Goal: Information Seeking & Learning: Learn about a topic

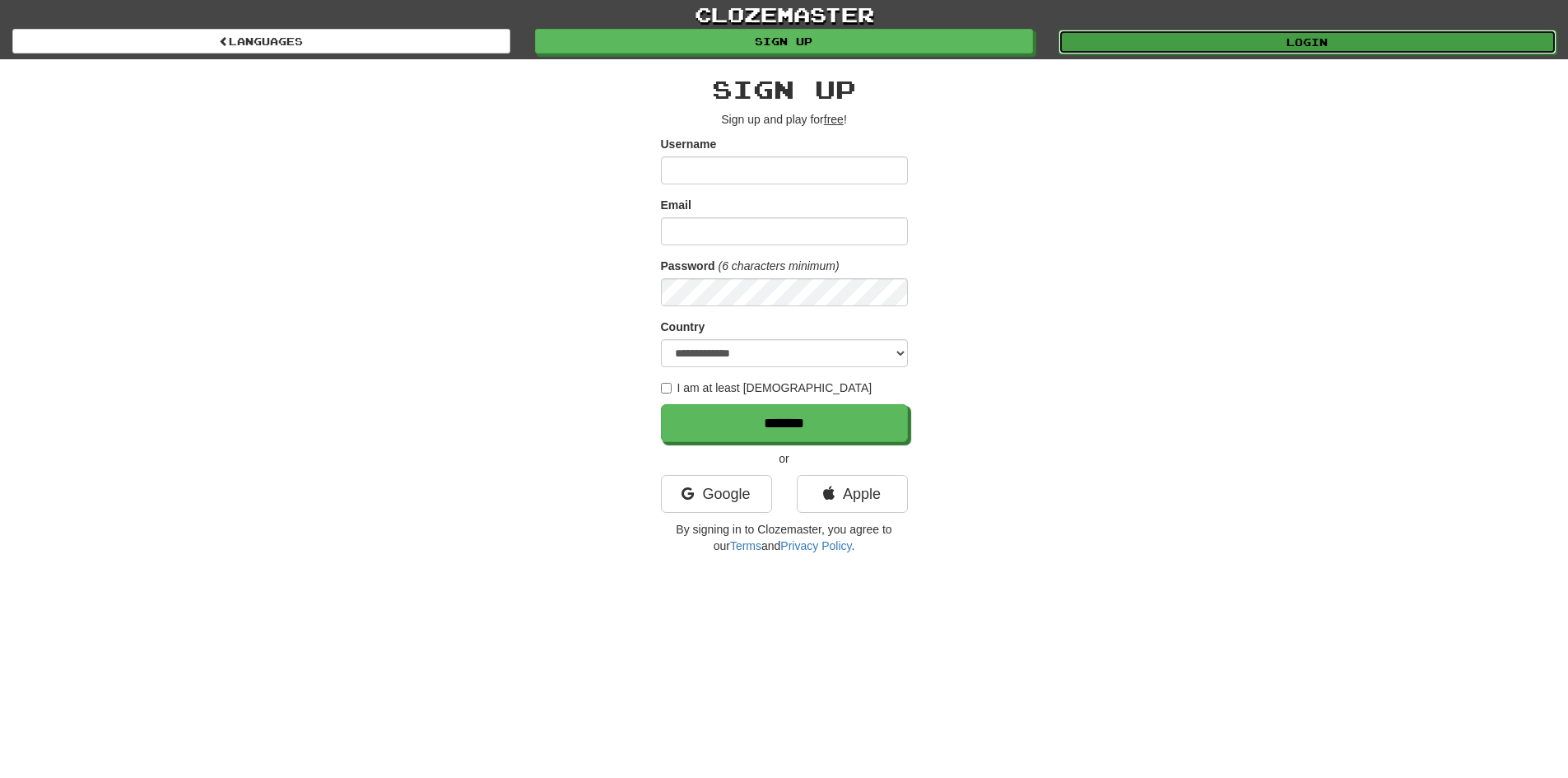
click at [1127, 45] on link "Login" at bounding box center [1306, 42] width 498 height 25
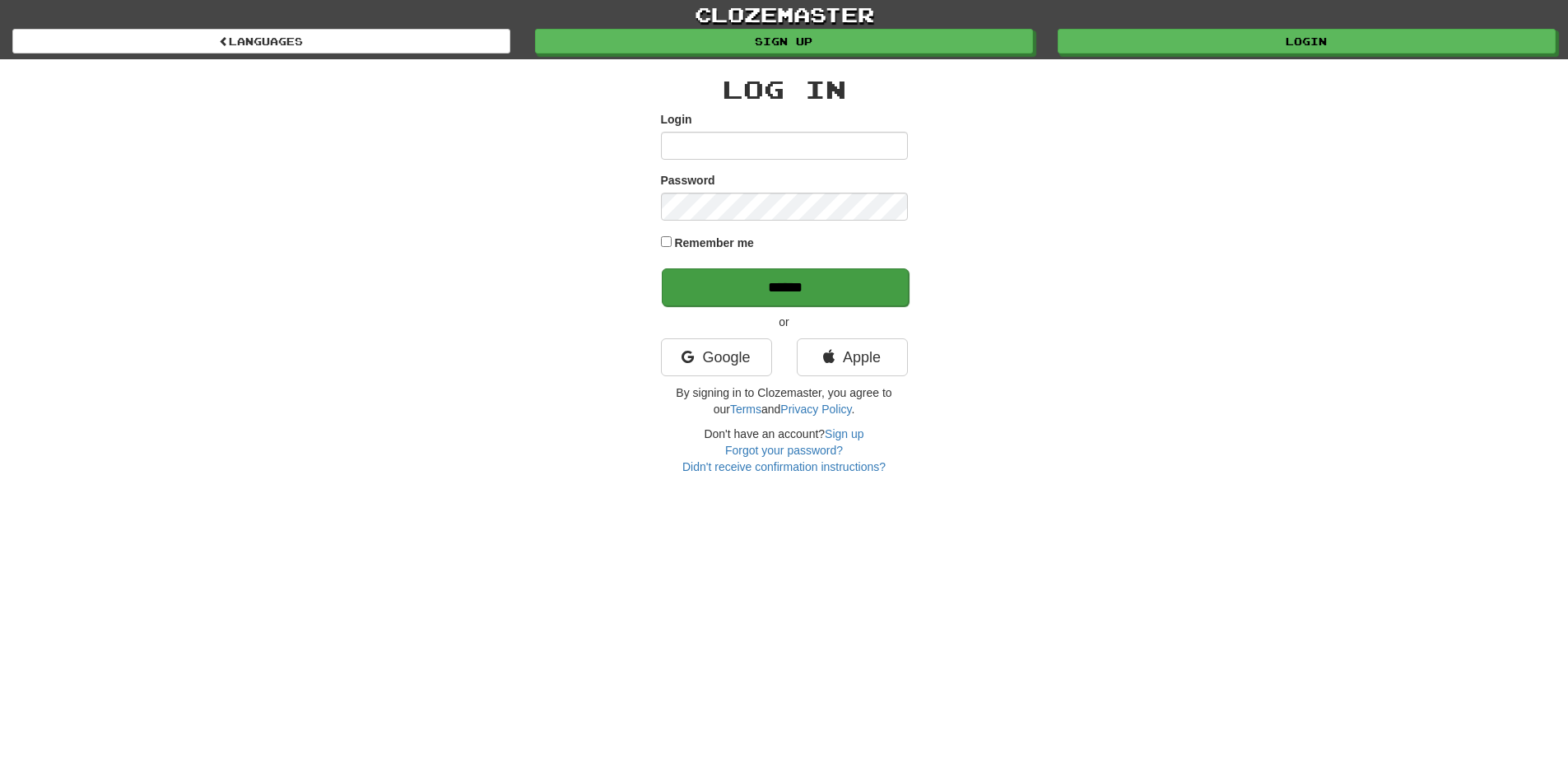
type input "*******"
click at [820, 291] on input "******" at bounding box center [785, 287] width 247 height 38
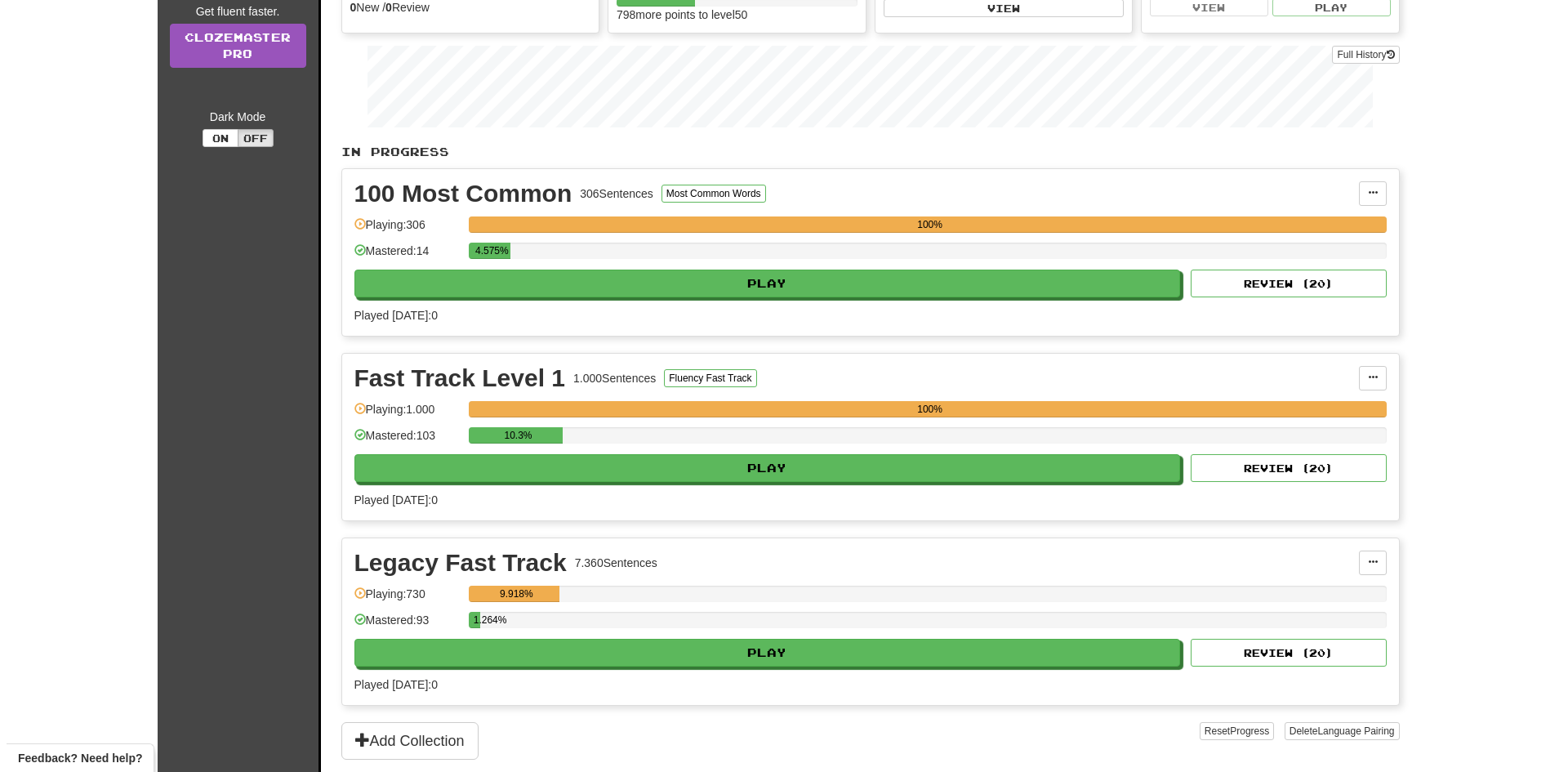
scroll to position [245, 0]
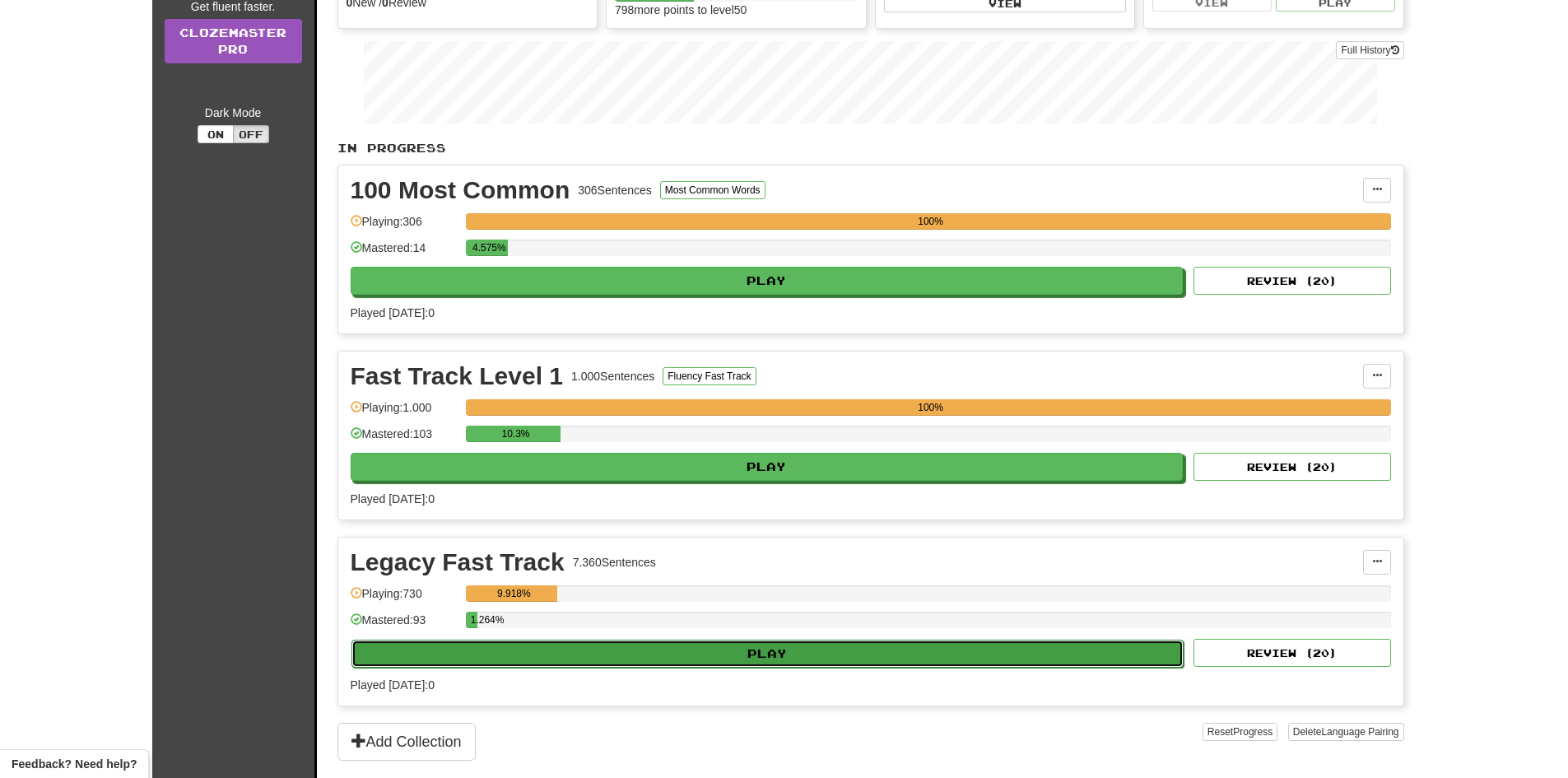
click at [890, 663] on button "Play" at bounding box center [767, 654] width 833 height 28
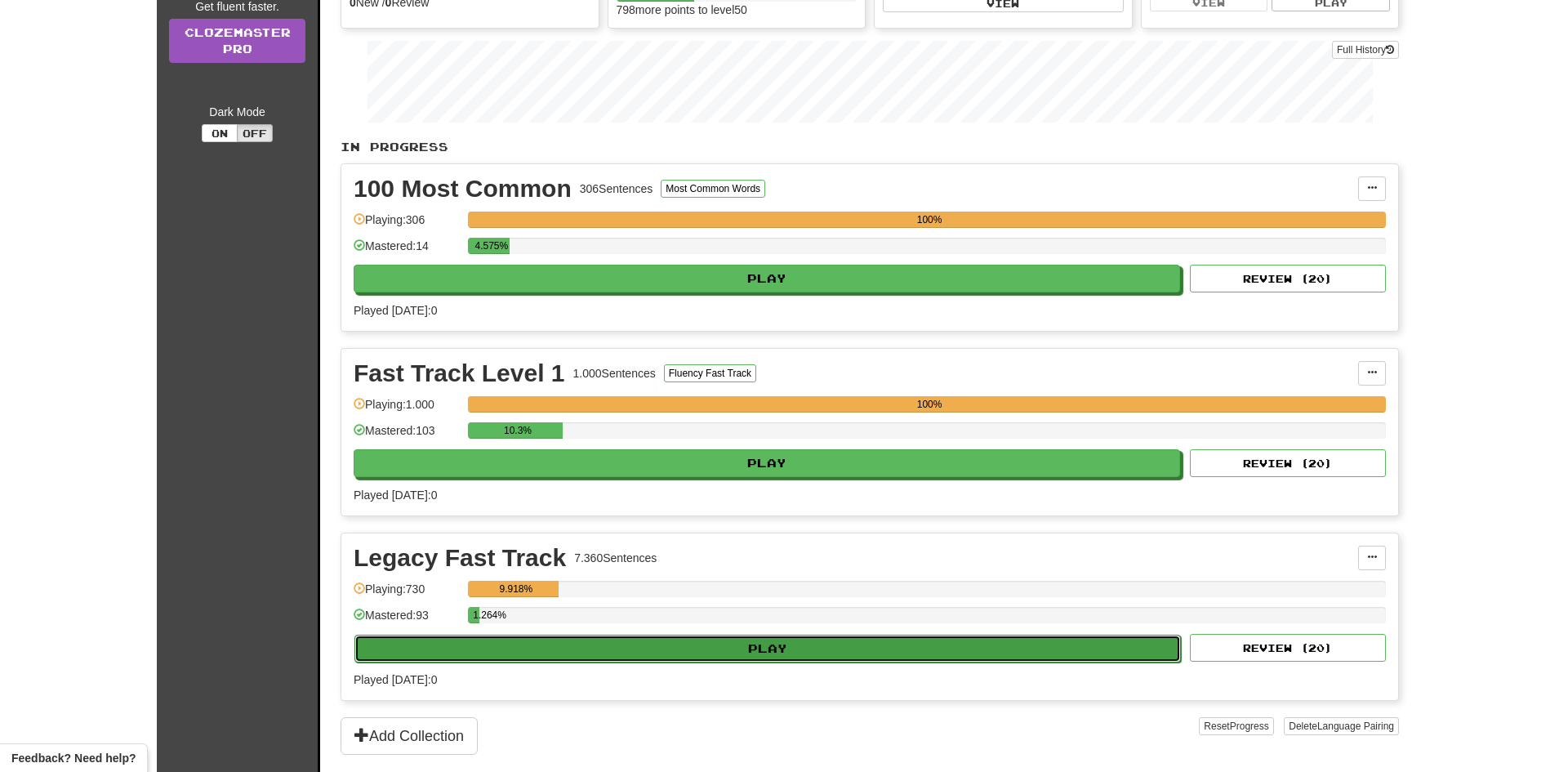
select select "**"
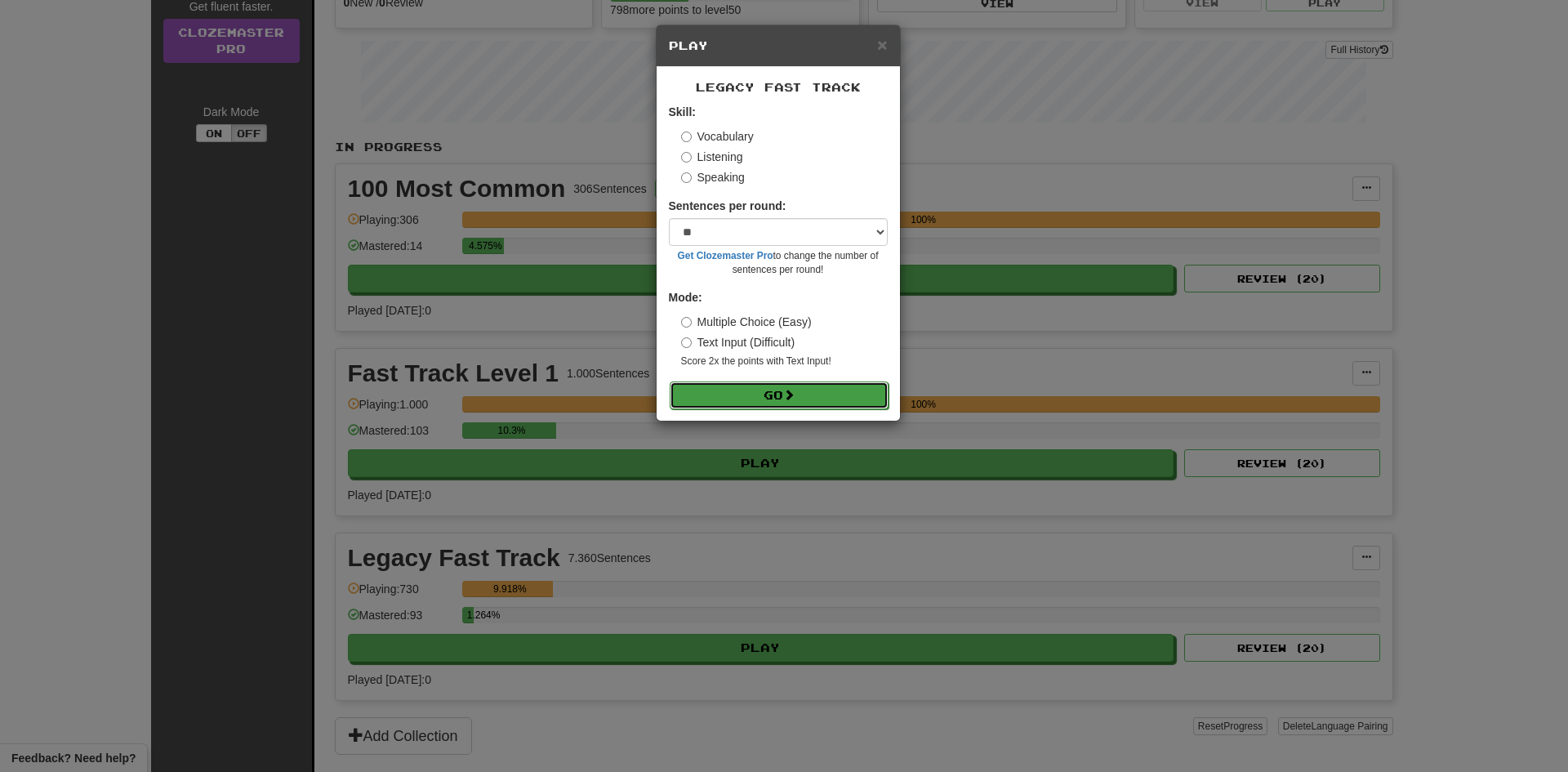
click at [804, 388] on button "Go" at bounding box center [779, 395] width 219 height 28
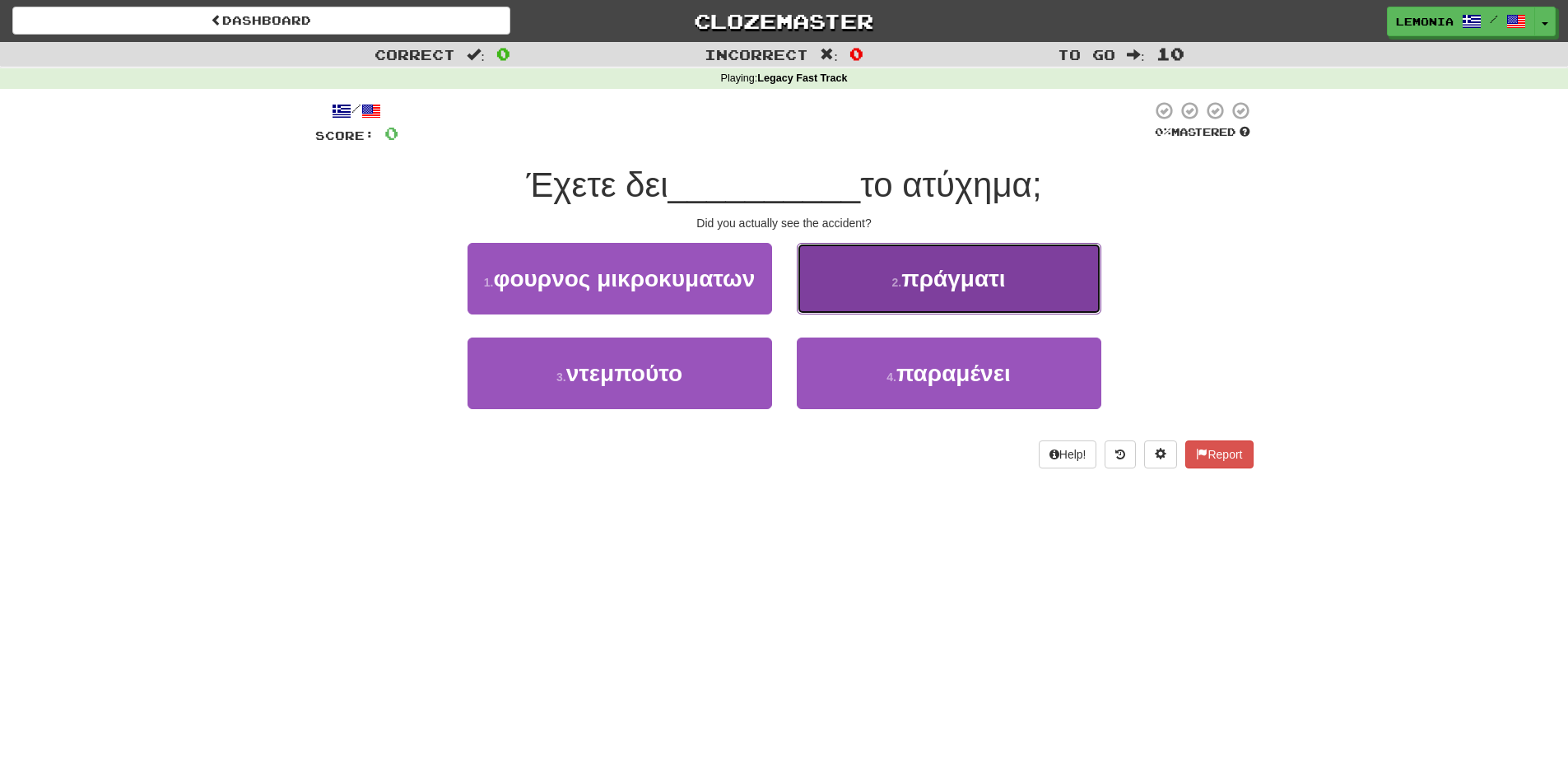
click at [1038, 292] on button "2 . πράγματι" at bounding box center [948, 279] width 304 height 72
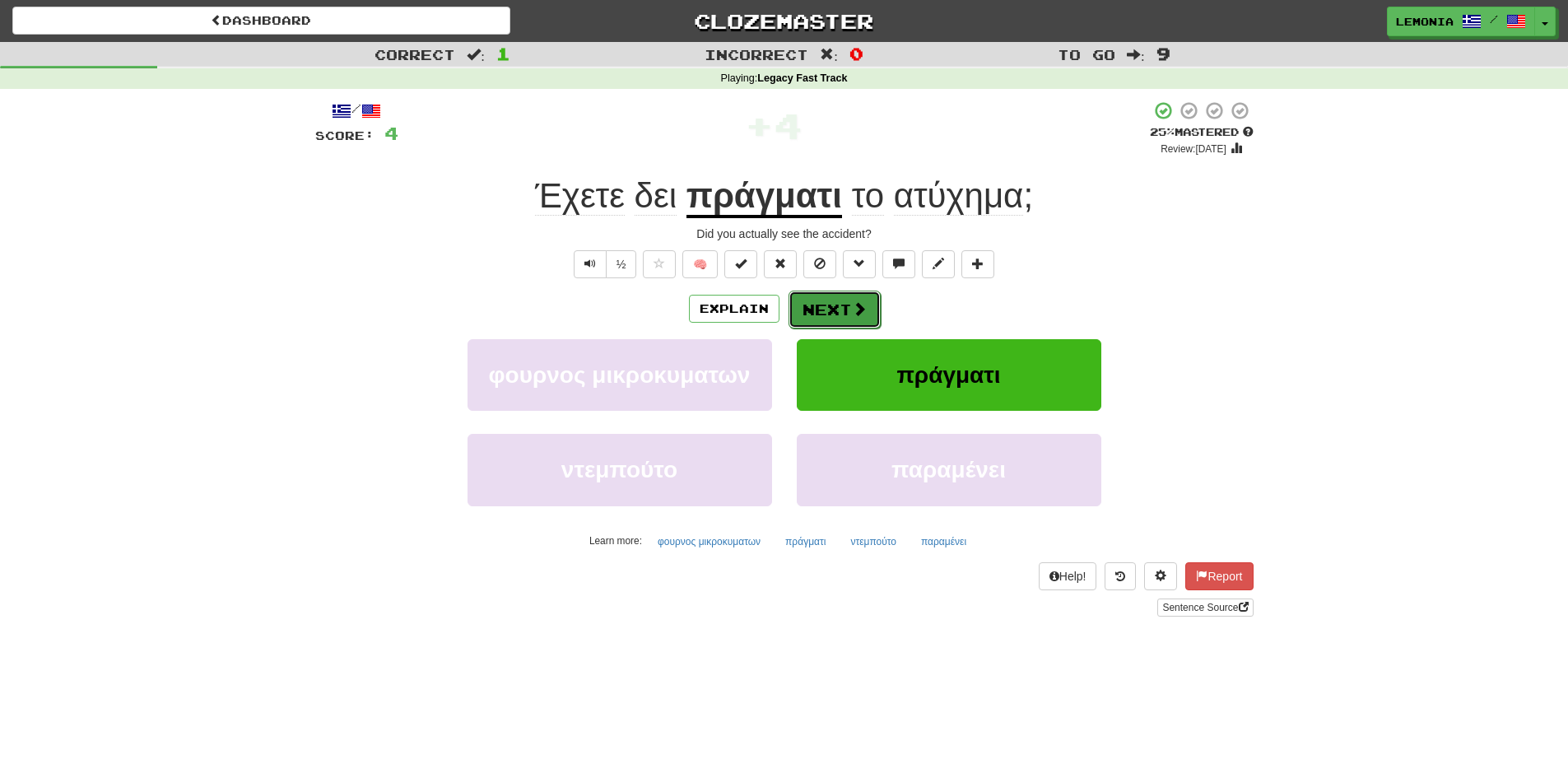
click at [814, 314] on button "Next" at bounding box center [835, 310] width 92 height 38
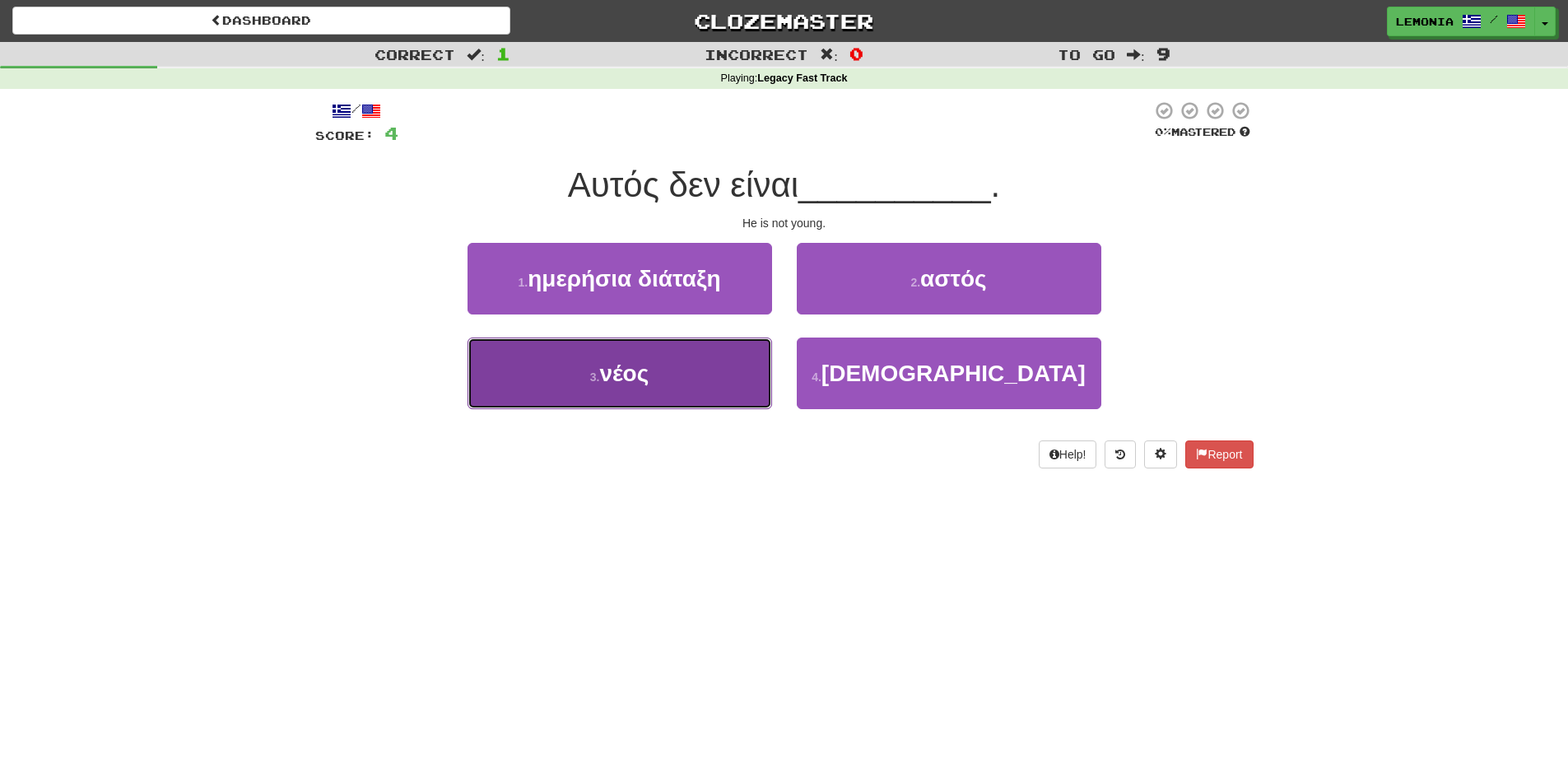
click at [718, 359] on button "3 . νέος" at bounding box center [619, 373] width 304 height 72
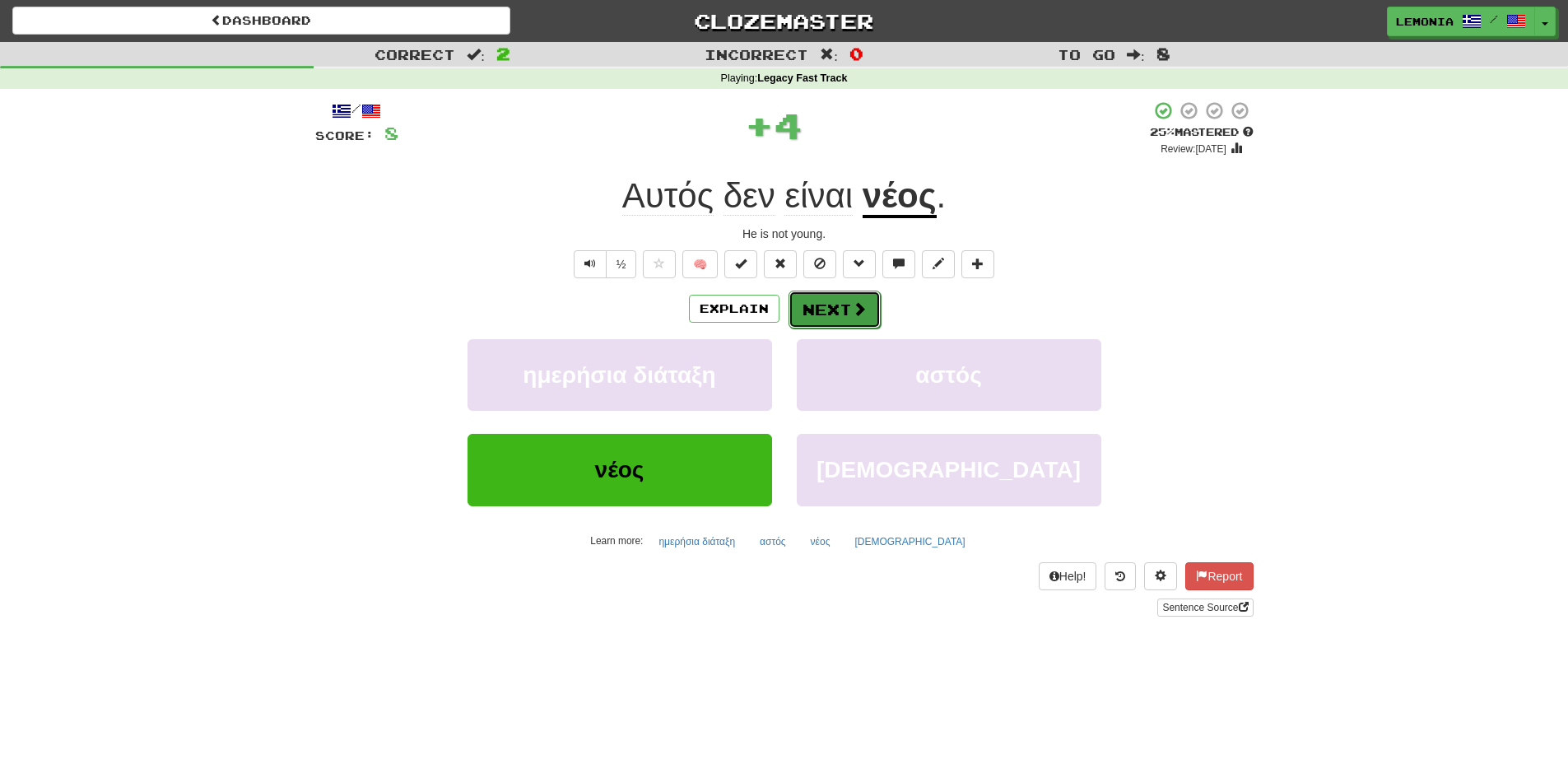
click at [847, 312] on button "Next" at bounding box center [835, 310] width 92 height 38
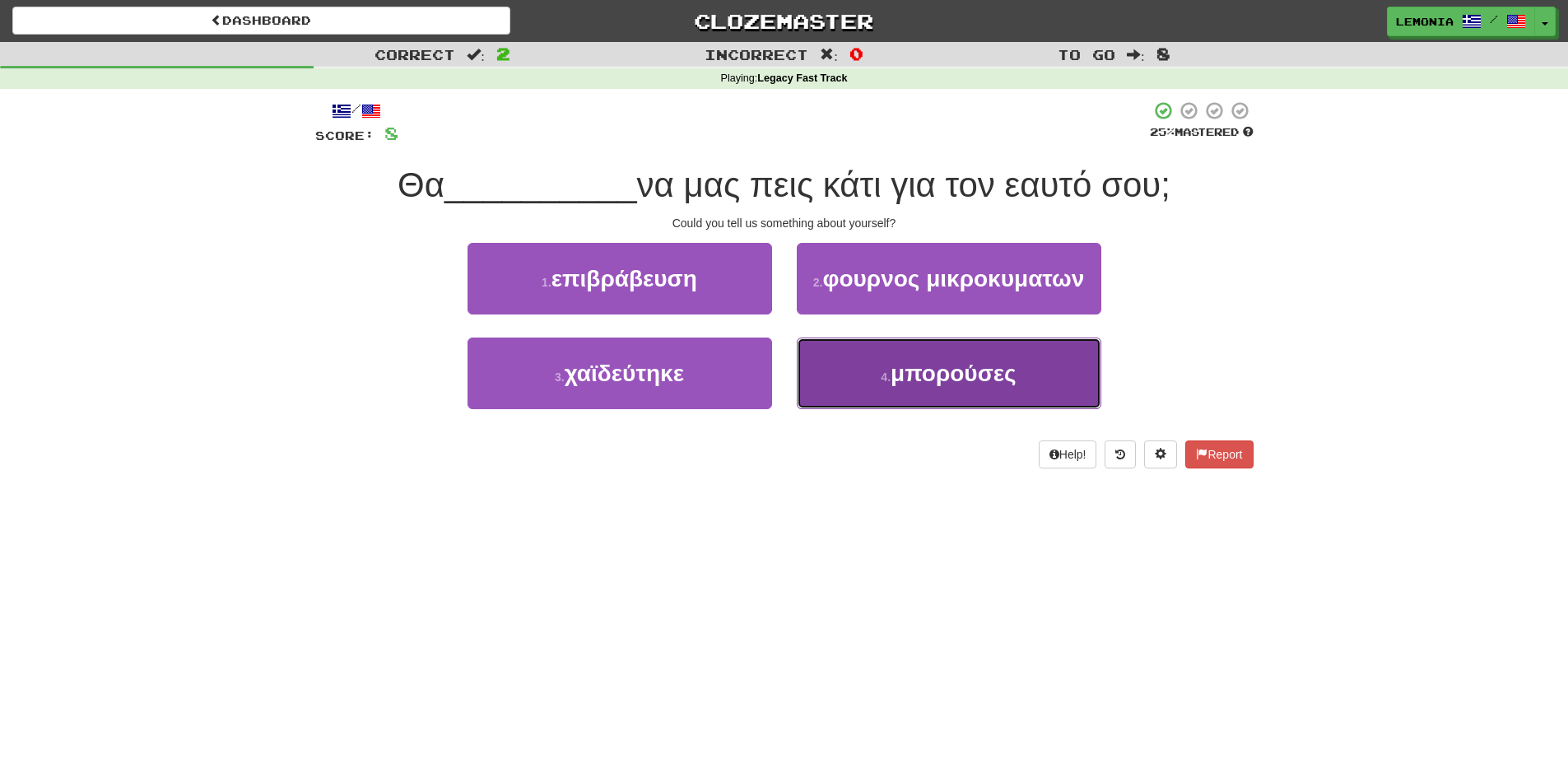
click at [972, 390] on button "4 . μπορούσες" at bounding box center [948, 373] width 304 height 72
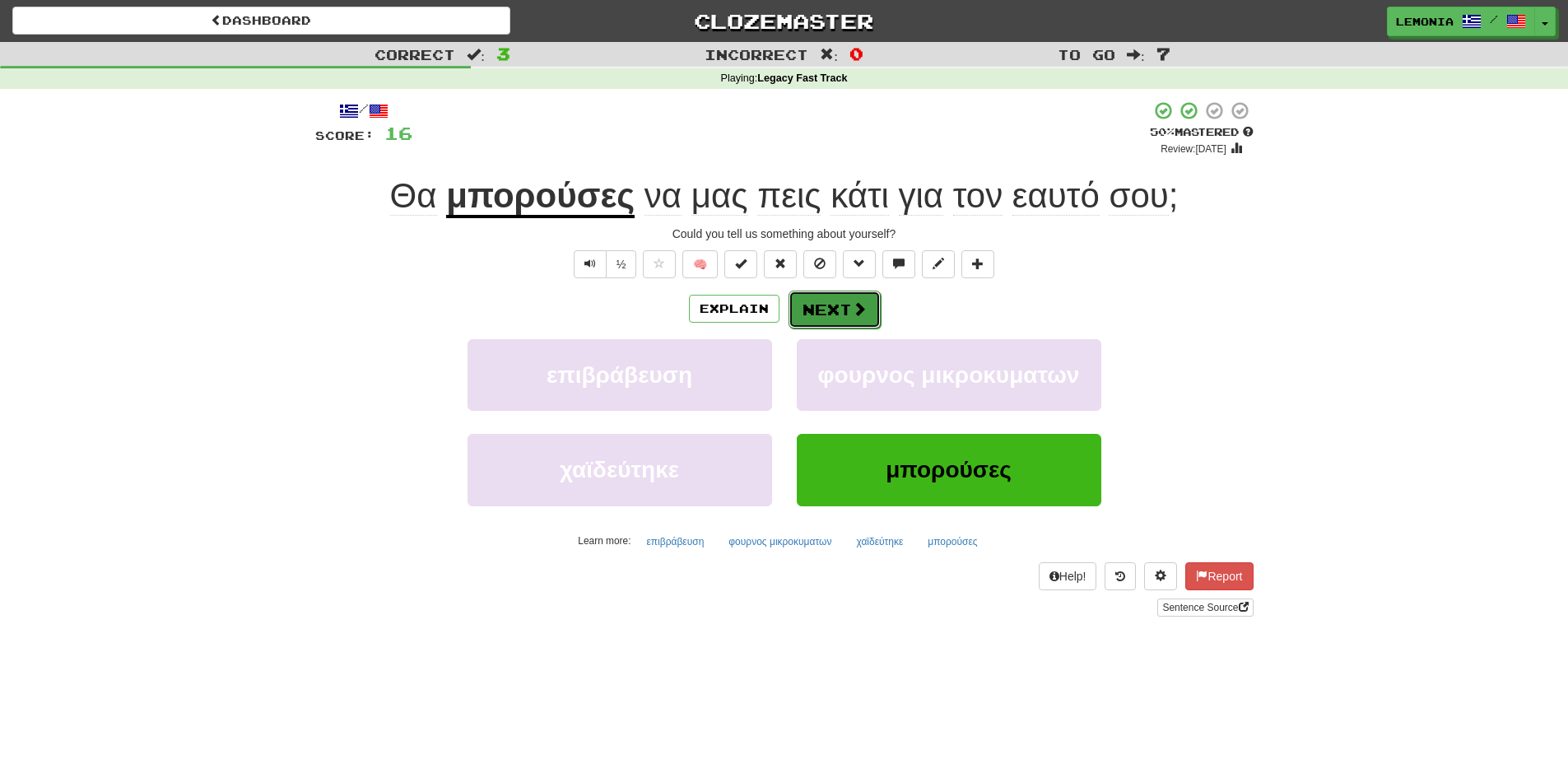
click at [845, 319] on button "Next" at bounding box center [835, 310] width 92 height 38
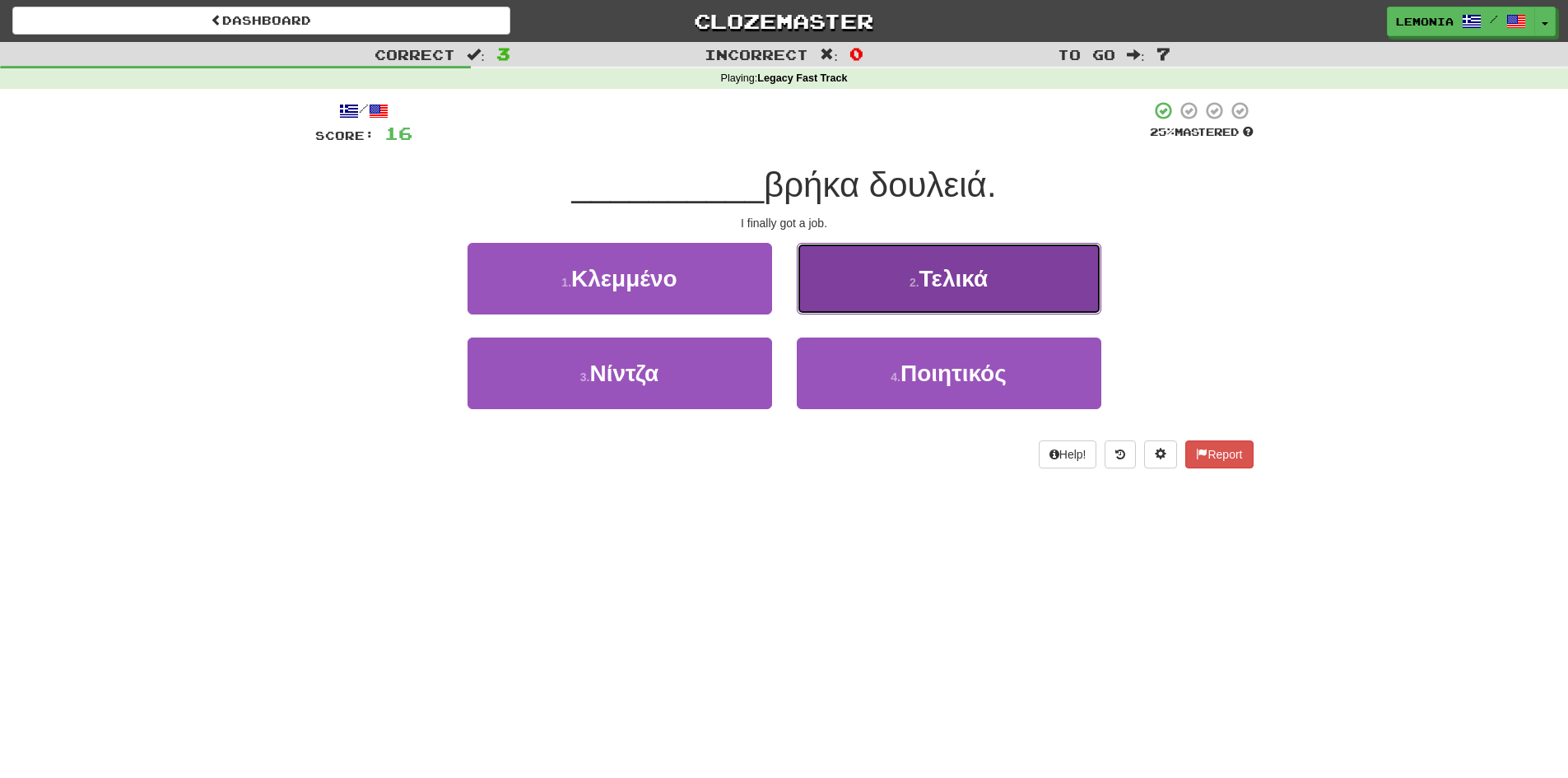
click at [1050, 292] on button "2 . Τελικά" at bounding box center [948, 279] width 304 height 72
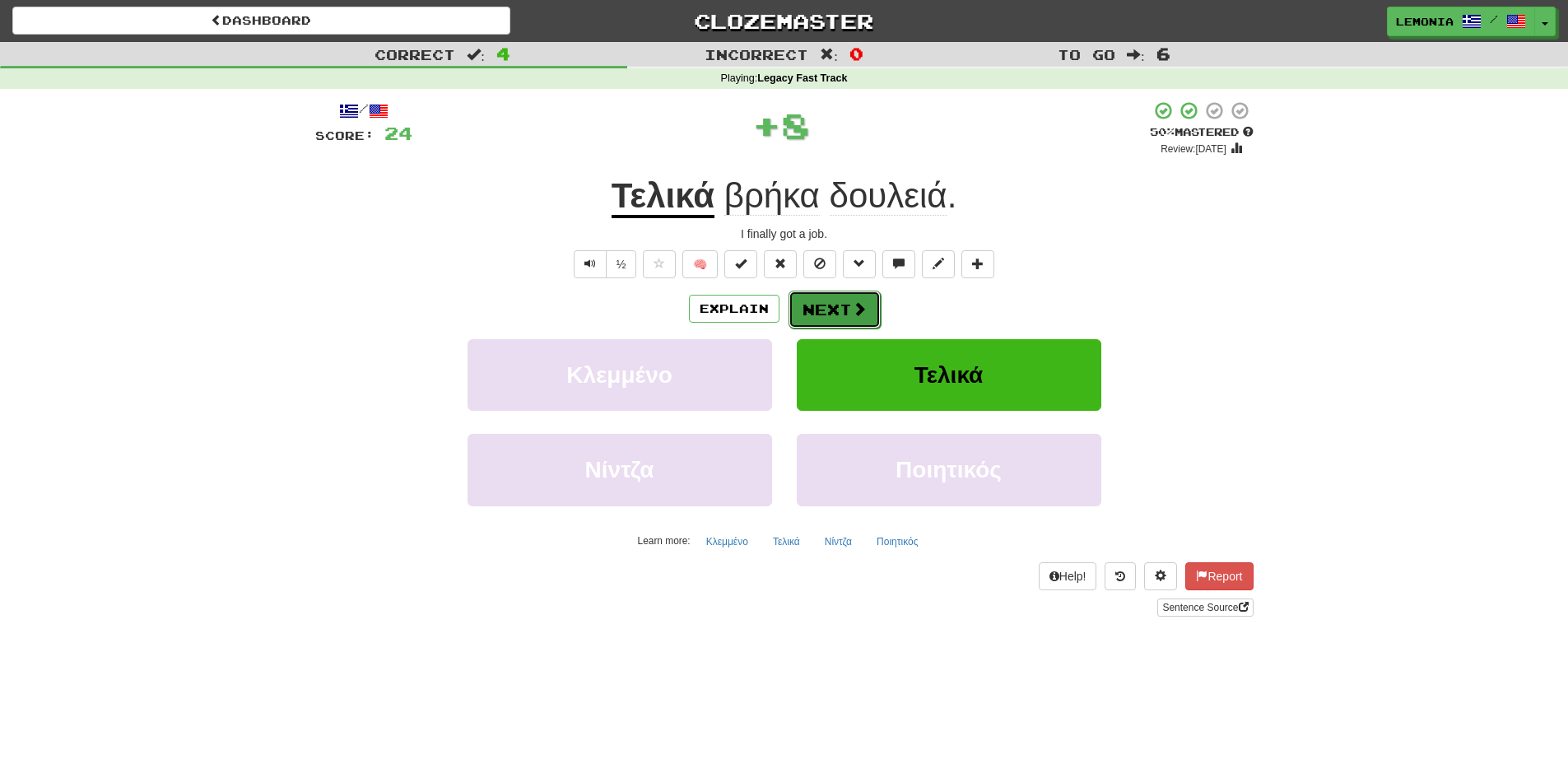
click at [827, 312] on button "Next" at bounding box center [835, 310] width 92 height 38
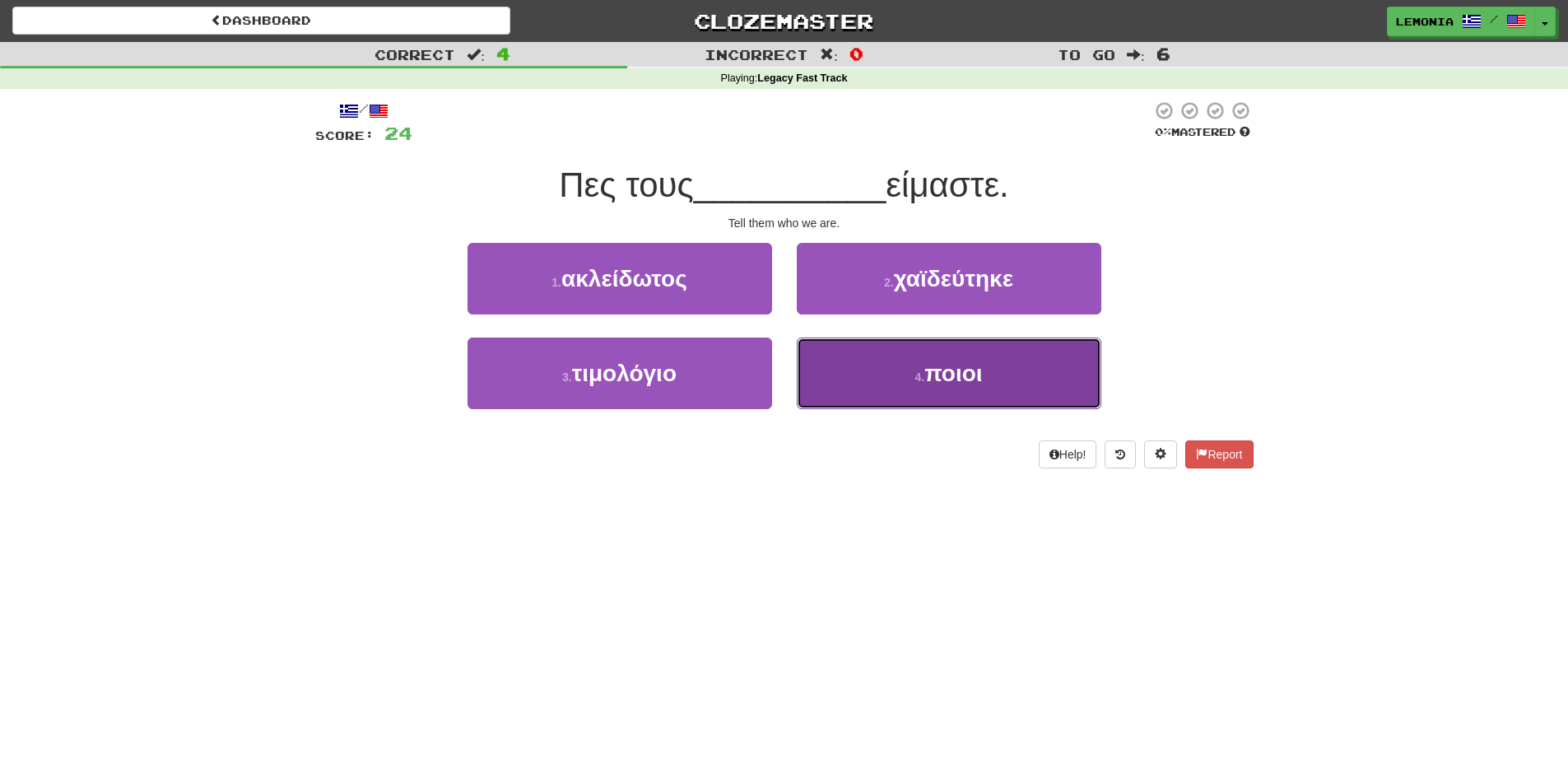
click at [1007, 382] on button "4 . ποιοι" at bounding box center [948, 373] width 304 height 72
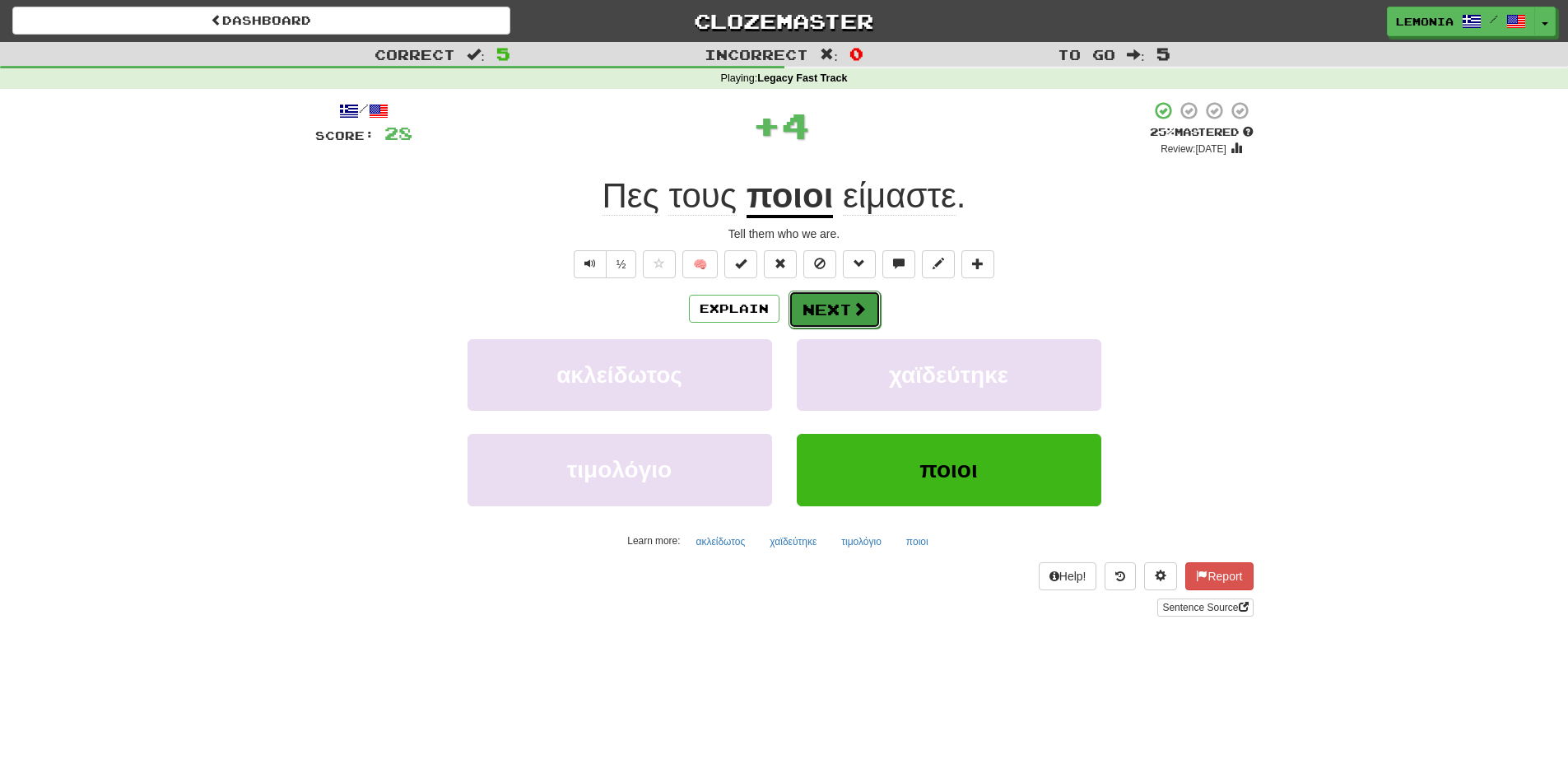
click at [814, 299] on button "Next" at bounding box center [835, 310] width 92 height 38
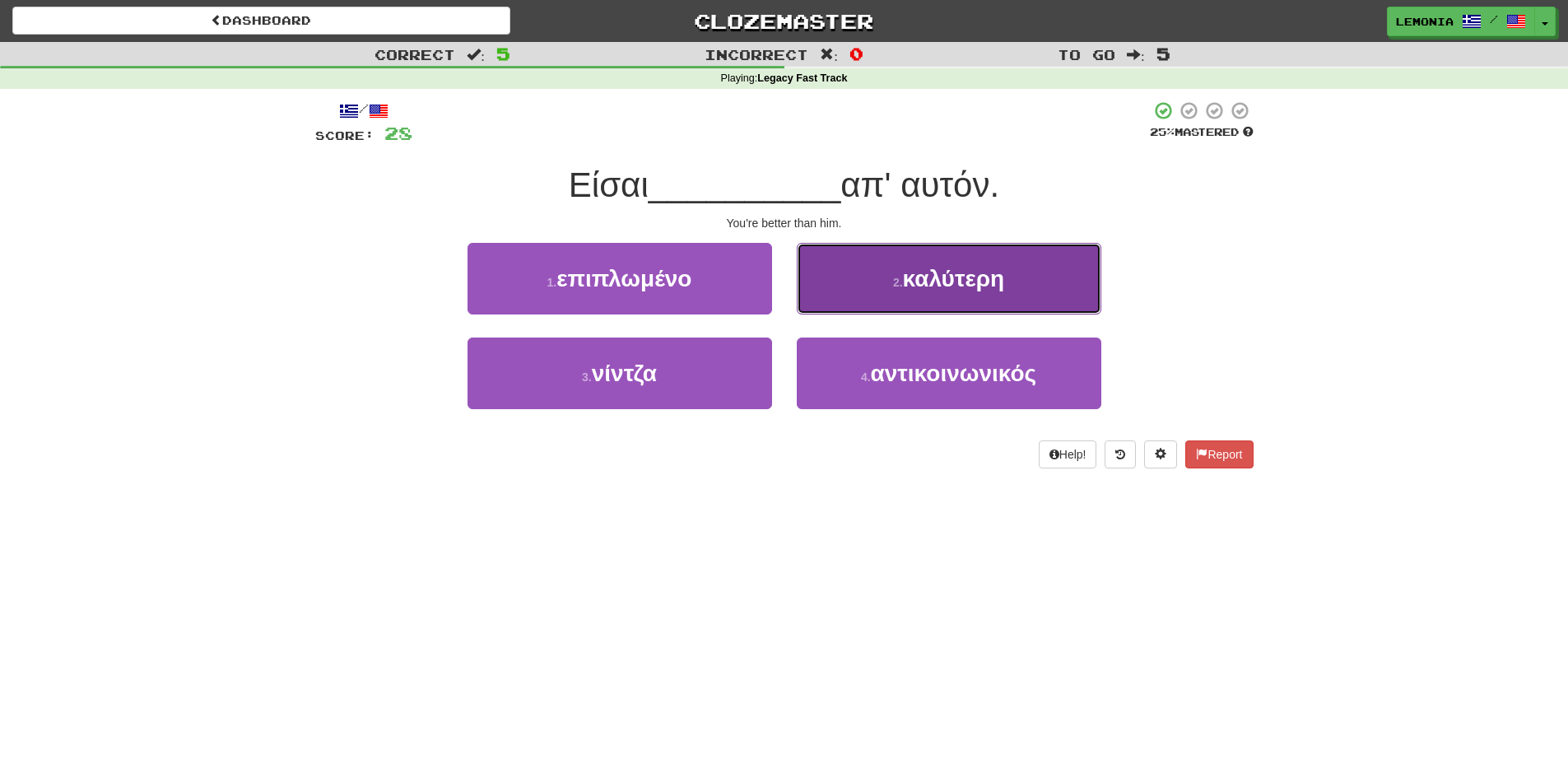
click at [969, 287] on span "καλύτερη" at bounding box center [953, 279] width 102 height 26
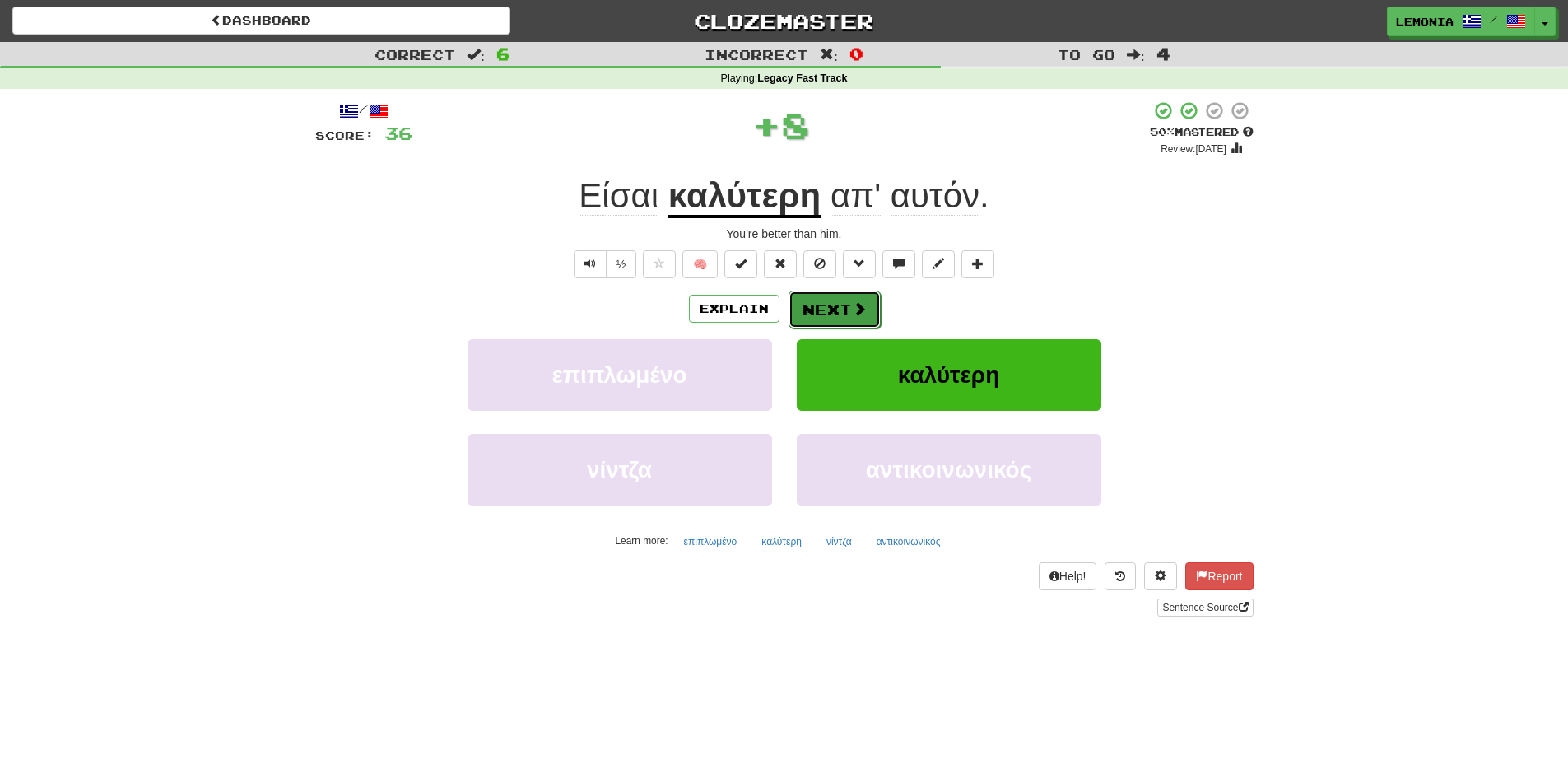
click at [869, 310] on button "Next" at bounding box center [835, 310] width 92 height 38
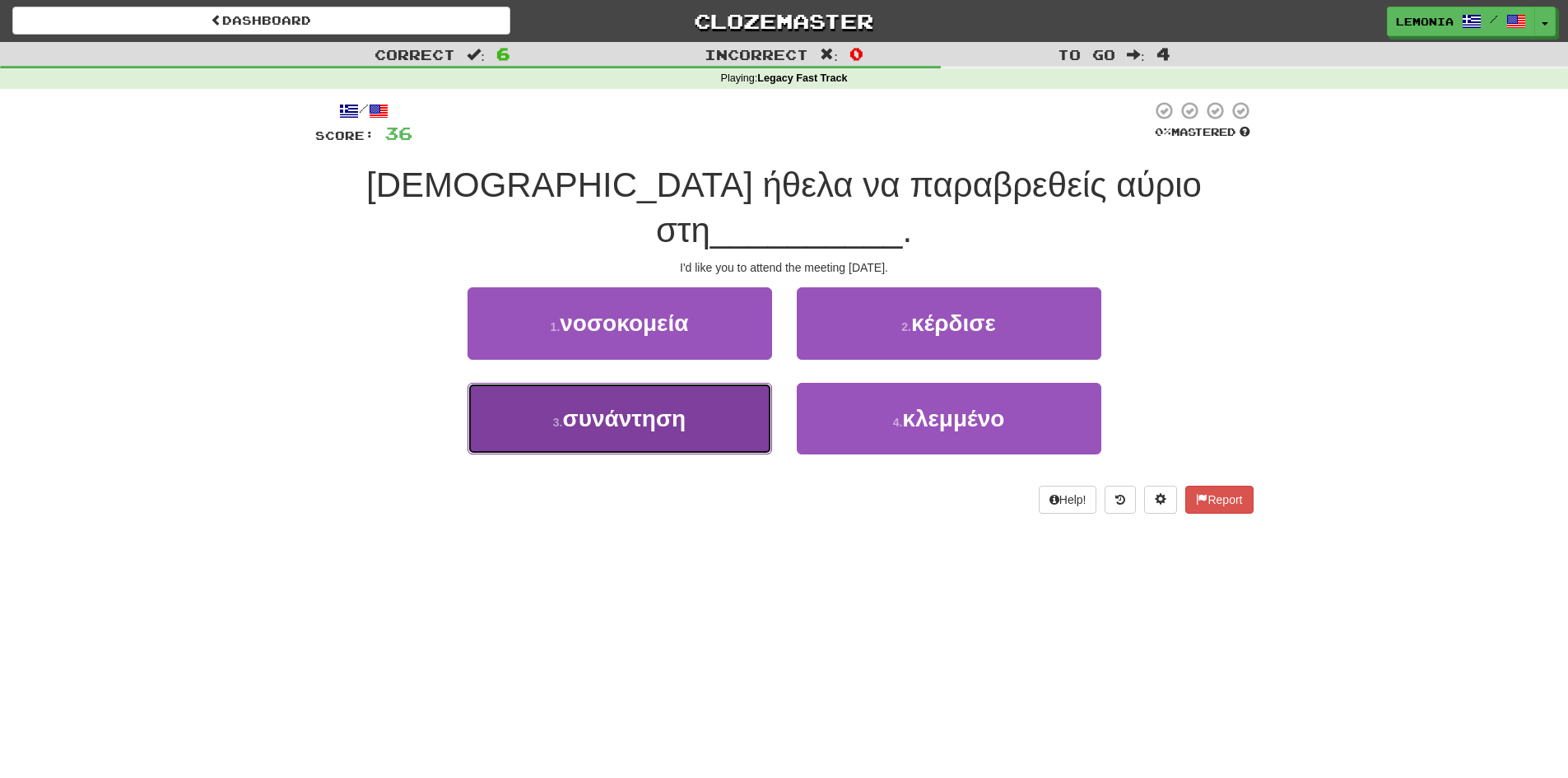
click at [729, 386] on button "3 . συνάντηση" at bounding box center [619, 418] width 304 height 72
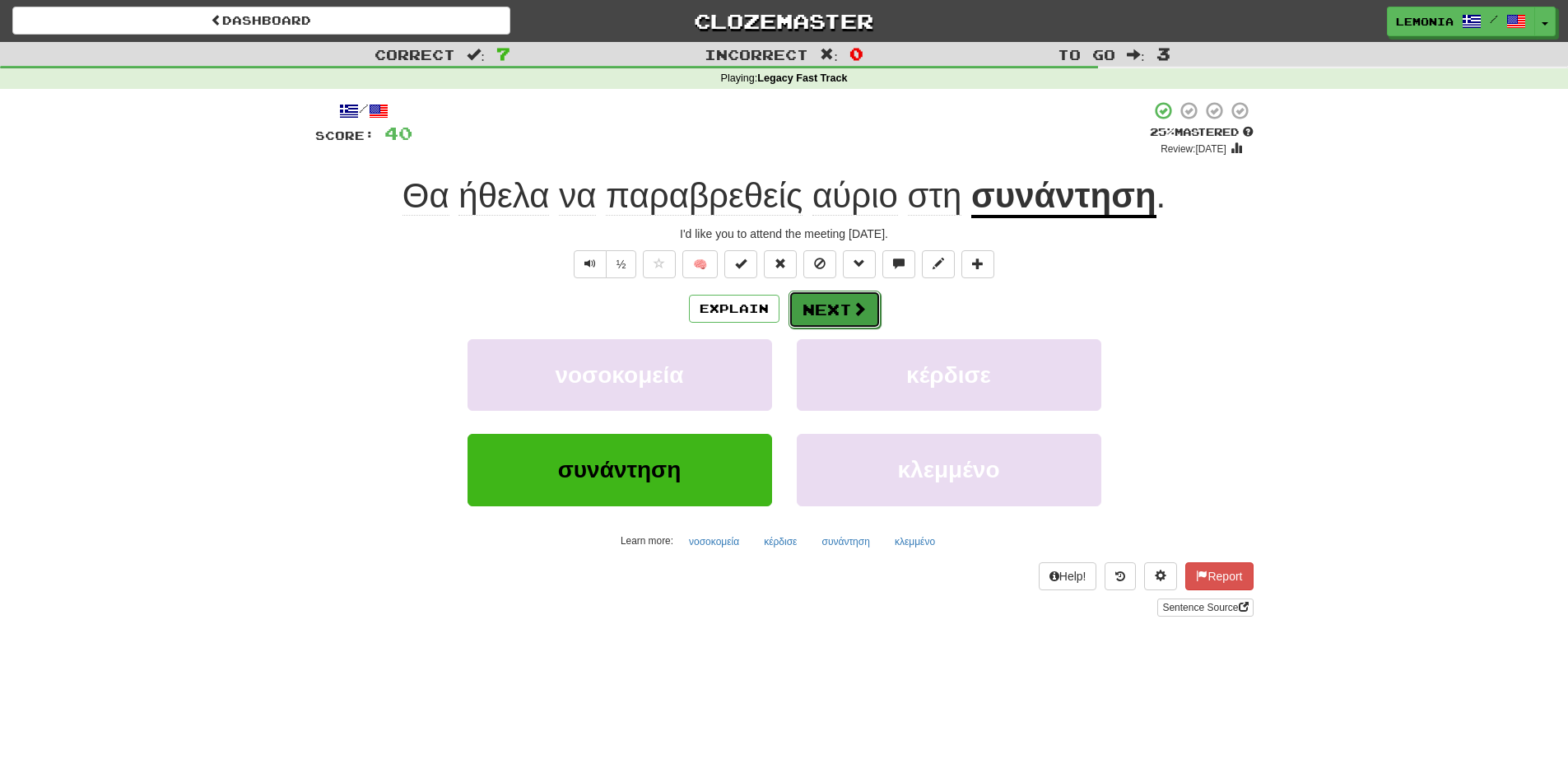
click at [843, 312] on button "Next" at bounding box center [835, 310] width 92 height 38
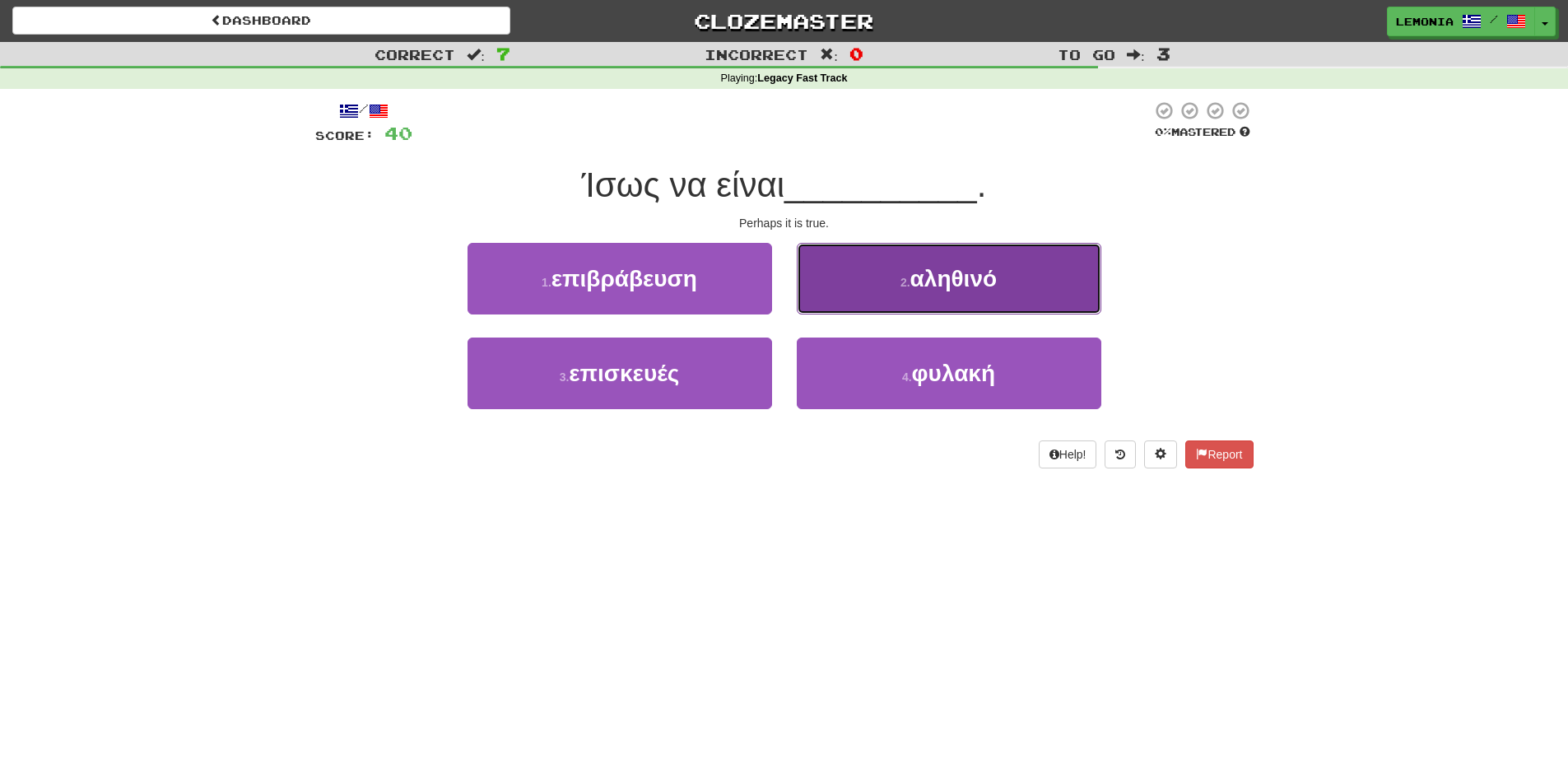
click at [968, 283] on span "αληθινό" at bounding box center [953, 279] width 86 height 26
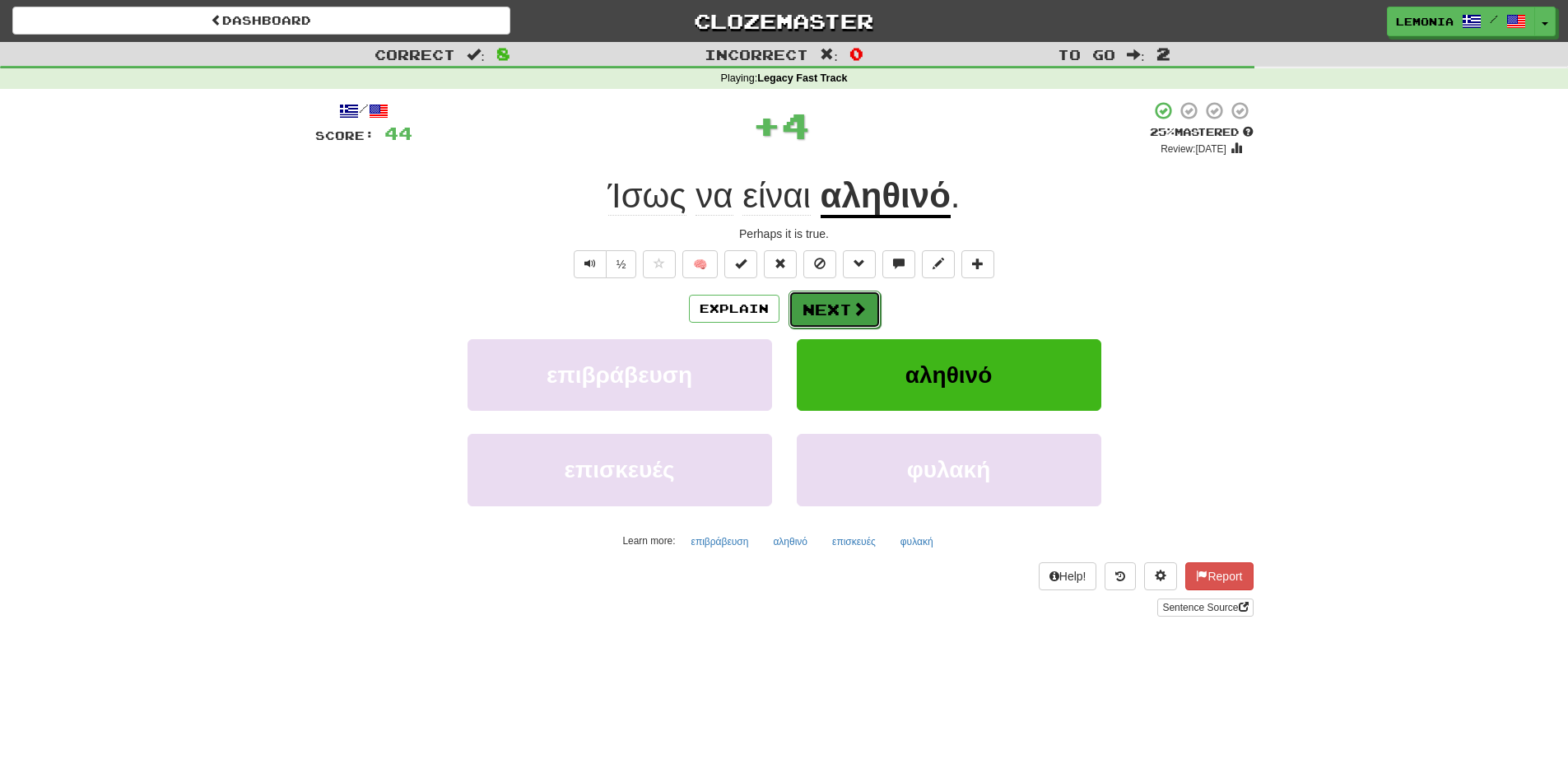
click at [849, 310] on button "Next" at bounding box center [835, 310] width 92 height 38
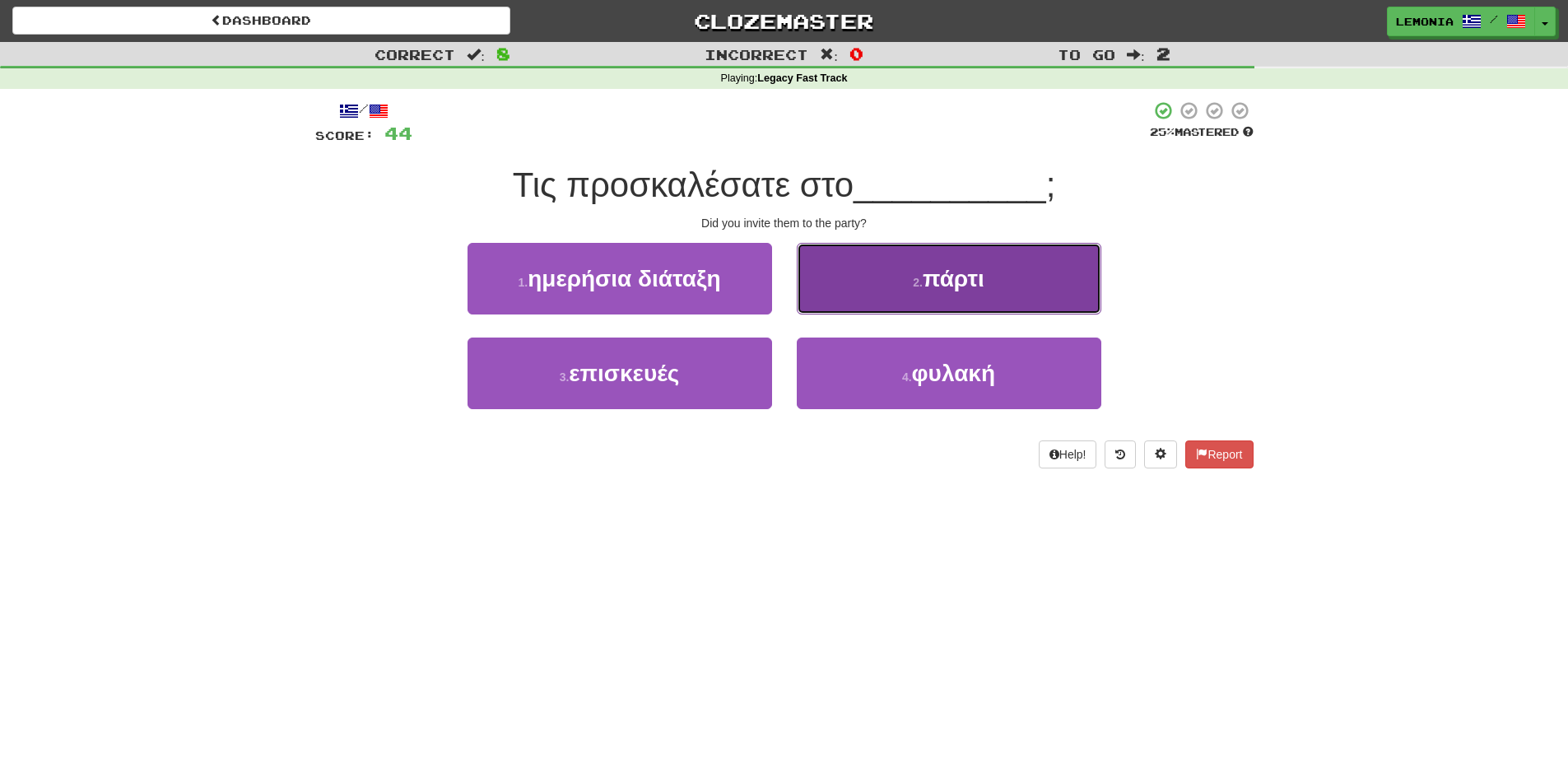
click at [941, 271] on span "πάρτι" at bounding box center [953, 279] width 62 height 26
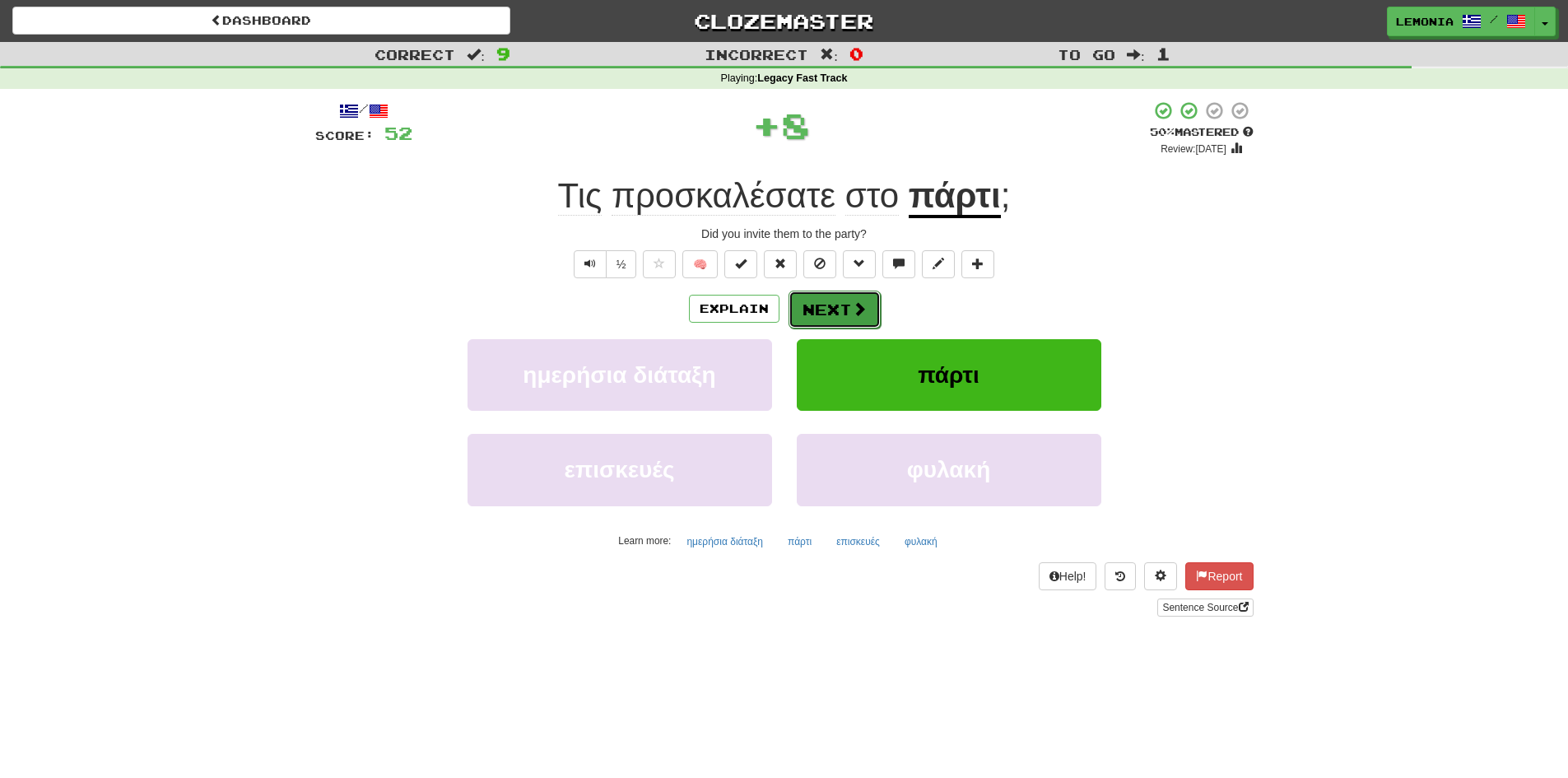
click at [841, 315] on button "Next" at bounding box center [835, 310] width 92 height 38
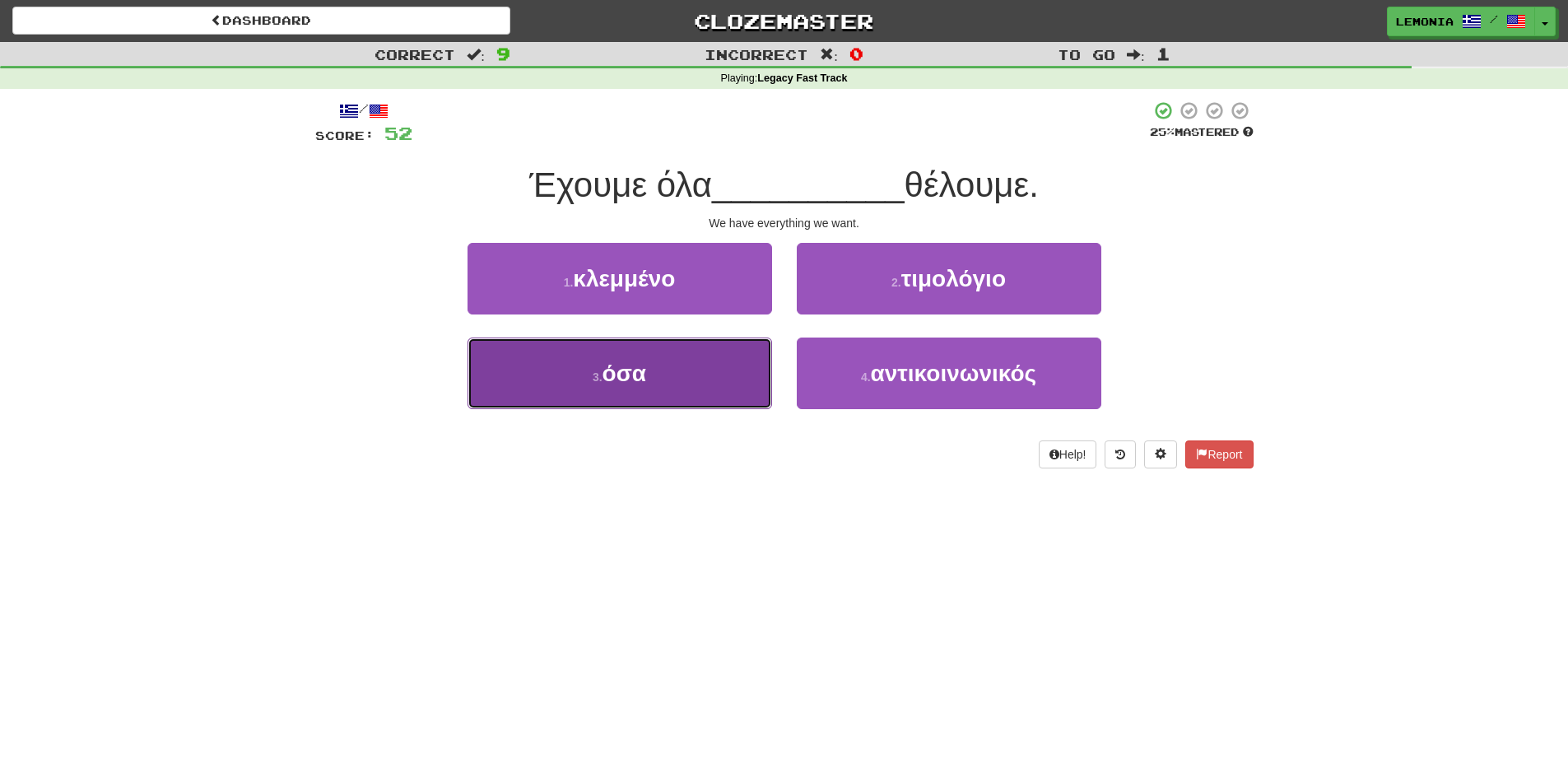
click at [658, 389] on button "3 . όσα" at bounding box center [619, 373] width 304 height 72
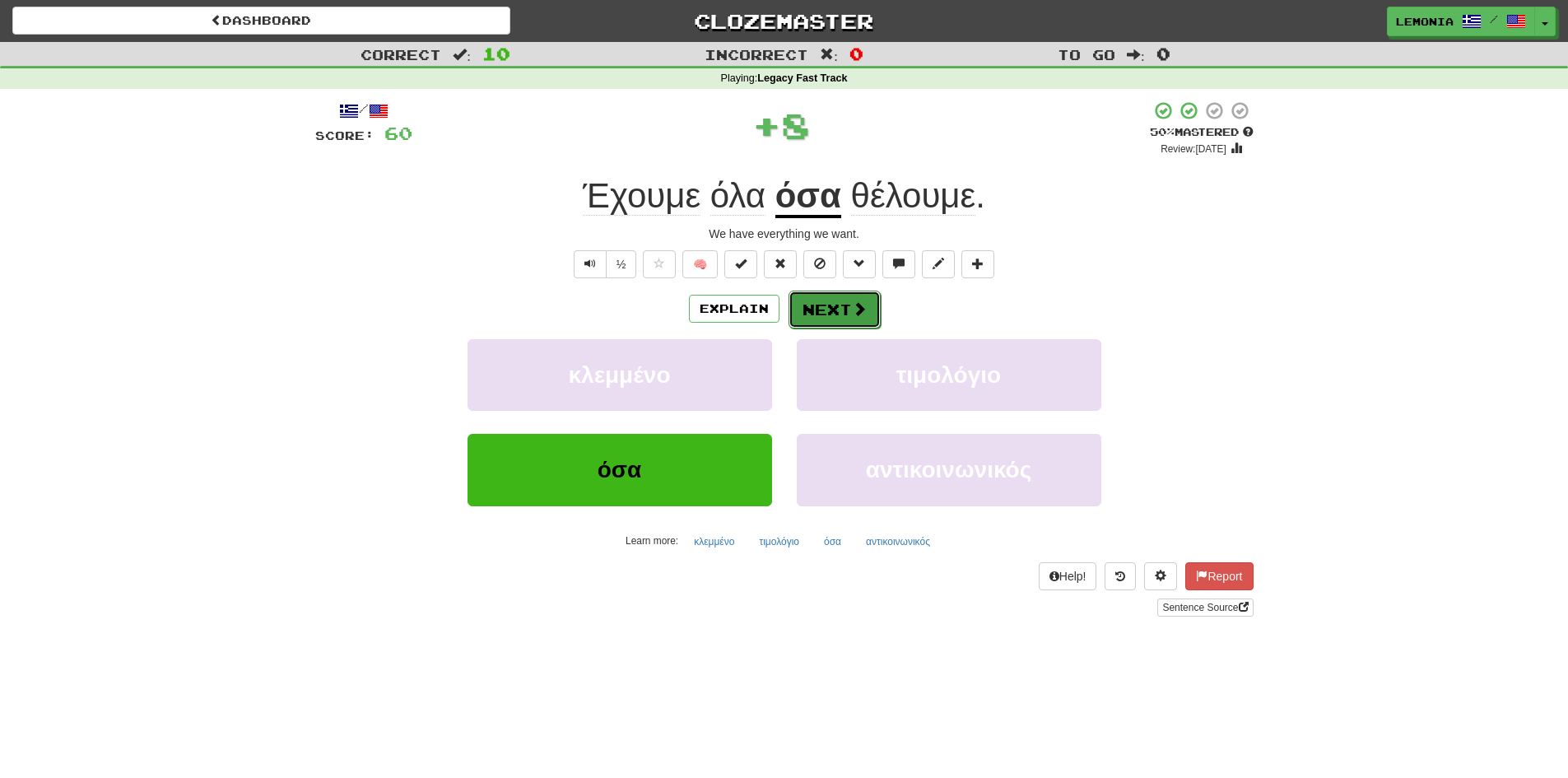
click at [840, 317] on button "Next" at bounding box center [835, 310] width 92 height 38
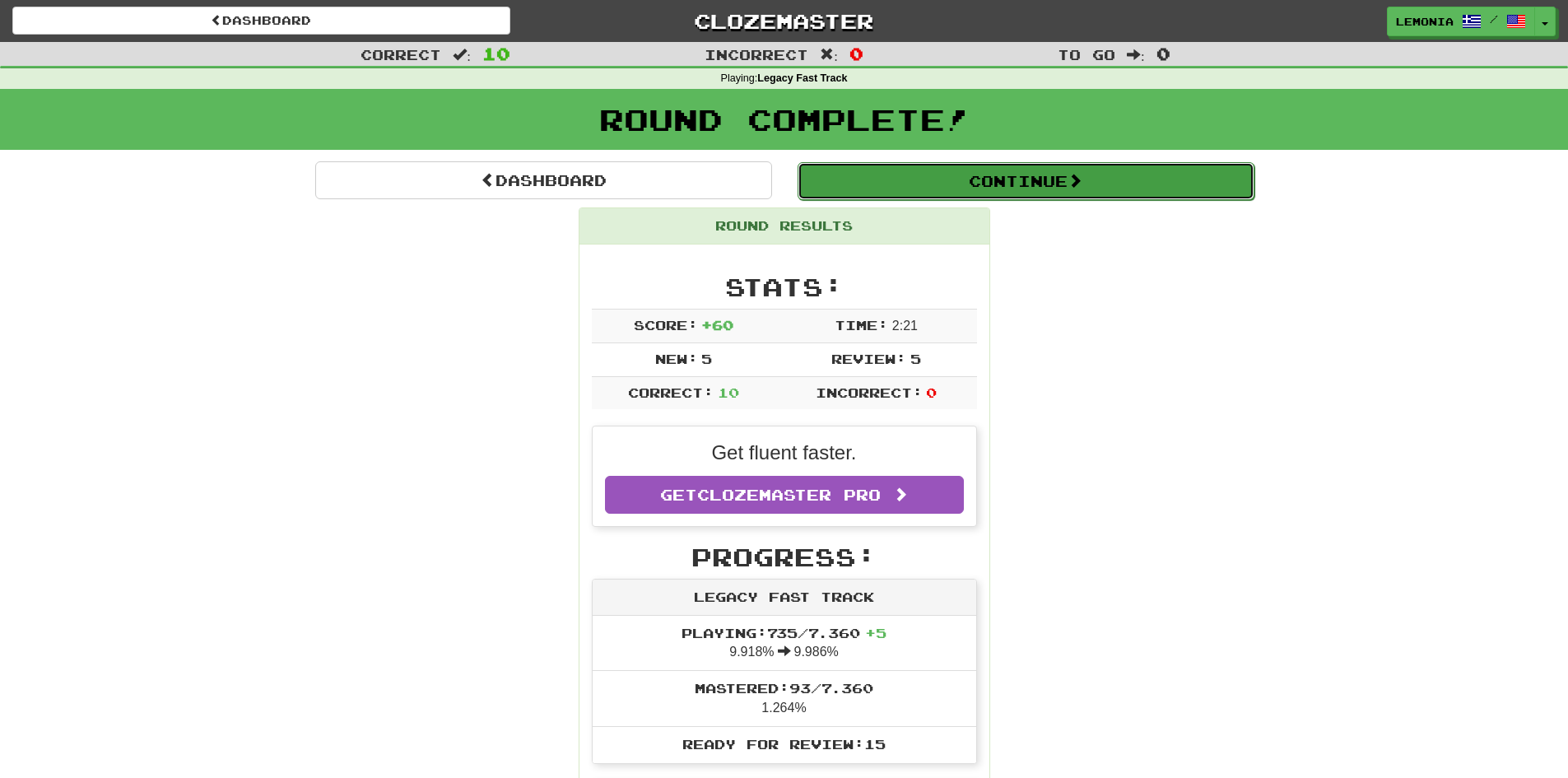
click at [1199, 180] on button "Continue" at bounding box center [1025, 181] width 457 height 38
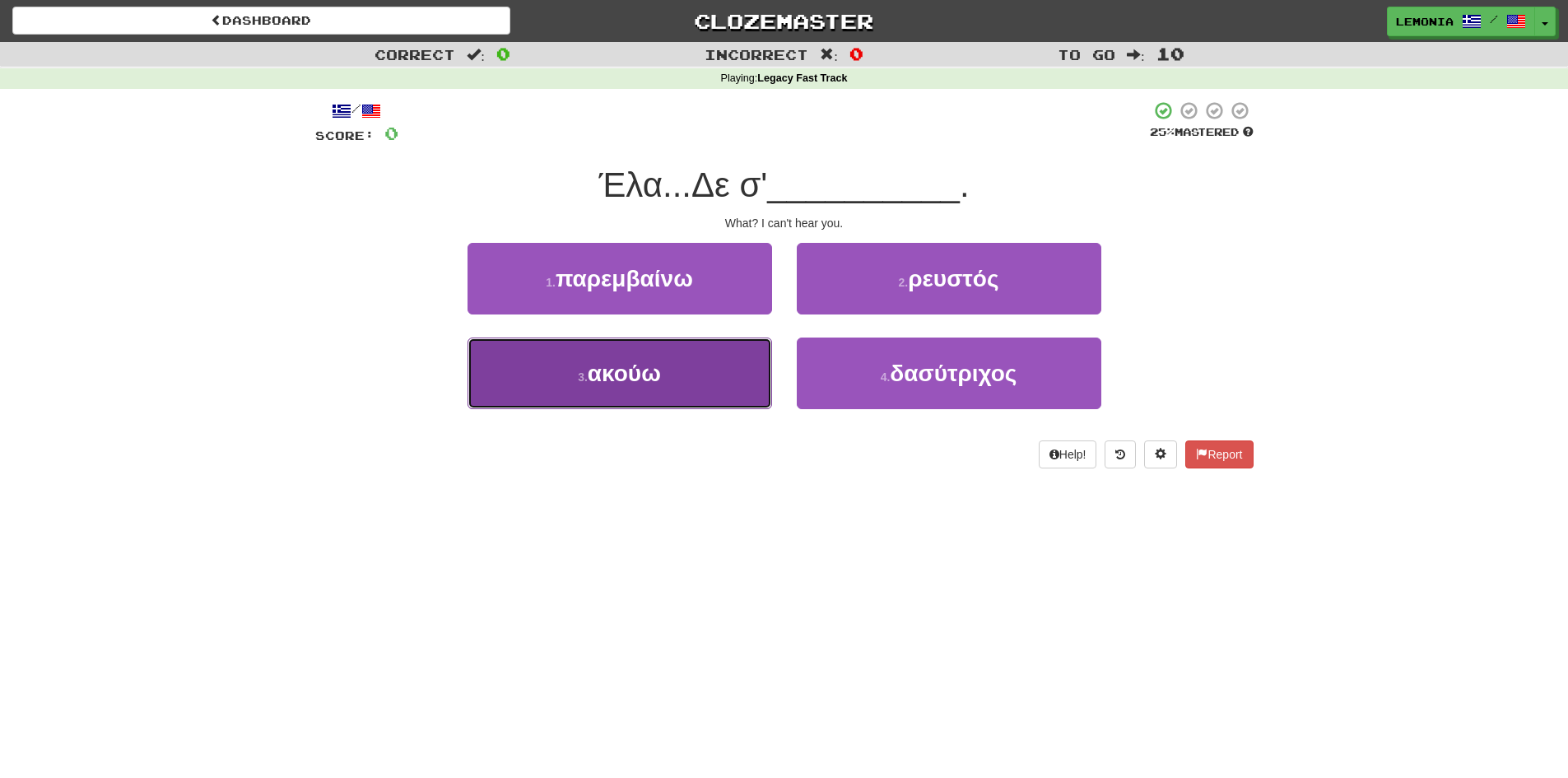
click at [603, 361] on span "ακούω" at bounding box center [623, 373] width 74 height 26
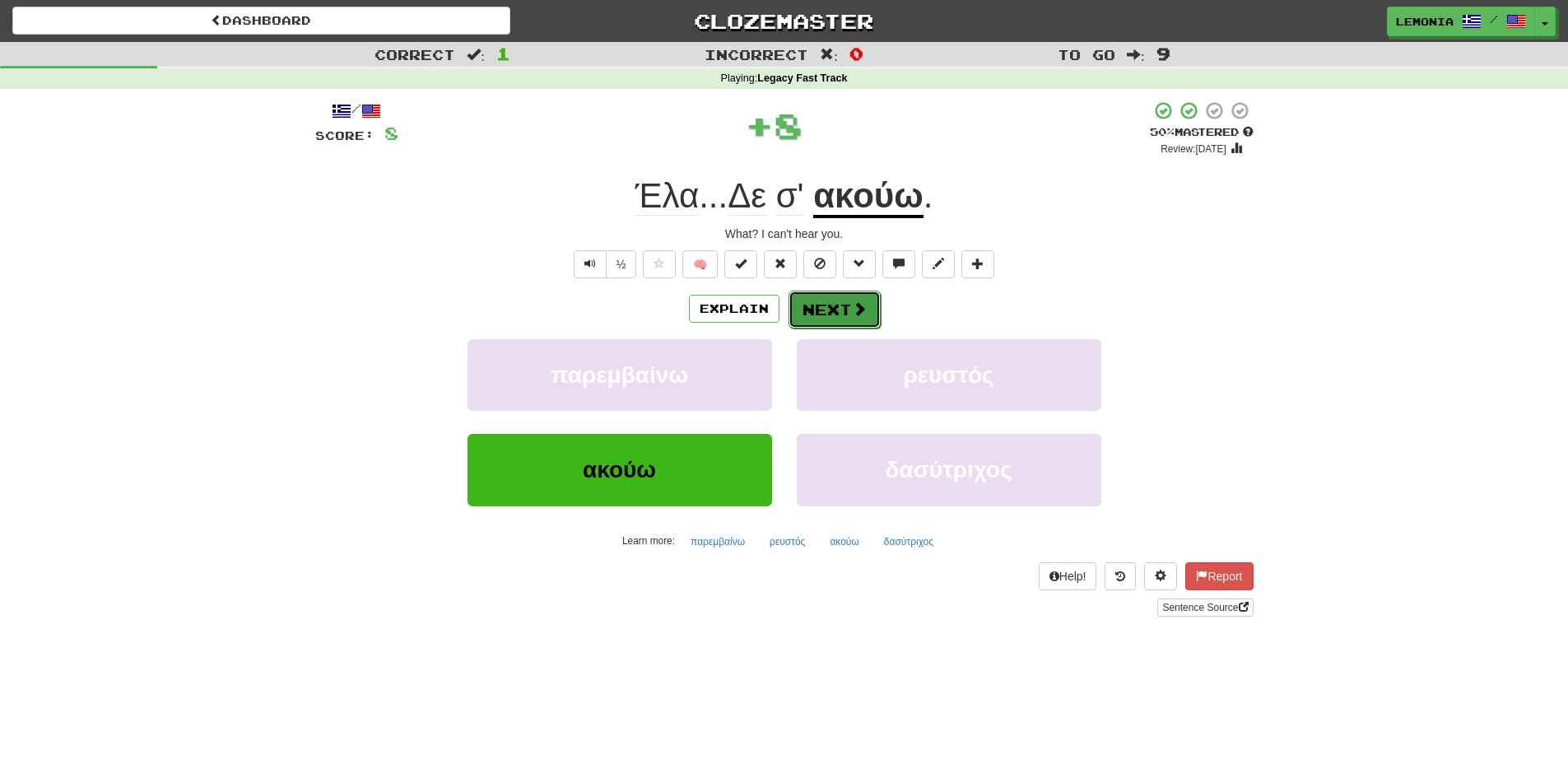
click at [851, 314] on span at bounding box center [858, 309] width 15 height 15
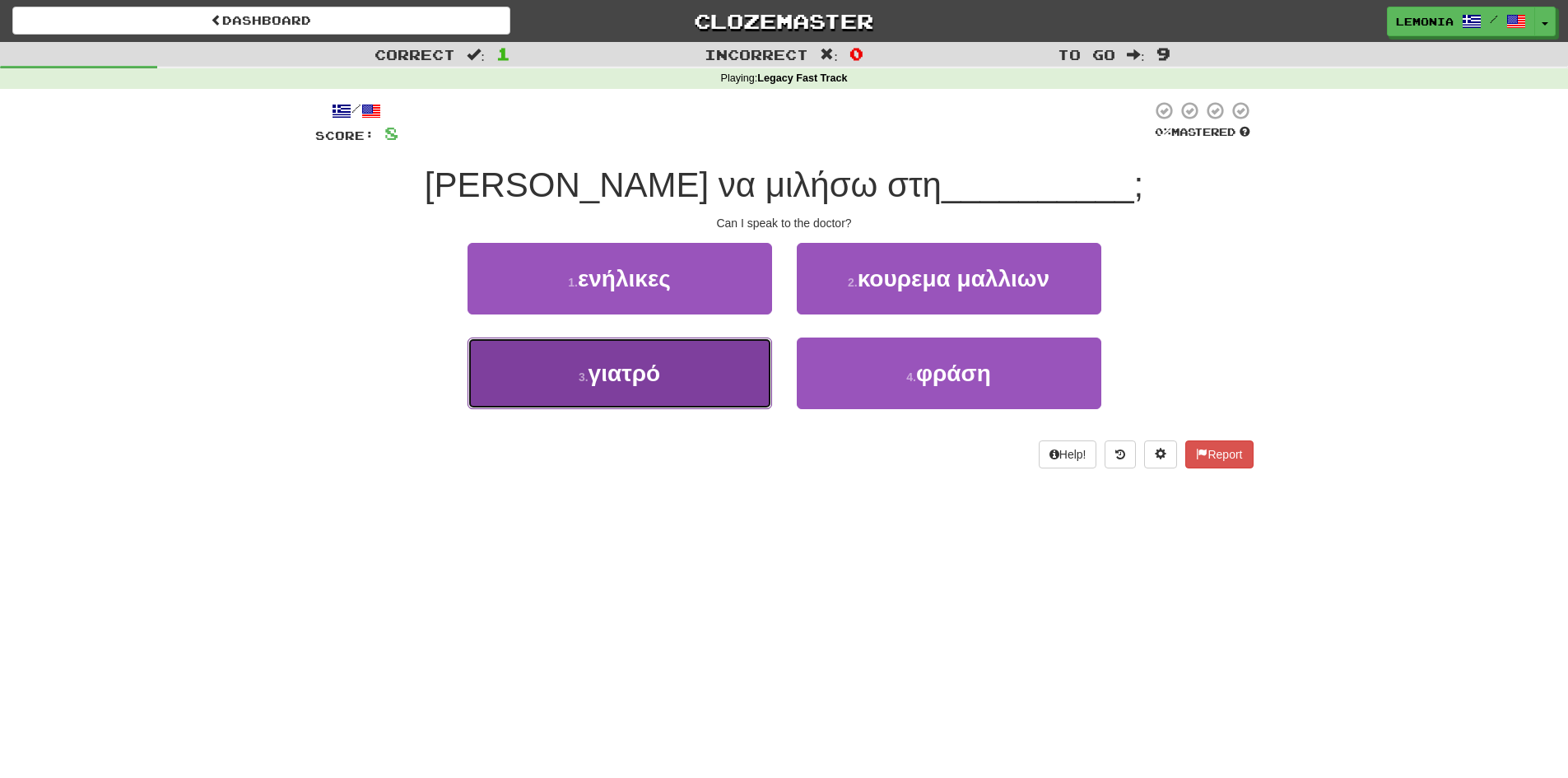
click at [701, 389] on button "3 . γιατρό" at bounding box center [619, 373] width 304 height 72
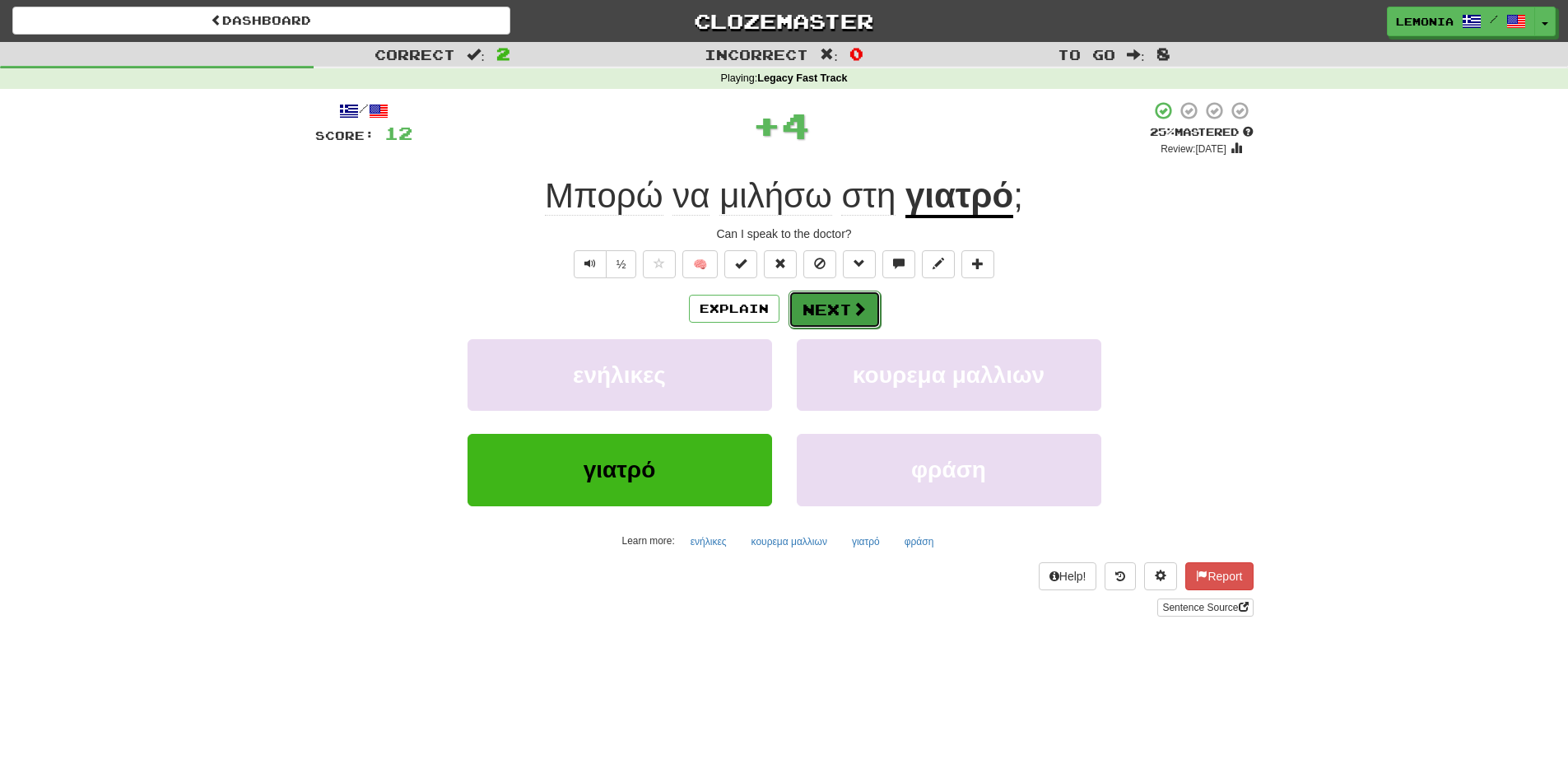
click at [851, 307] on span at bounding box center [858, 309] width 15 height 15
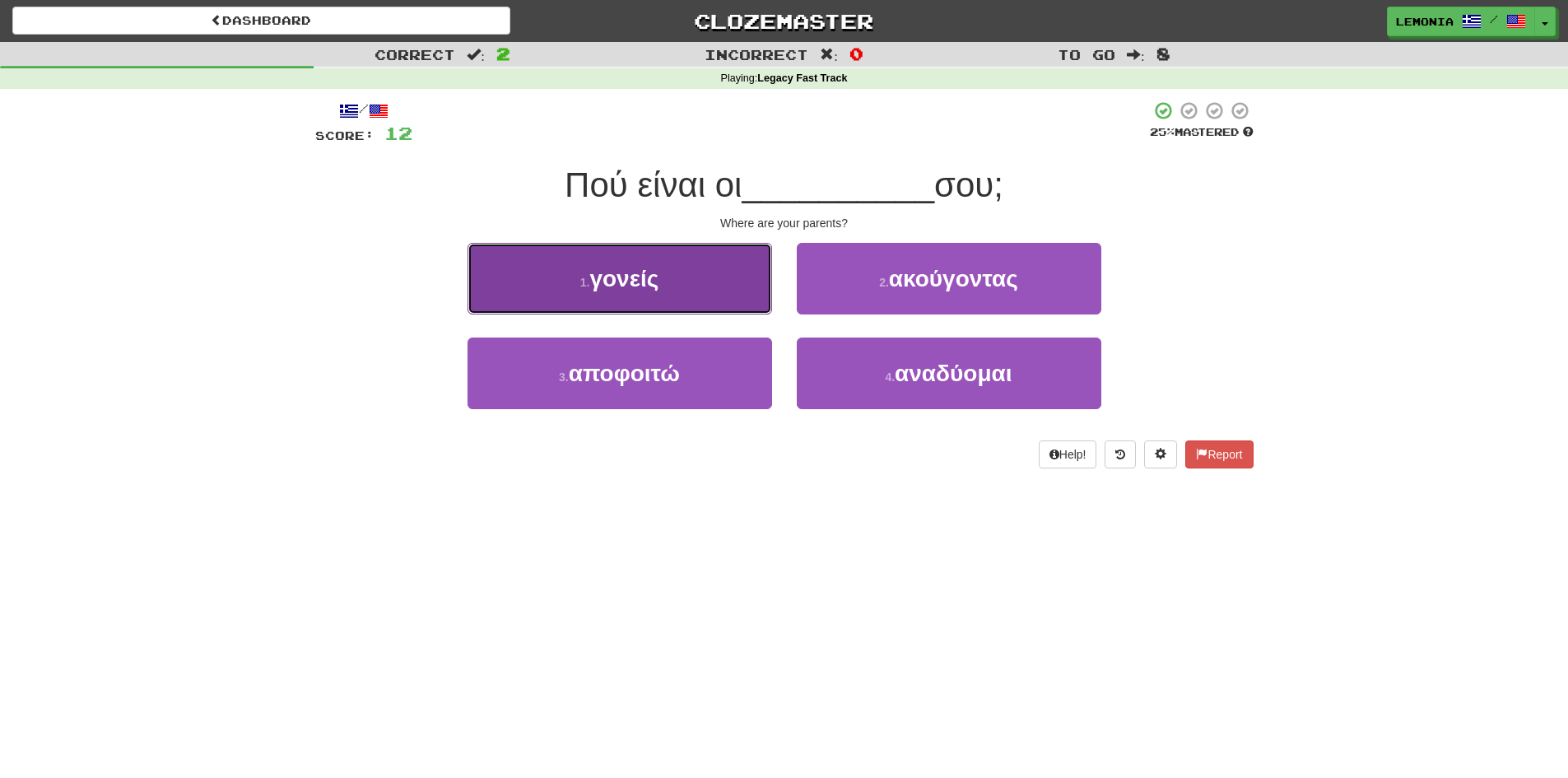
click at [739, 283] on button "1 . γονείς" at bounding box center [619, 279] width 304 height 72
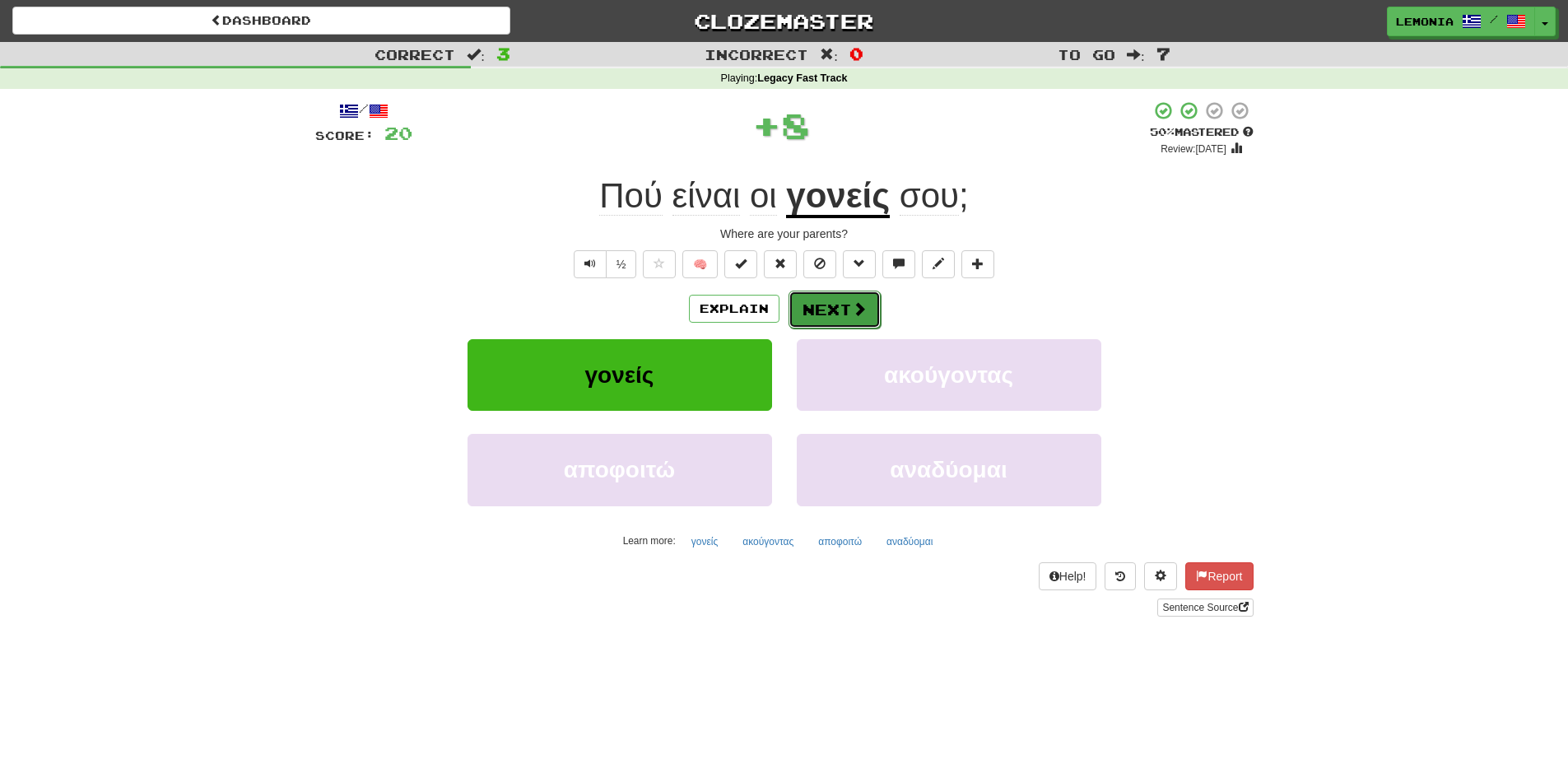
click at [822, 323] on button "Next" at bounding box center [835, 310] width 92 height 38
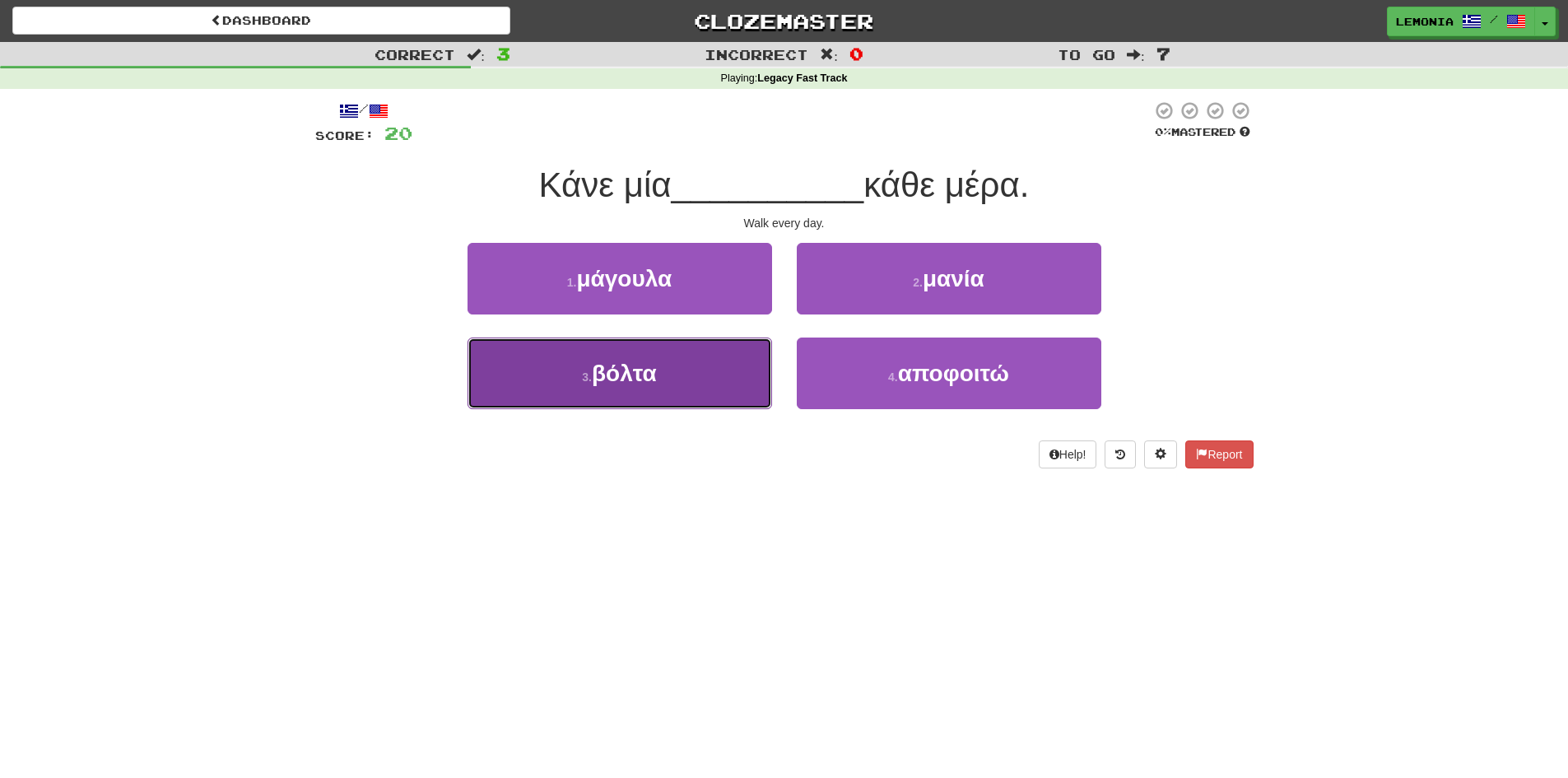
click at [698, 381] on button "3 . βόλτα" at bounding box center [619, 373] width 304 height 72
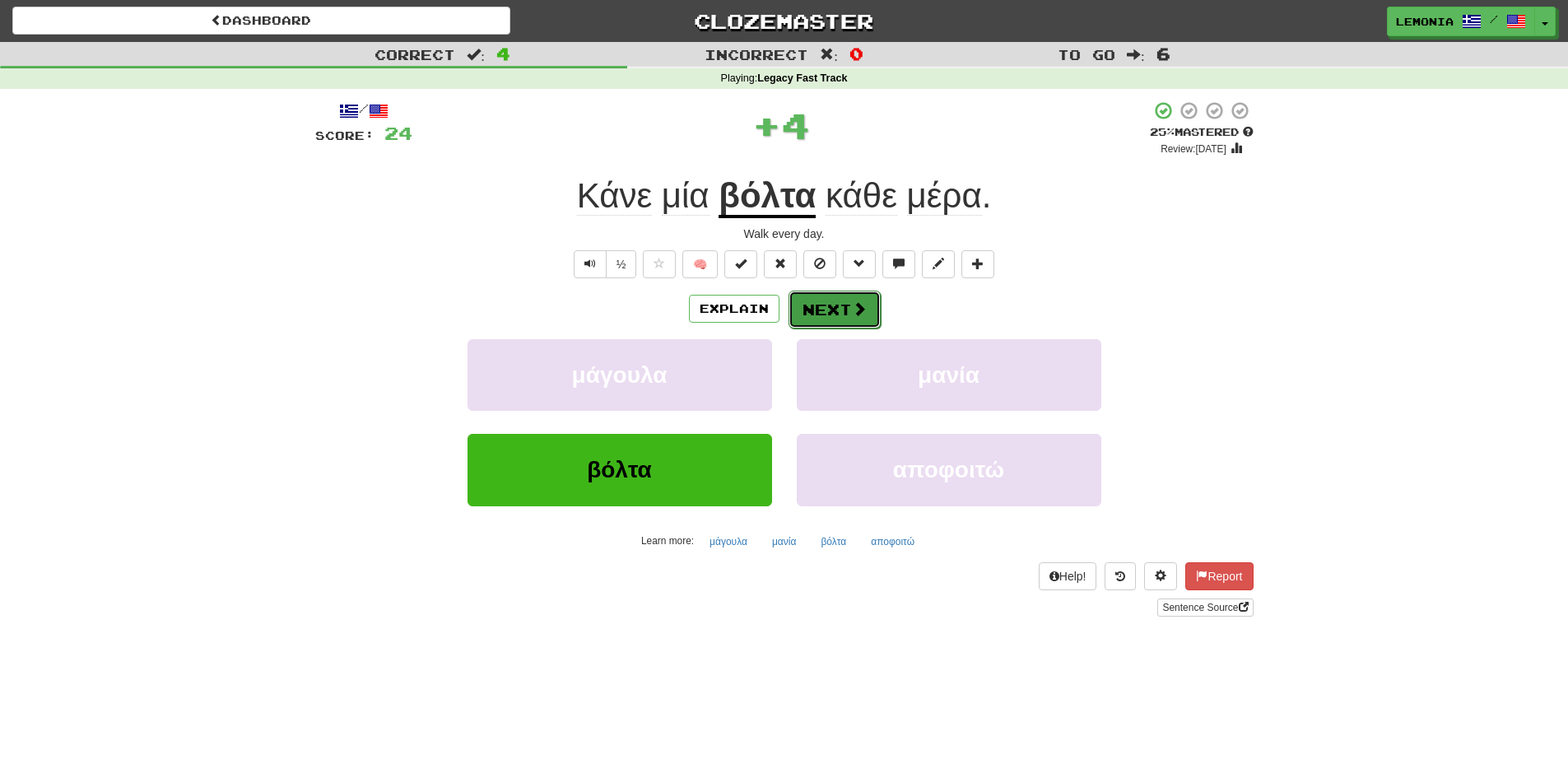
click at [851, 311] on span at bounding box center [858, 309] width 15 height 15
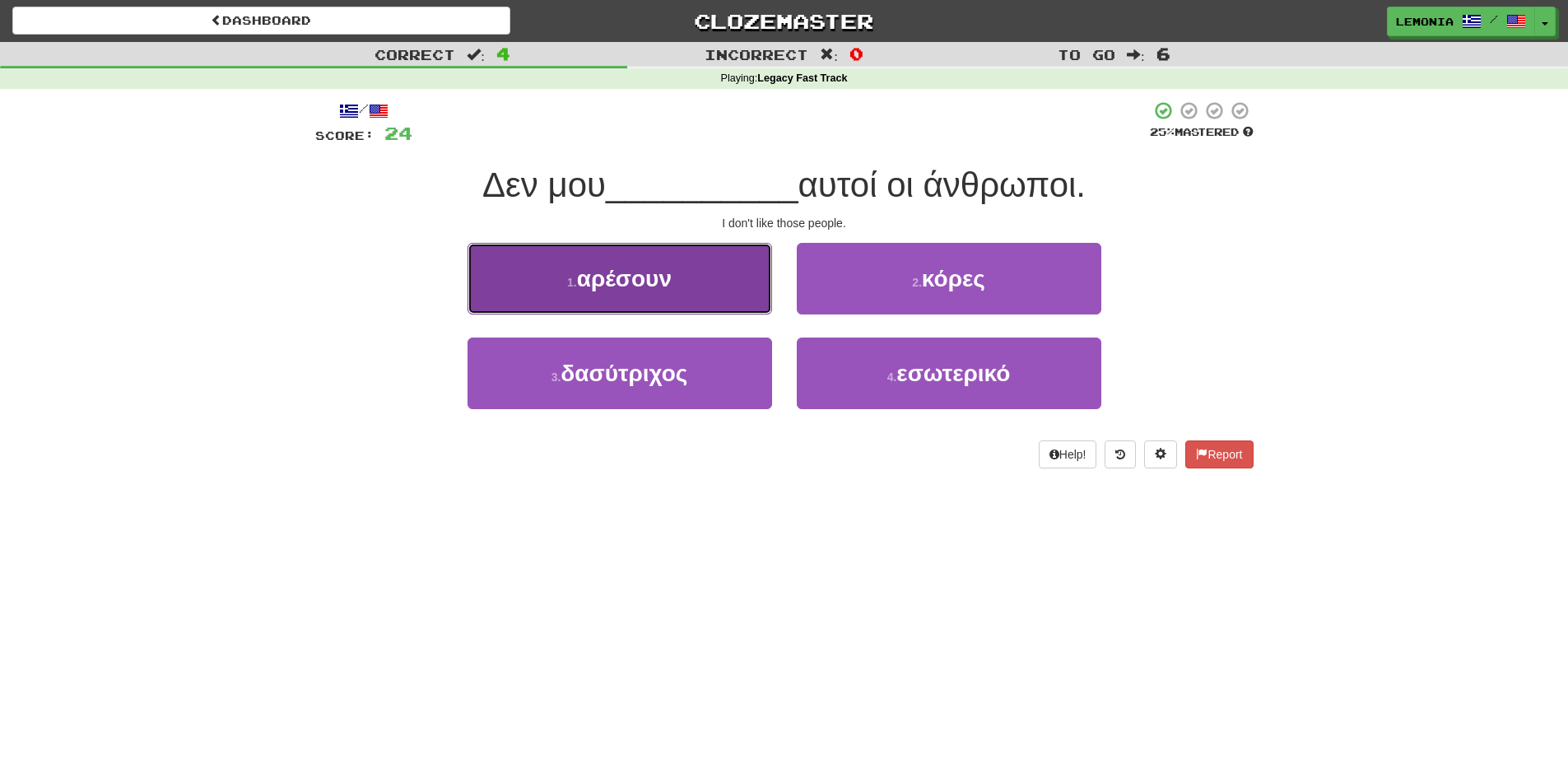
click at [715, 289] on button "1 . αρέσουν" at bounding box center [619, 279] width 304 height 72
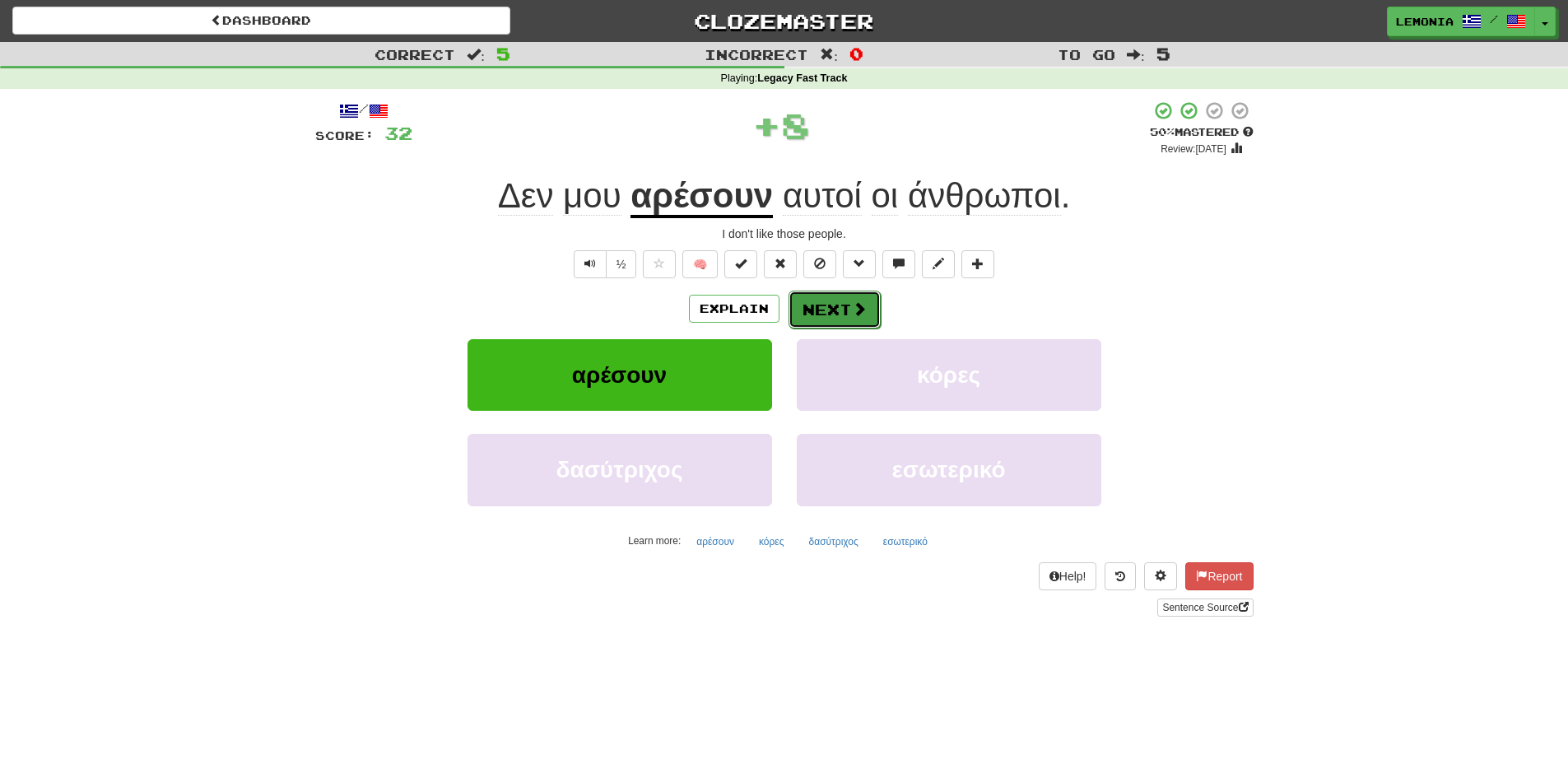
click at [819, 312] on button "Next" at bounding box center [835, 310] width 92 height 38
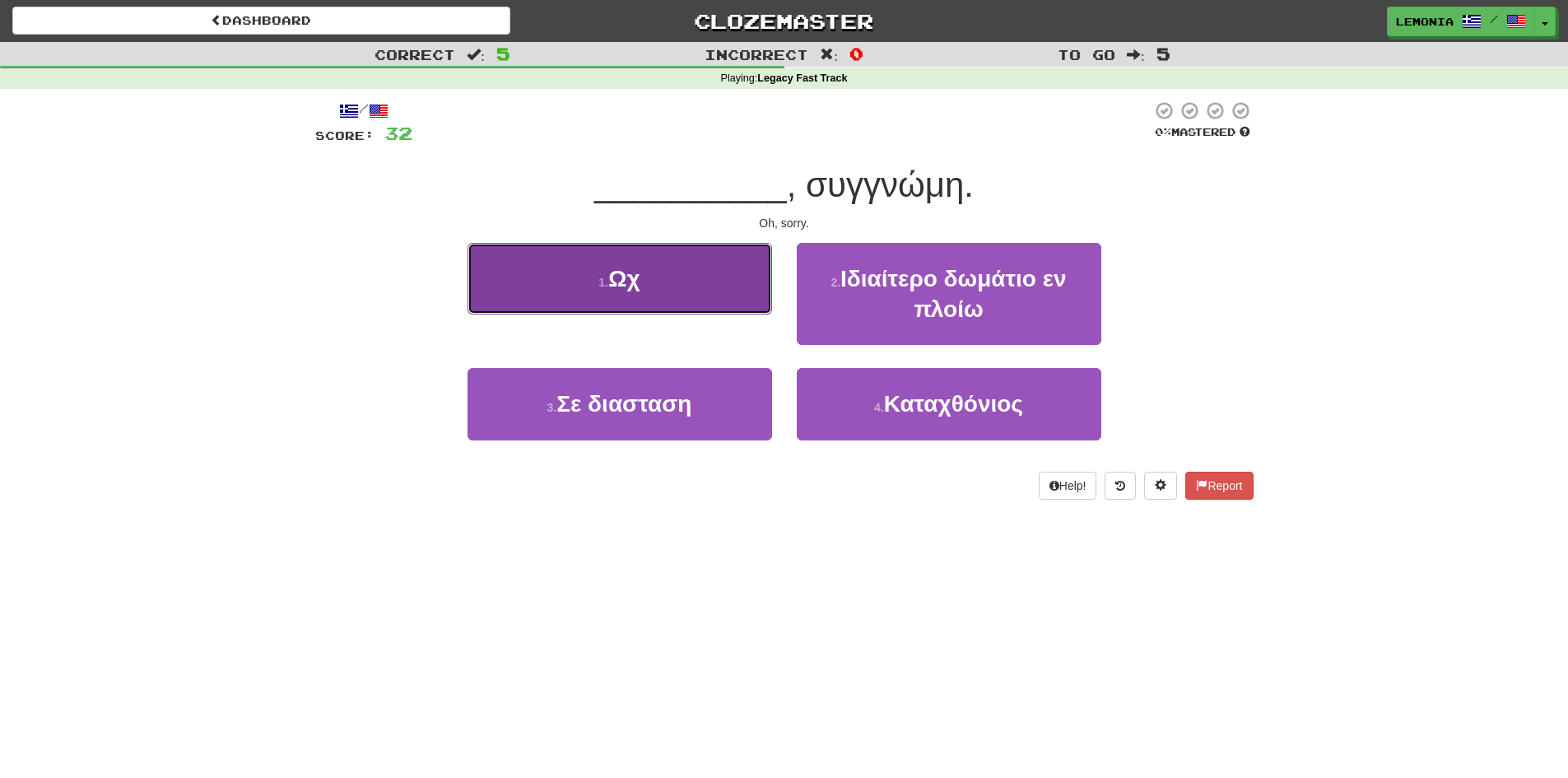
click at [740, 296] on button "1 . Ωχ" at bounding box center [619, 279] width 304 height 72
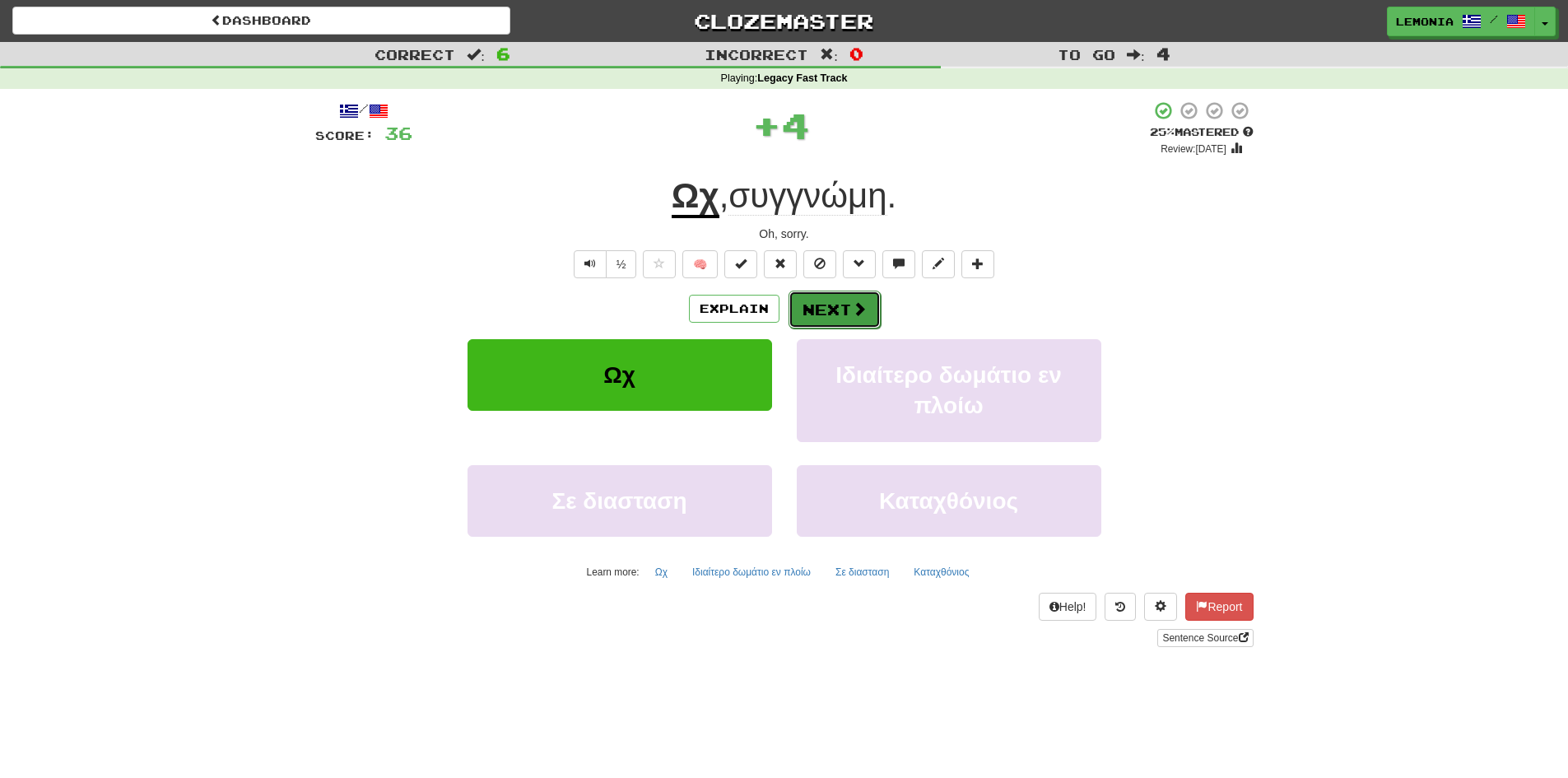
click at [851, 303] on span at bounding box center [858, 309] width 15 height 15
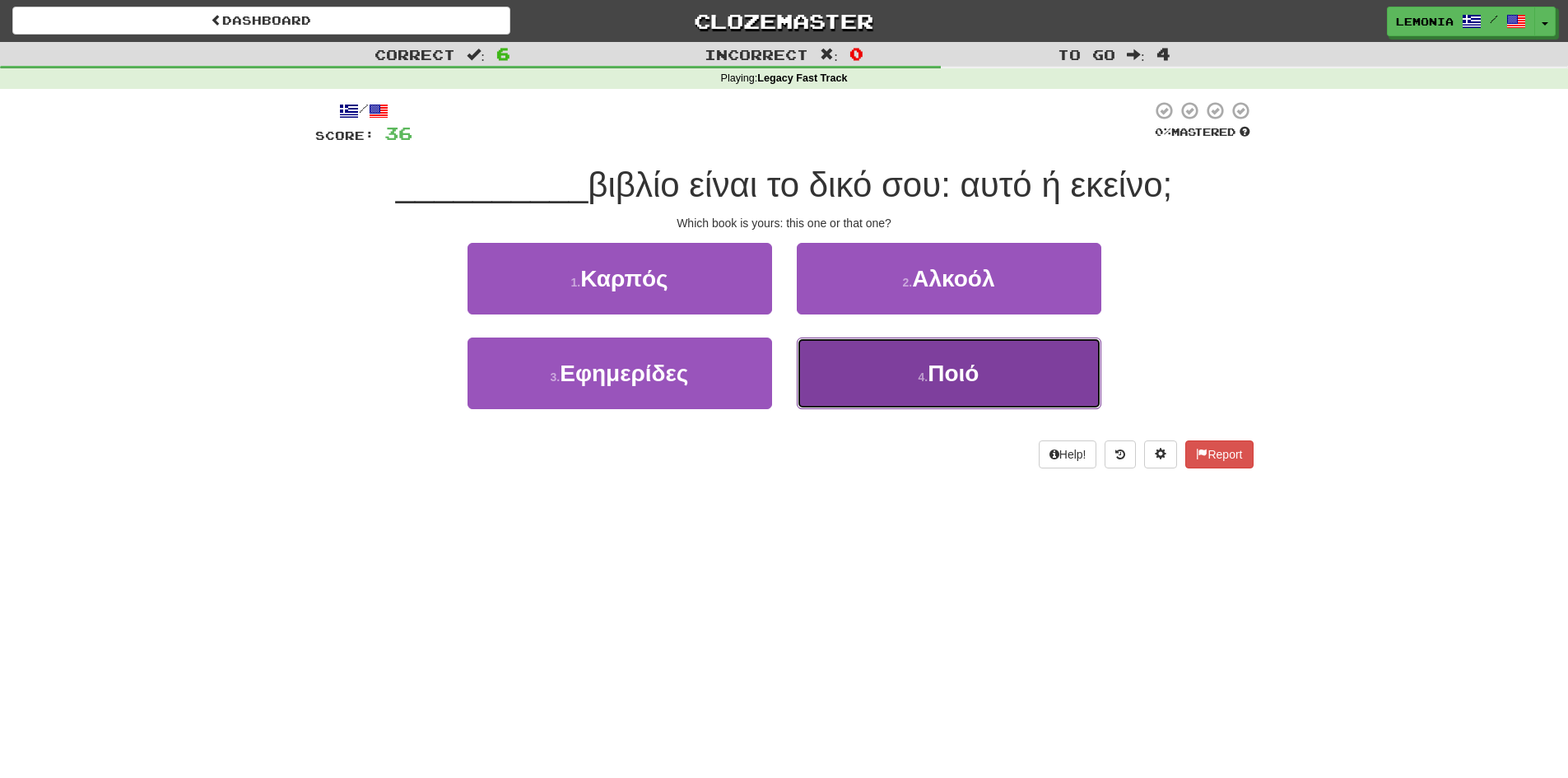
click at [847, 355] on button "4 . Ποιό" at bounding box center [948, 373] width 304 height 72
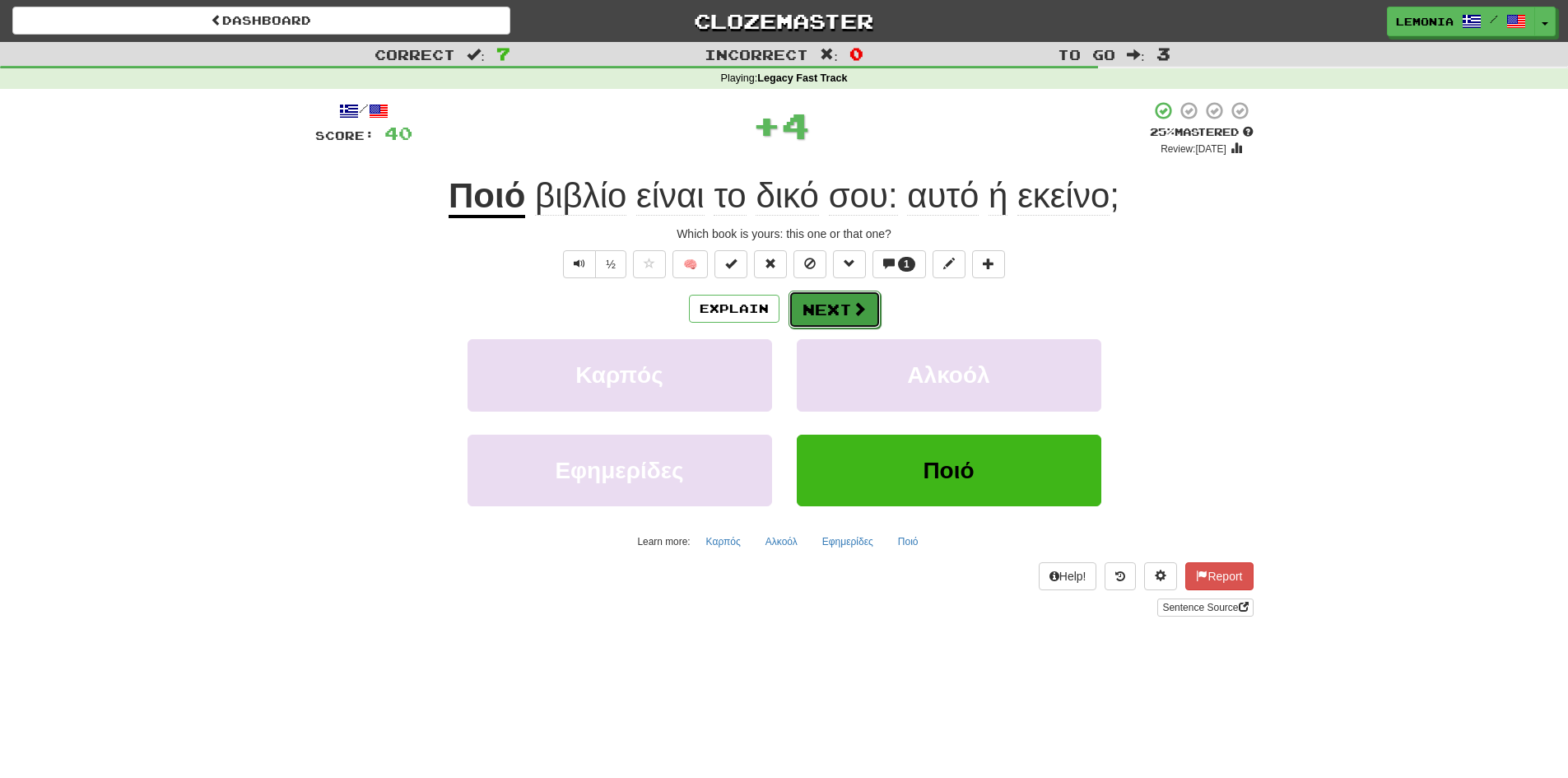
click at [827, 314] on button "Next" at bounding box center [835, 310] width 92 height 38
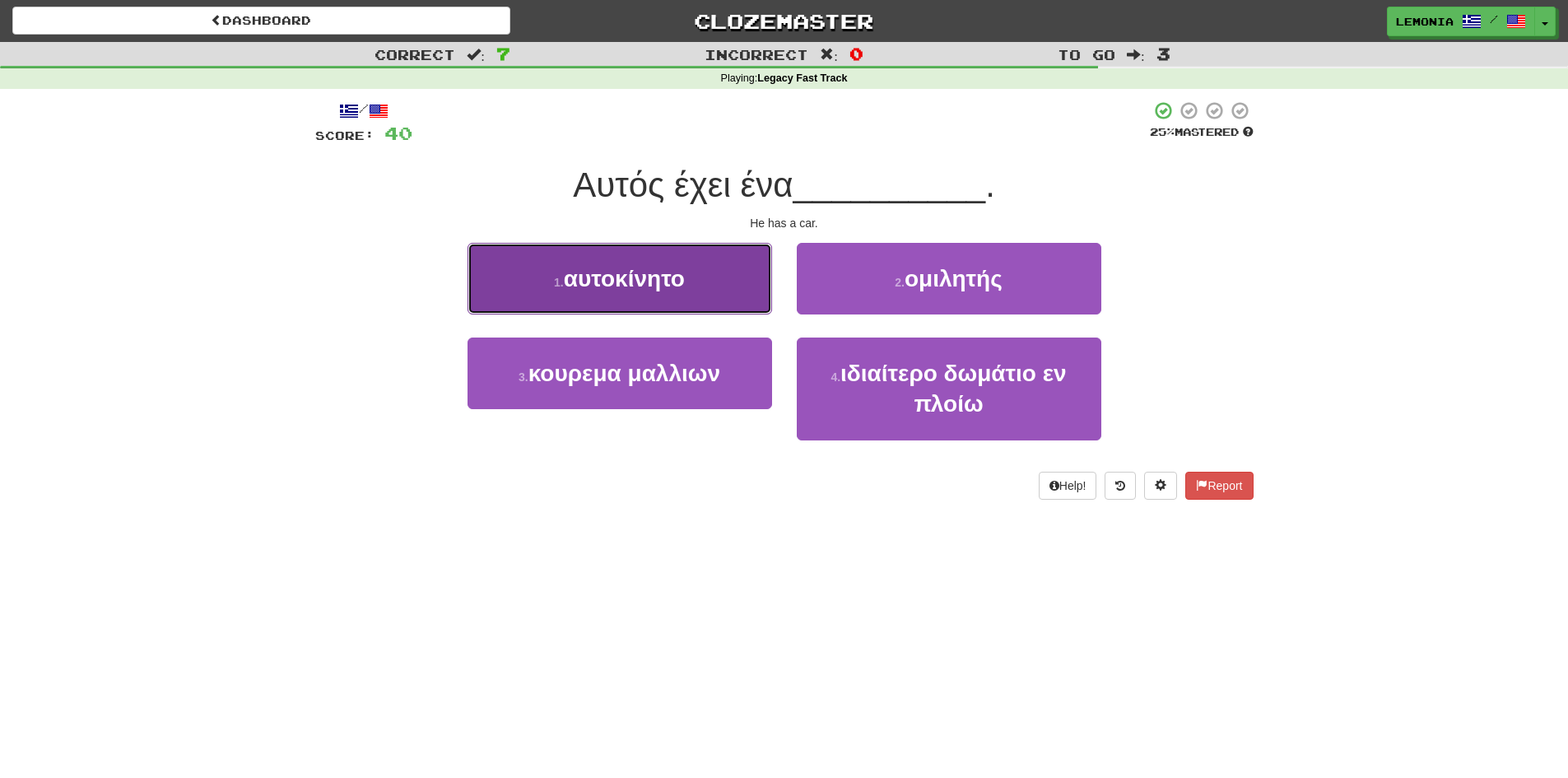
click at [710, 292] on button "1 . αυτοκίνητο" at bounding box center [619, 279] width 304 height 72
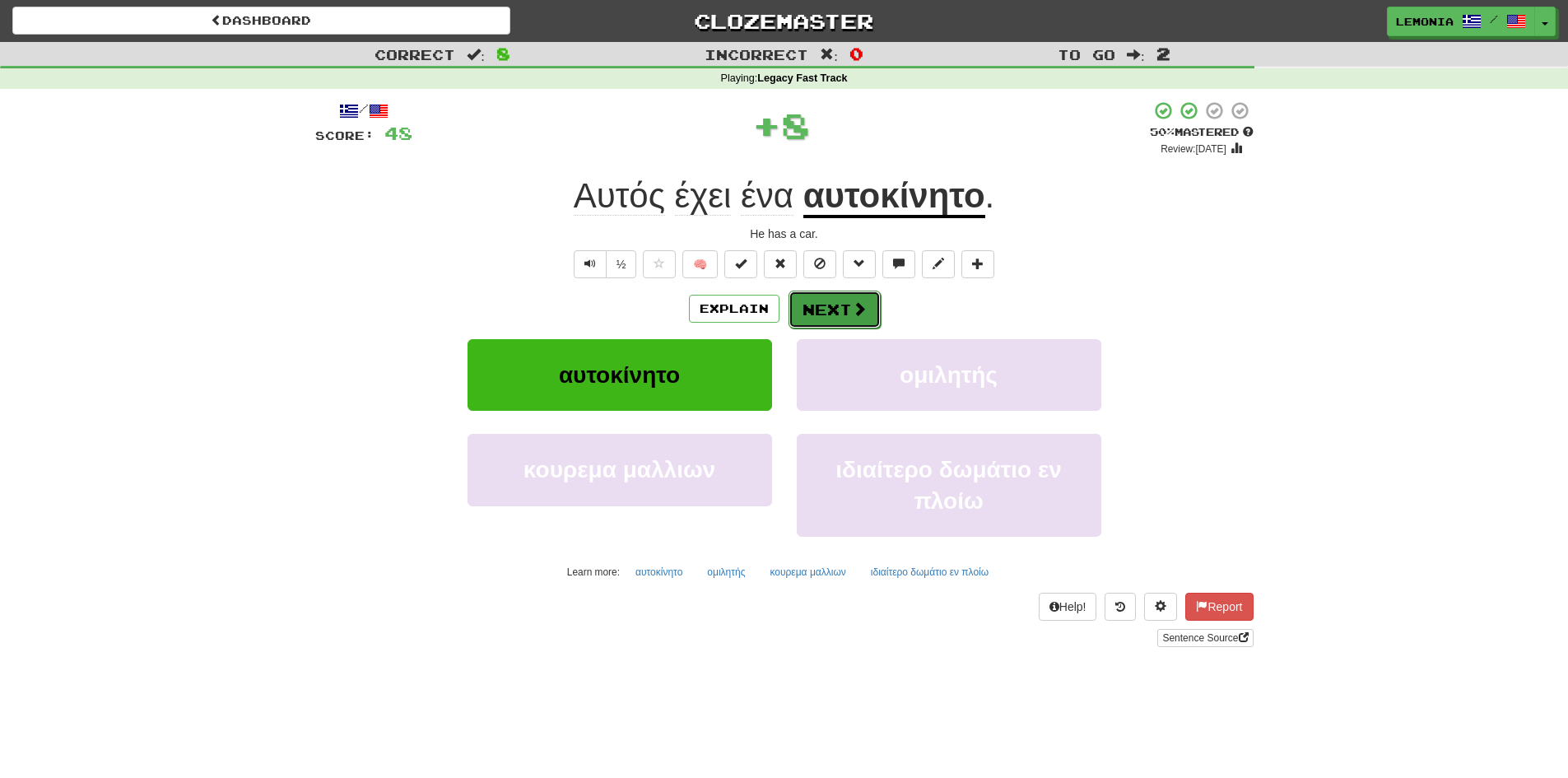
click at [851, 313] on span at bounding box center [858, 309] width 15 height 15
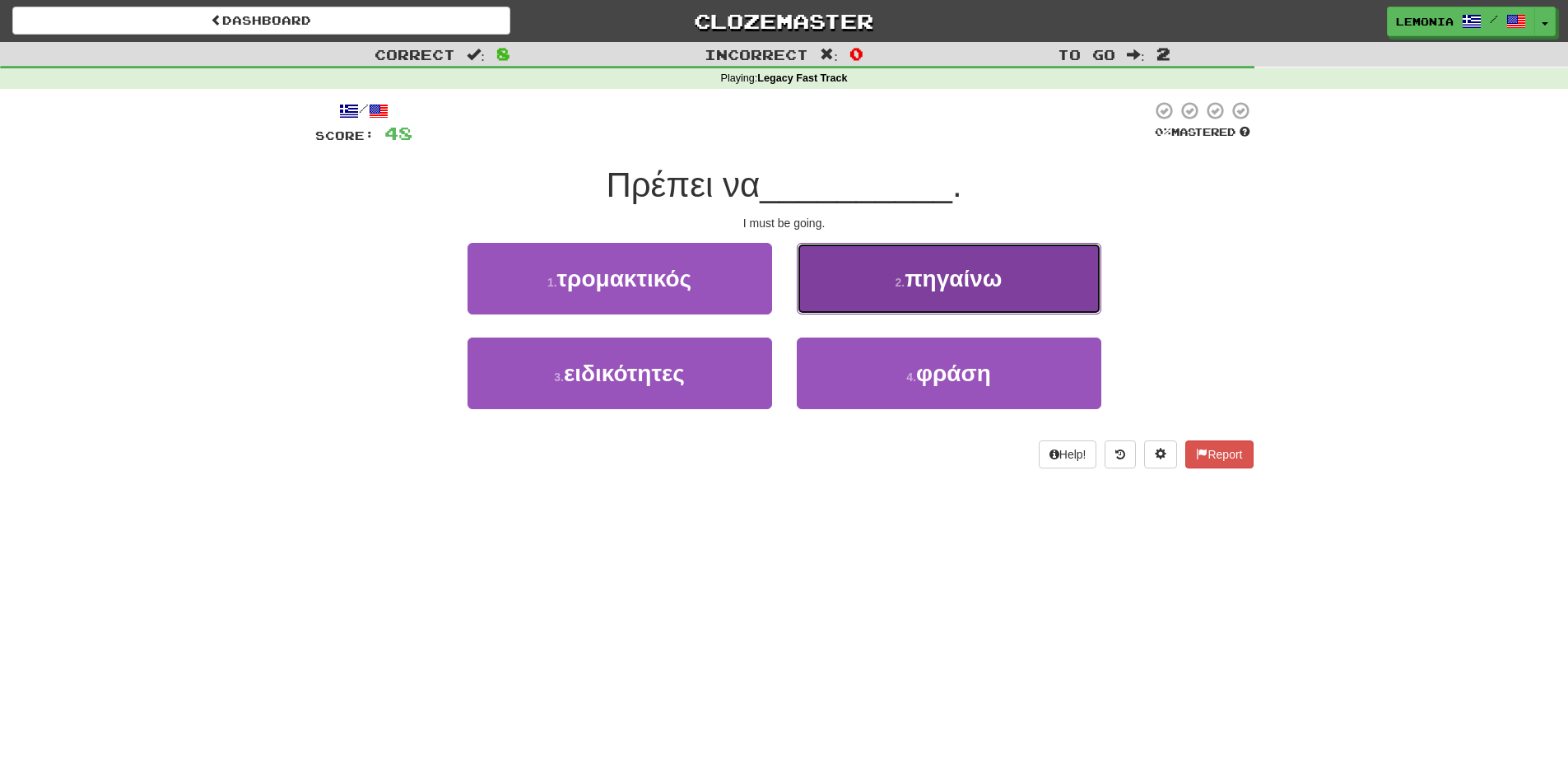
click at [849, 287] on button "2 . πηγαίνω" at bounding box center [948, 279] width 304 height 72
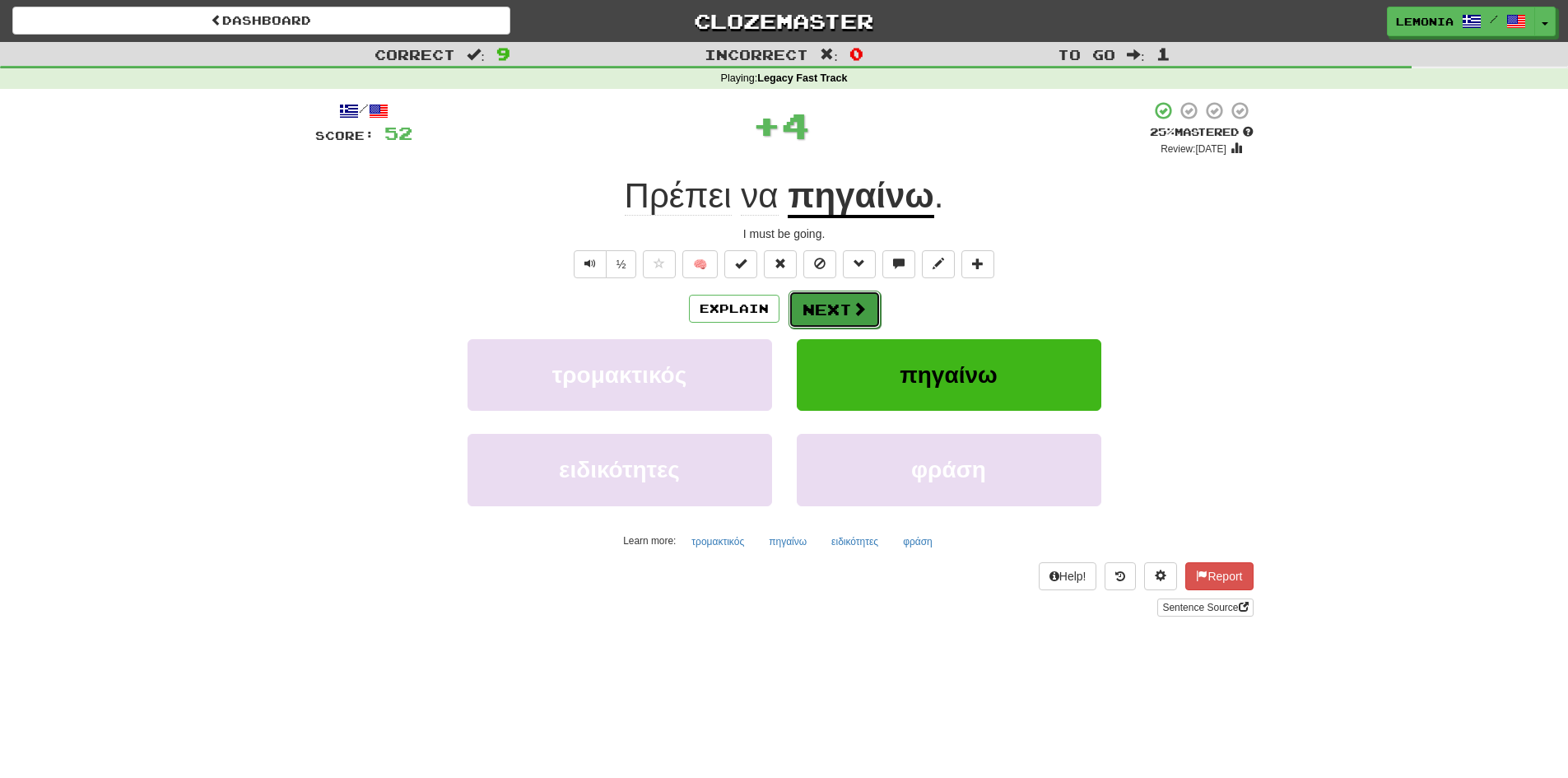
click at [834, 310] on button "Next" at bounding box center [835, 310] width 92 height 38
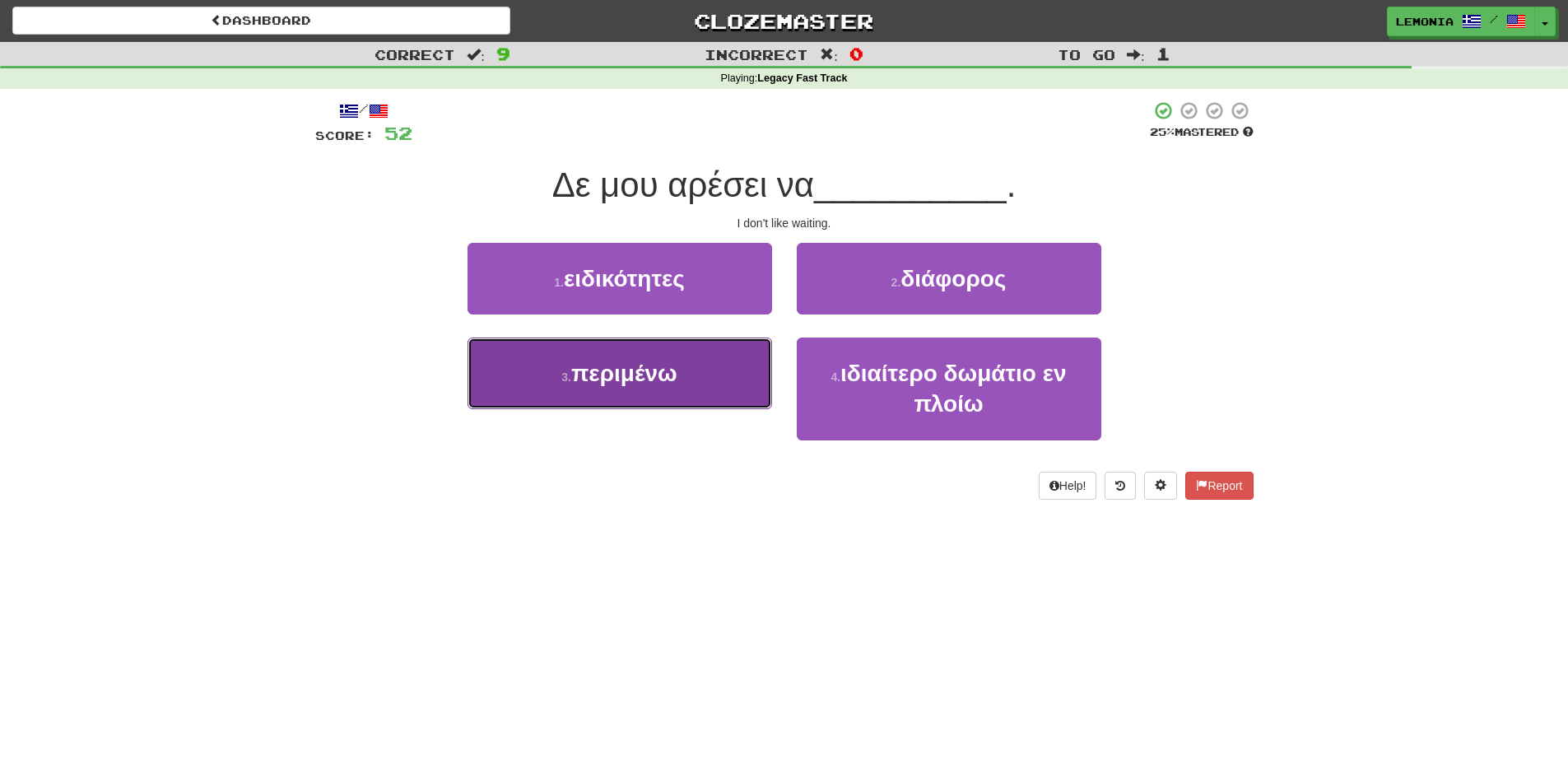
click at [692, 389] on button "3 . περιμένω" at bounding box center [619, 373] width 304 height 72
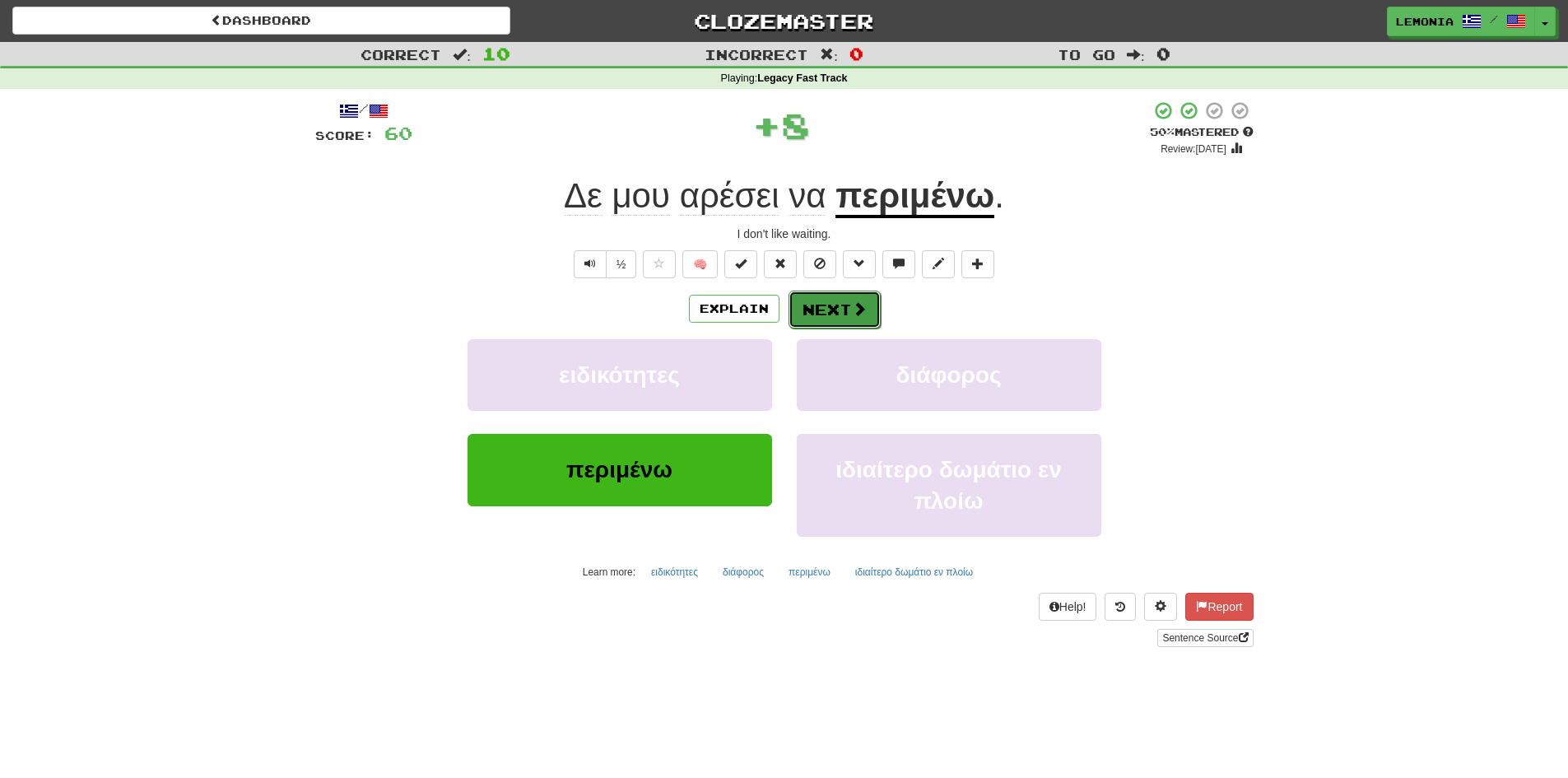
click at [847, 318] on button "Next" at bounding box center [835, 310] width 92 height 38
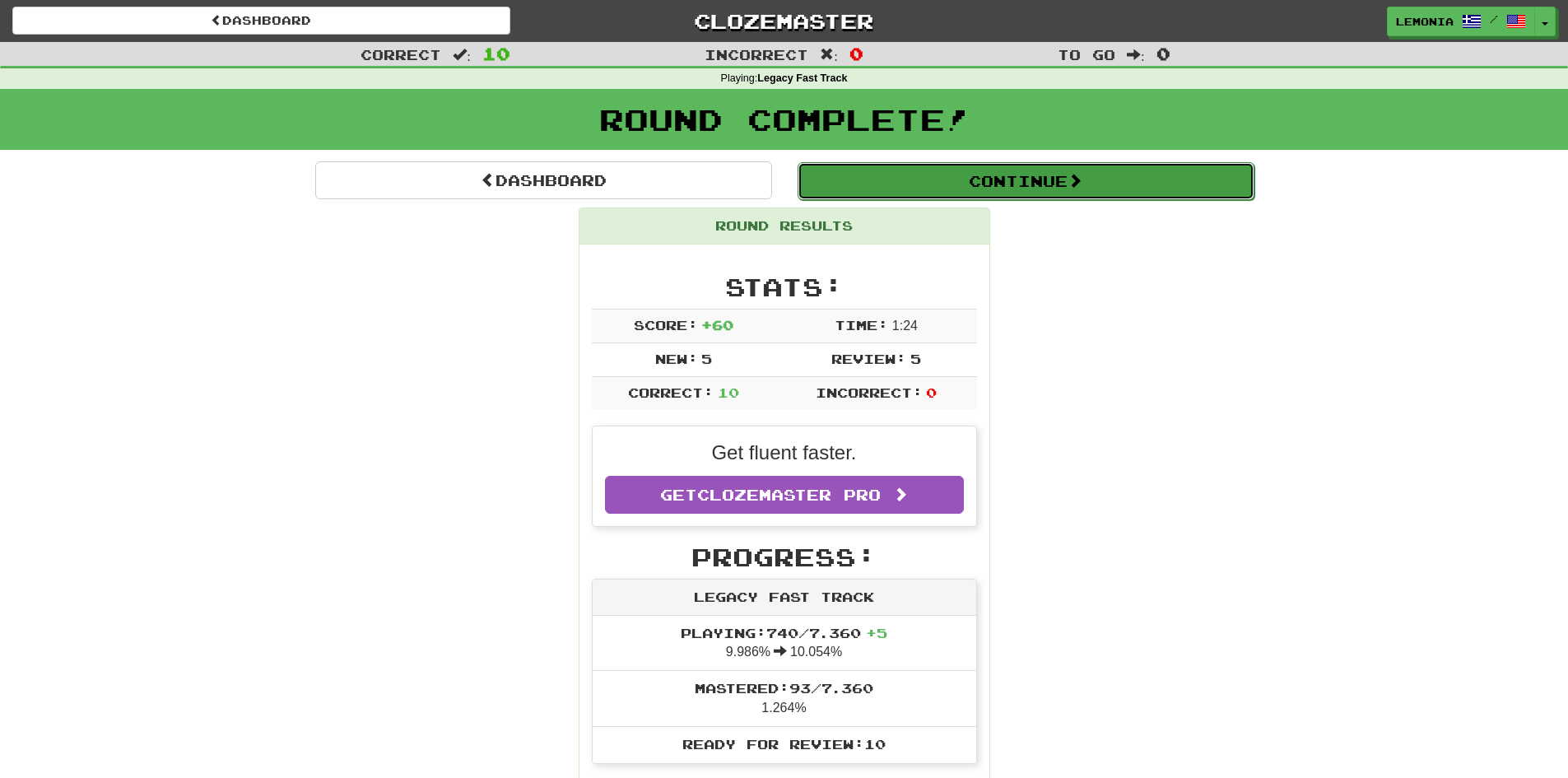
click at [943, 166] on button "Continue" at bounding box center [1025, 181] width 457 height 38
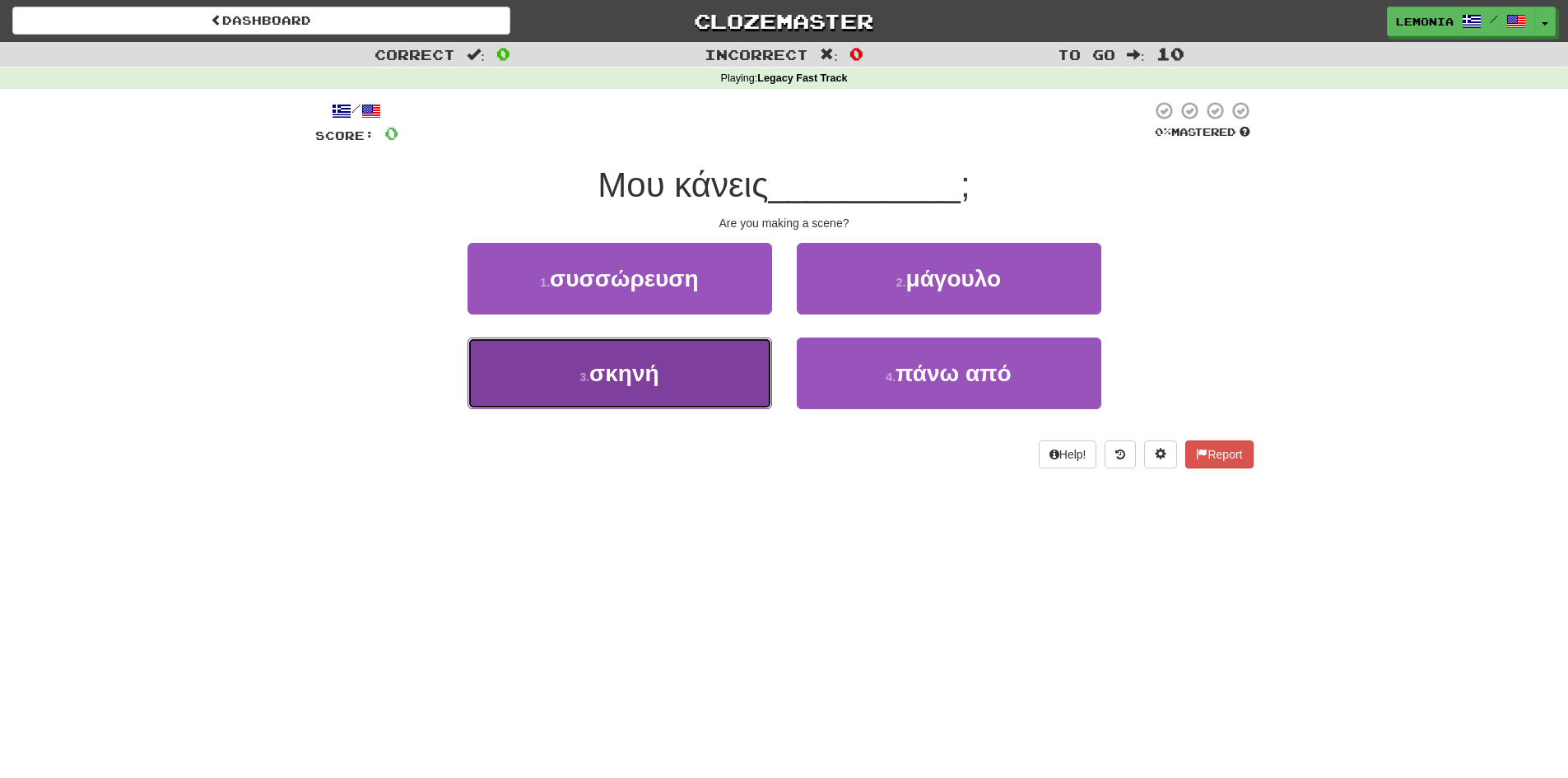
click at [709, 389] on button "3 . σκηνή" at bounding box center [619, 373] width 304 height 72
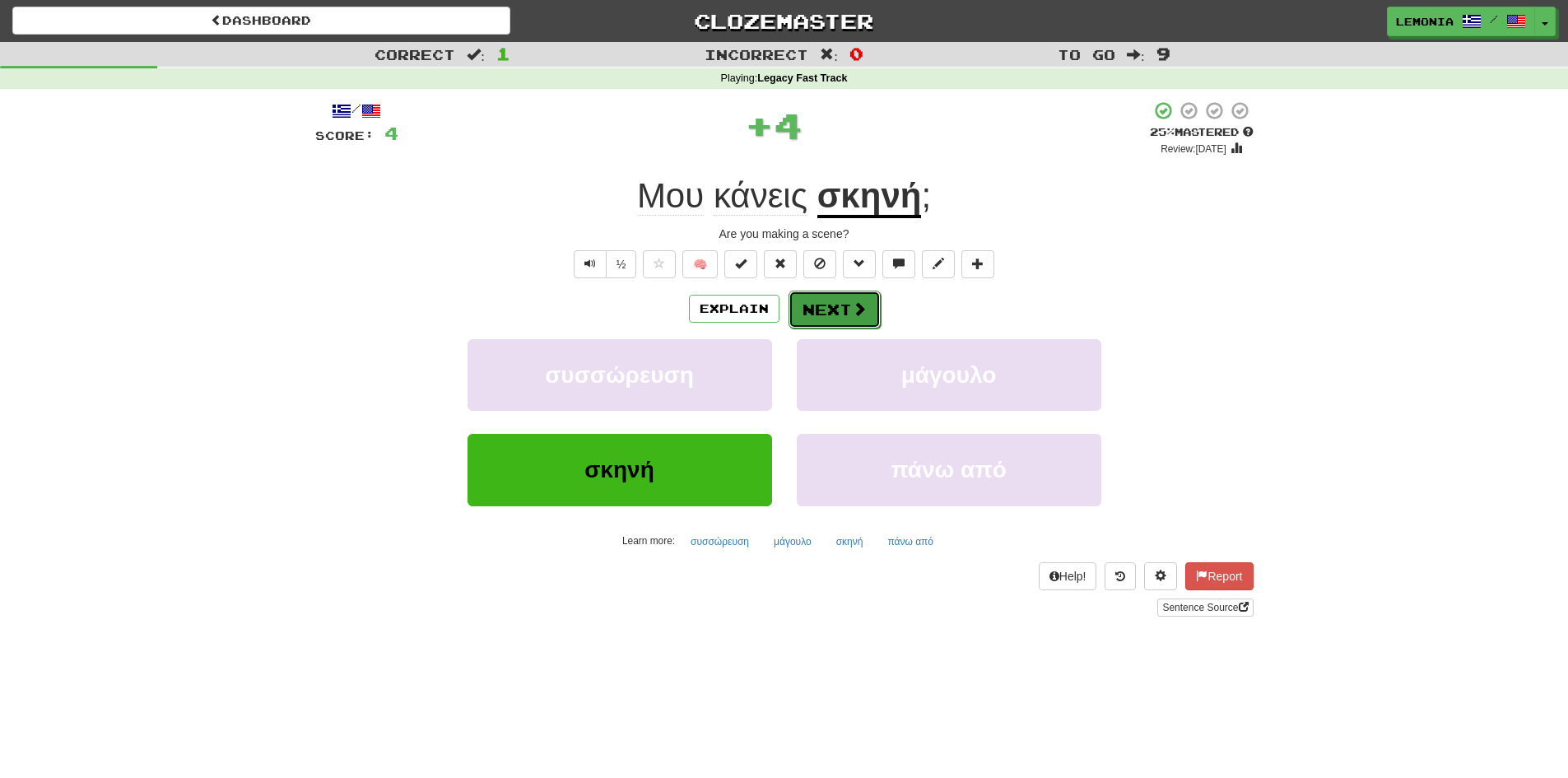
click at [860, 302] on span at bounding box center [858, 309] width 15 height 15
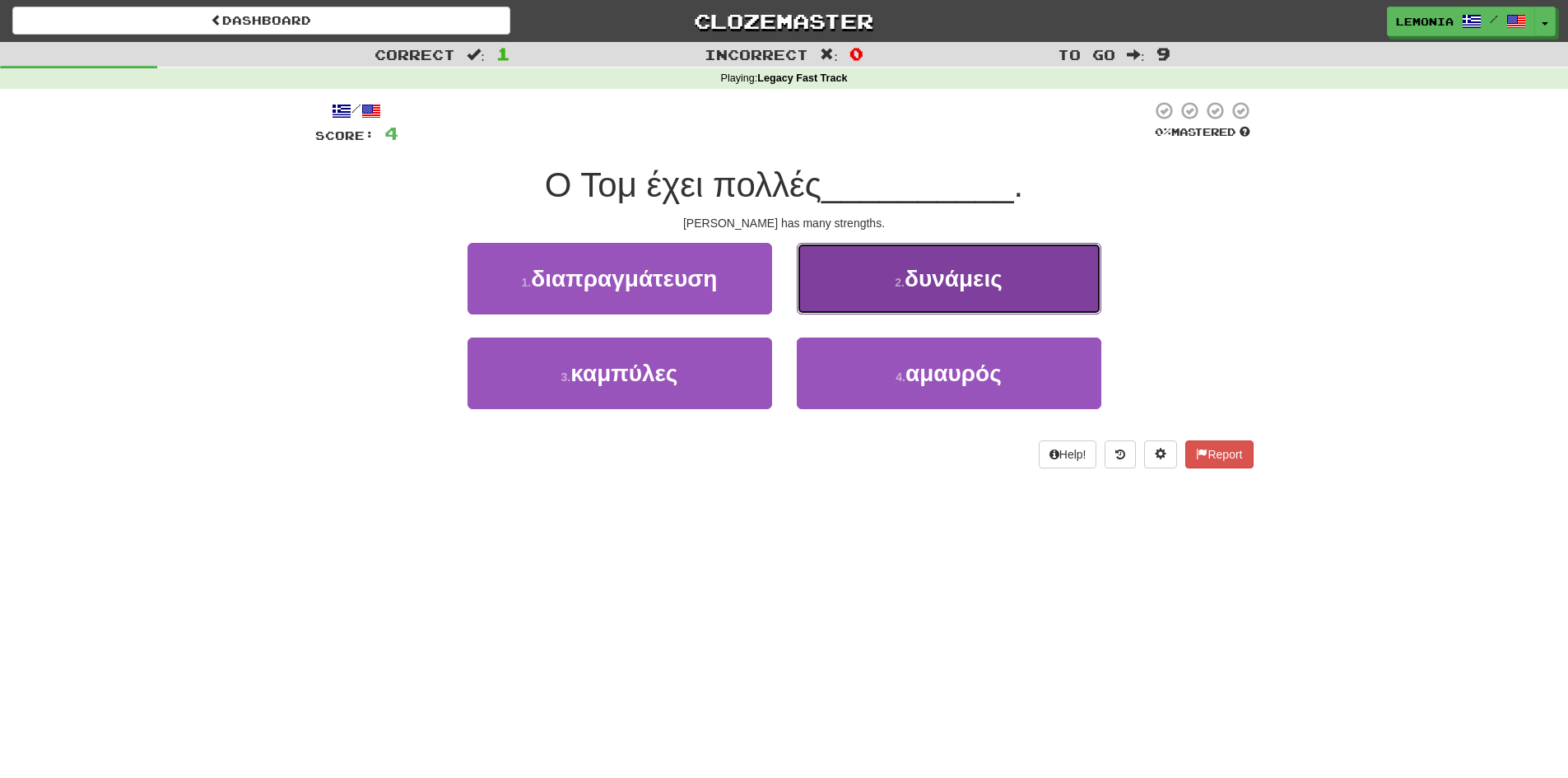
click at [872, 286] on button "2 . δυνάμεις" at bounding box center [948, 279] width 304 height 72
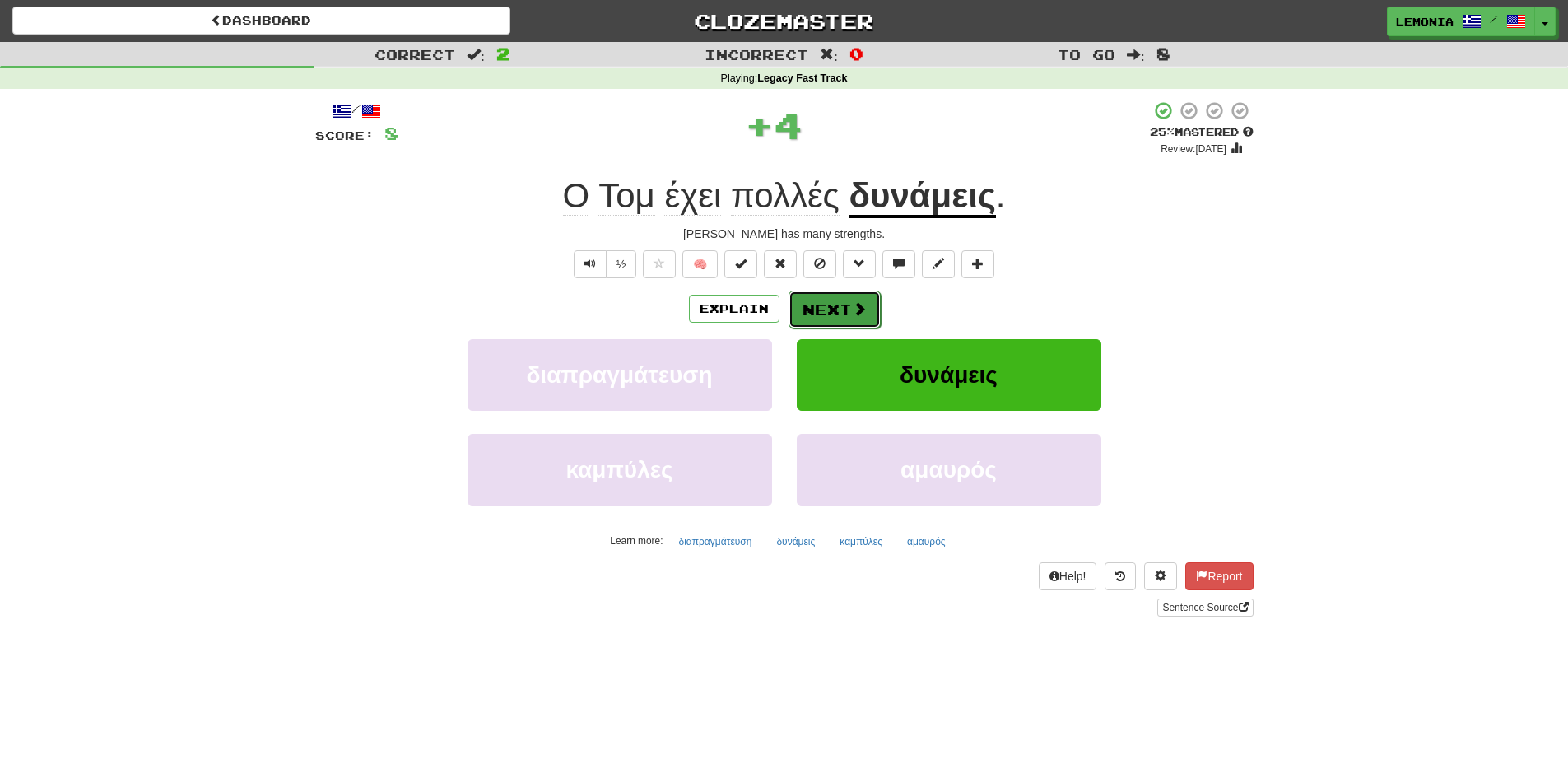
click at [834, 307] on button "Next" at bounding box center [835, 310] width 92 height 38
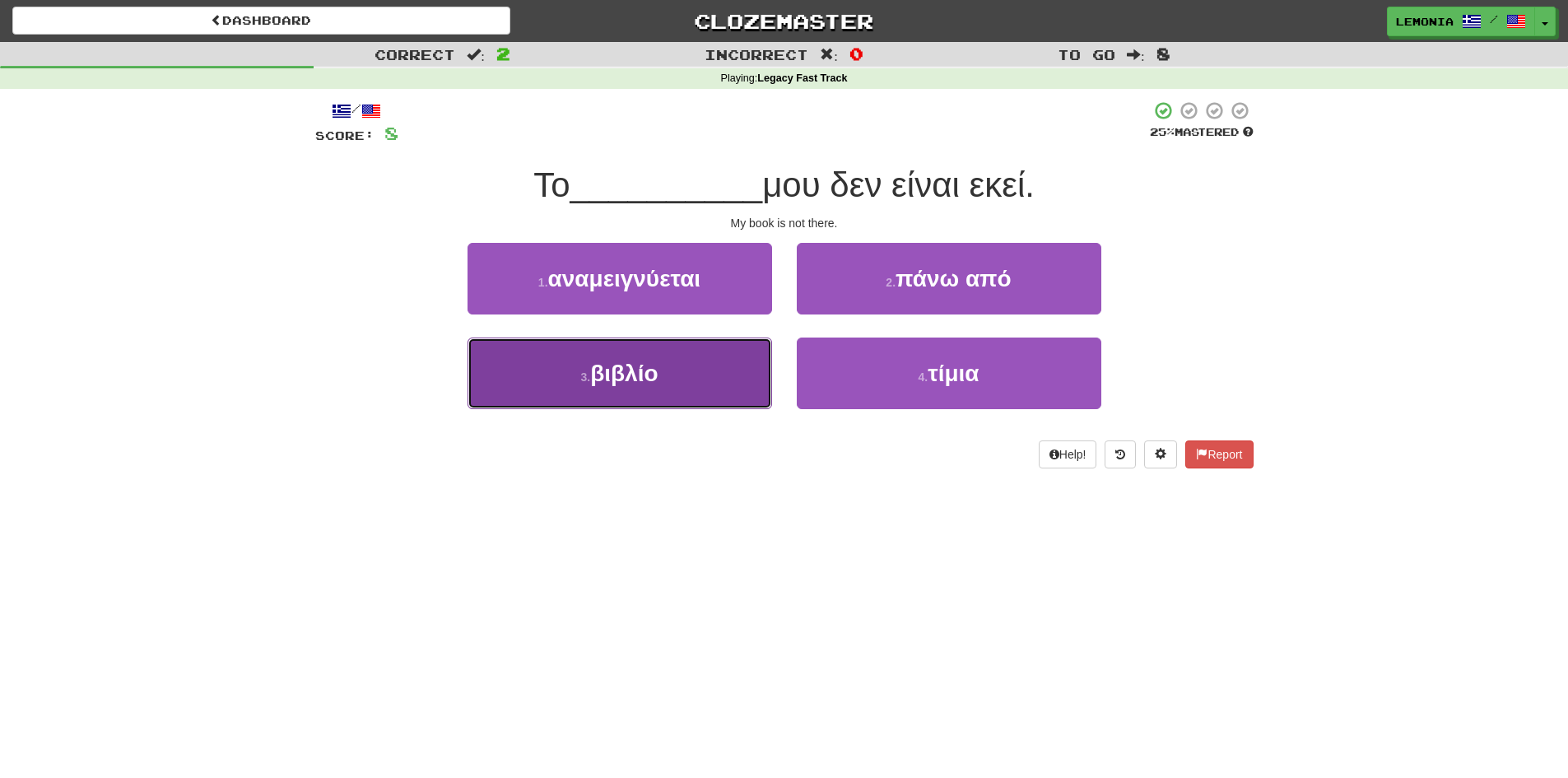
click at [678, 388] on button "3 . βιβλίο" at bounding box center [619, 373] width 304 height 72
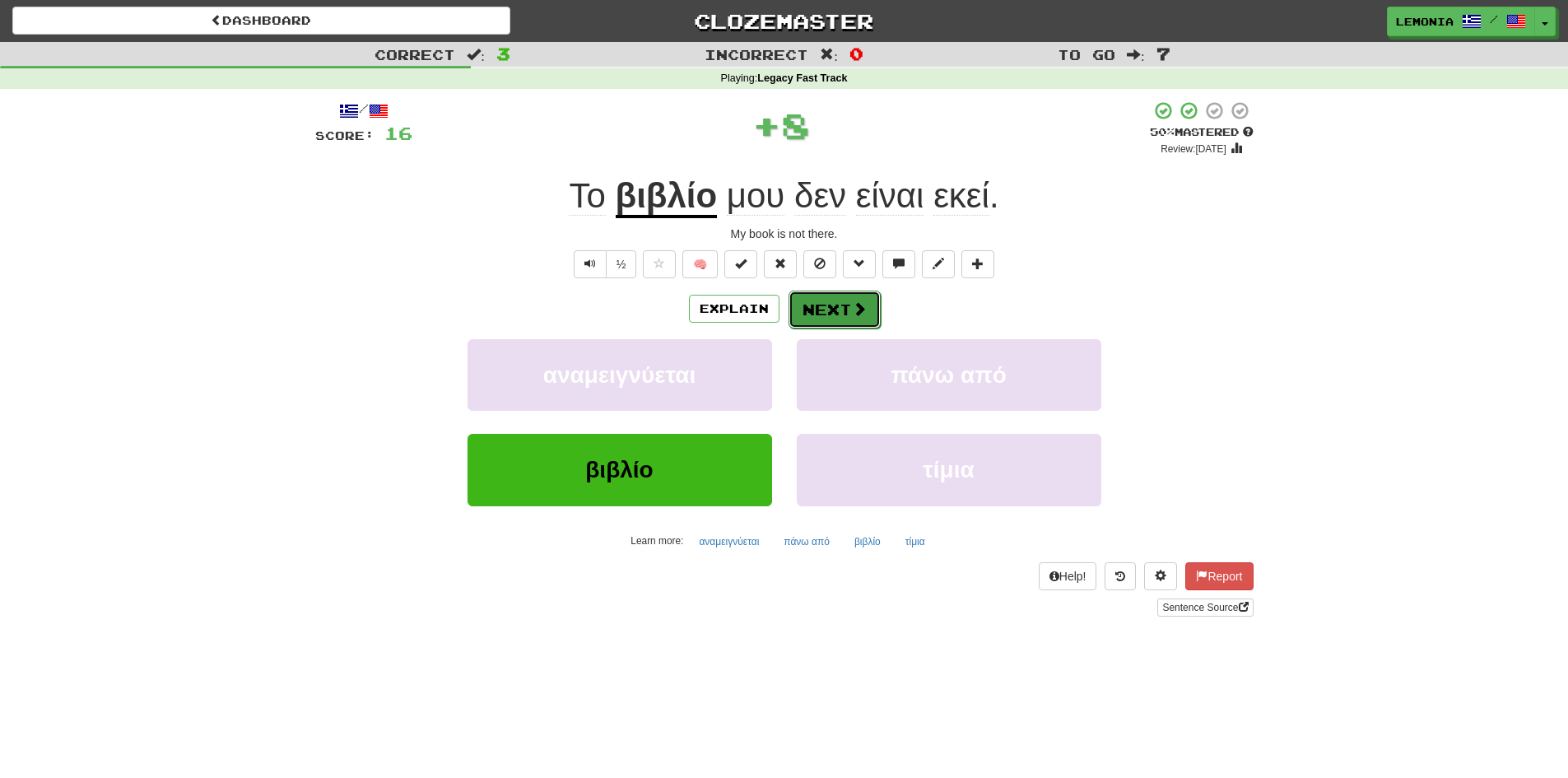
click at [853, 314] on span at bounding box center [858, 309] width 15 height 15
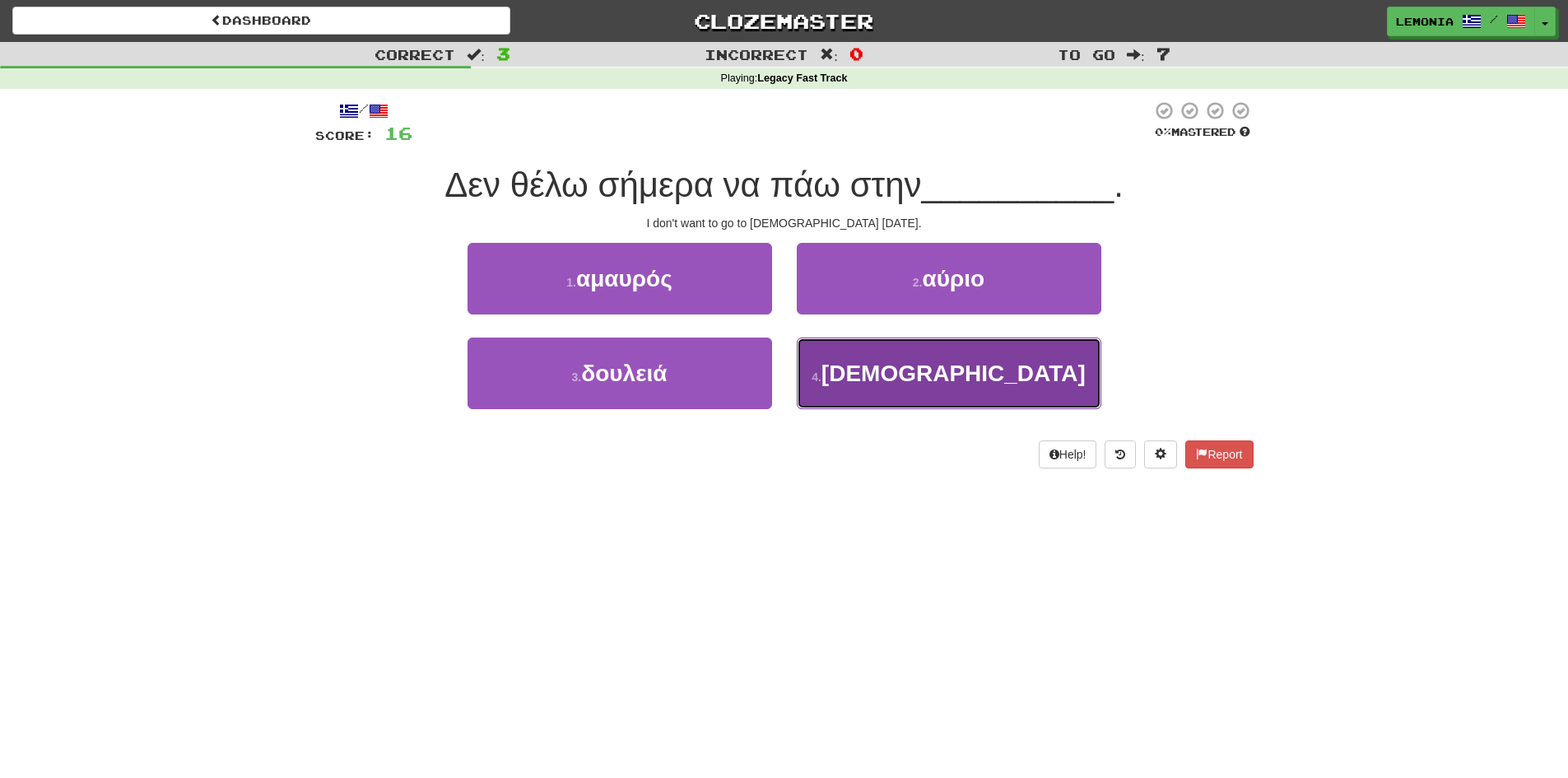
click at [906, 389] on button "4 . εκκλησία" at bounding box center [948, 373] width 304 height 72
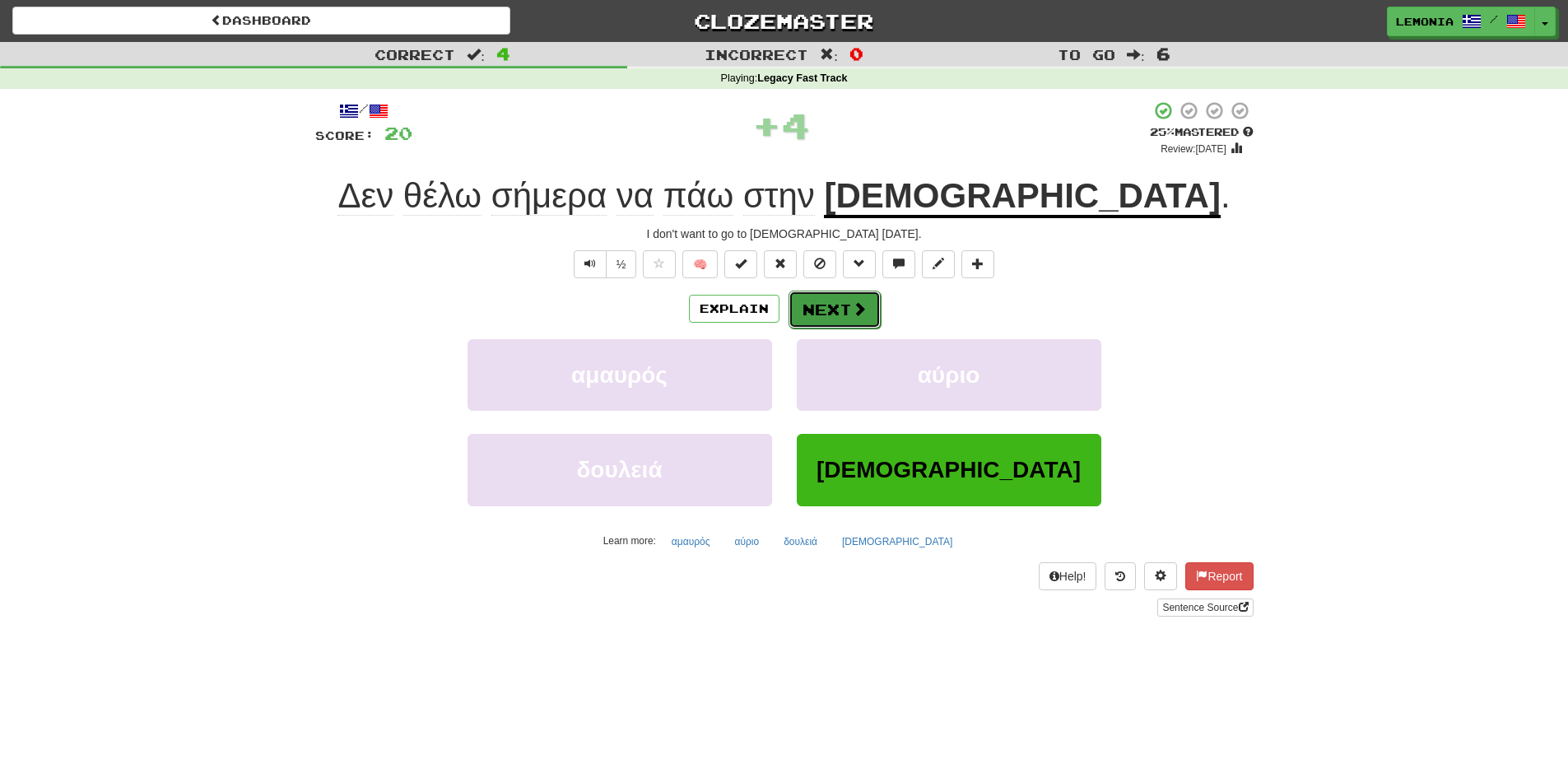
click at [858, 314] on span at bounding box center [858, 309] width 15 height 15
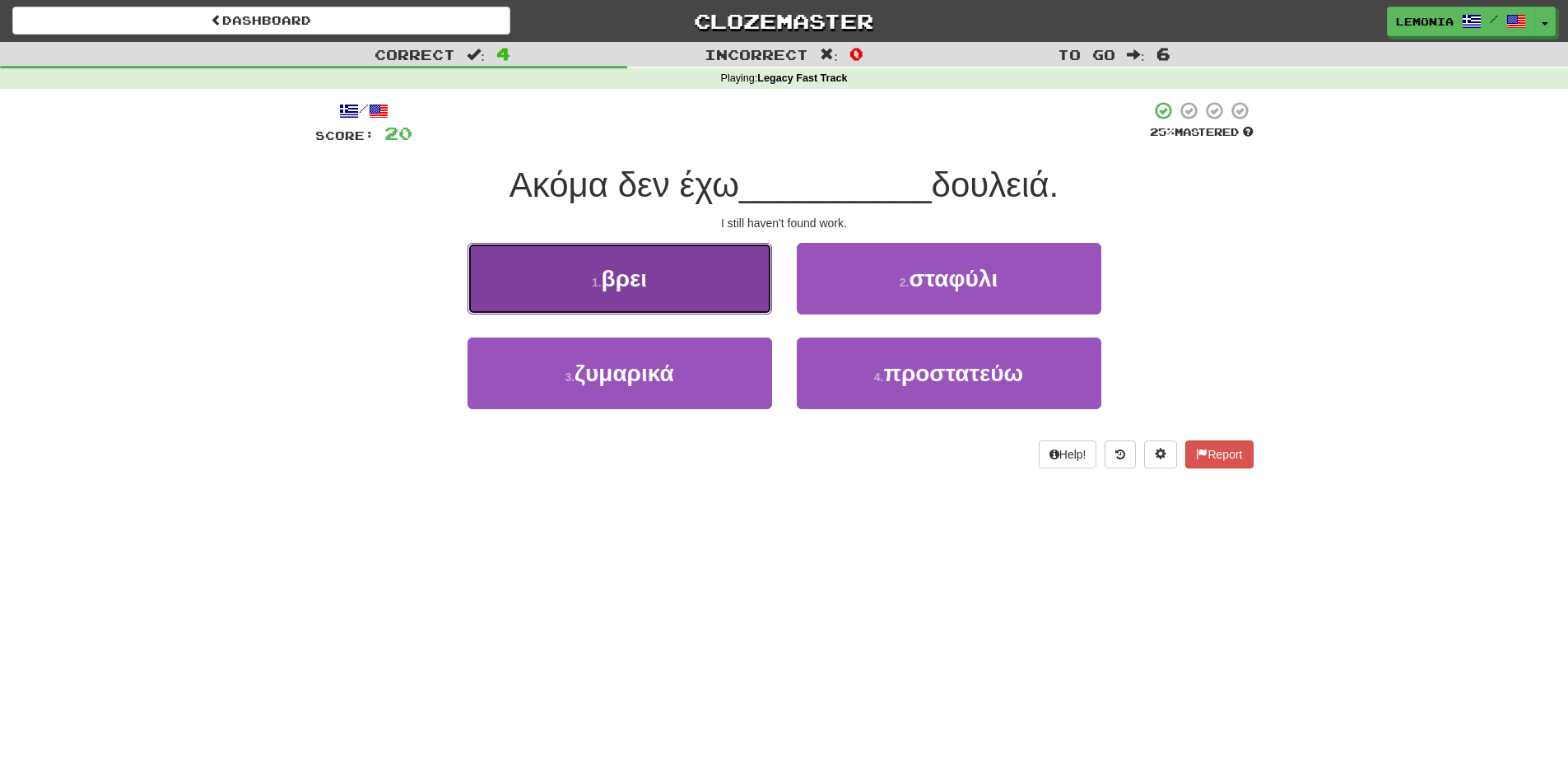
click at [734, 279] on button "1 . βρει" at bounding box center [619, 279] width 304 height 72
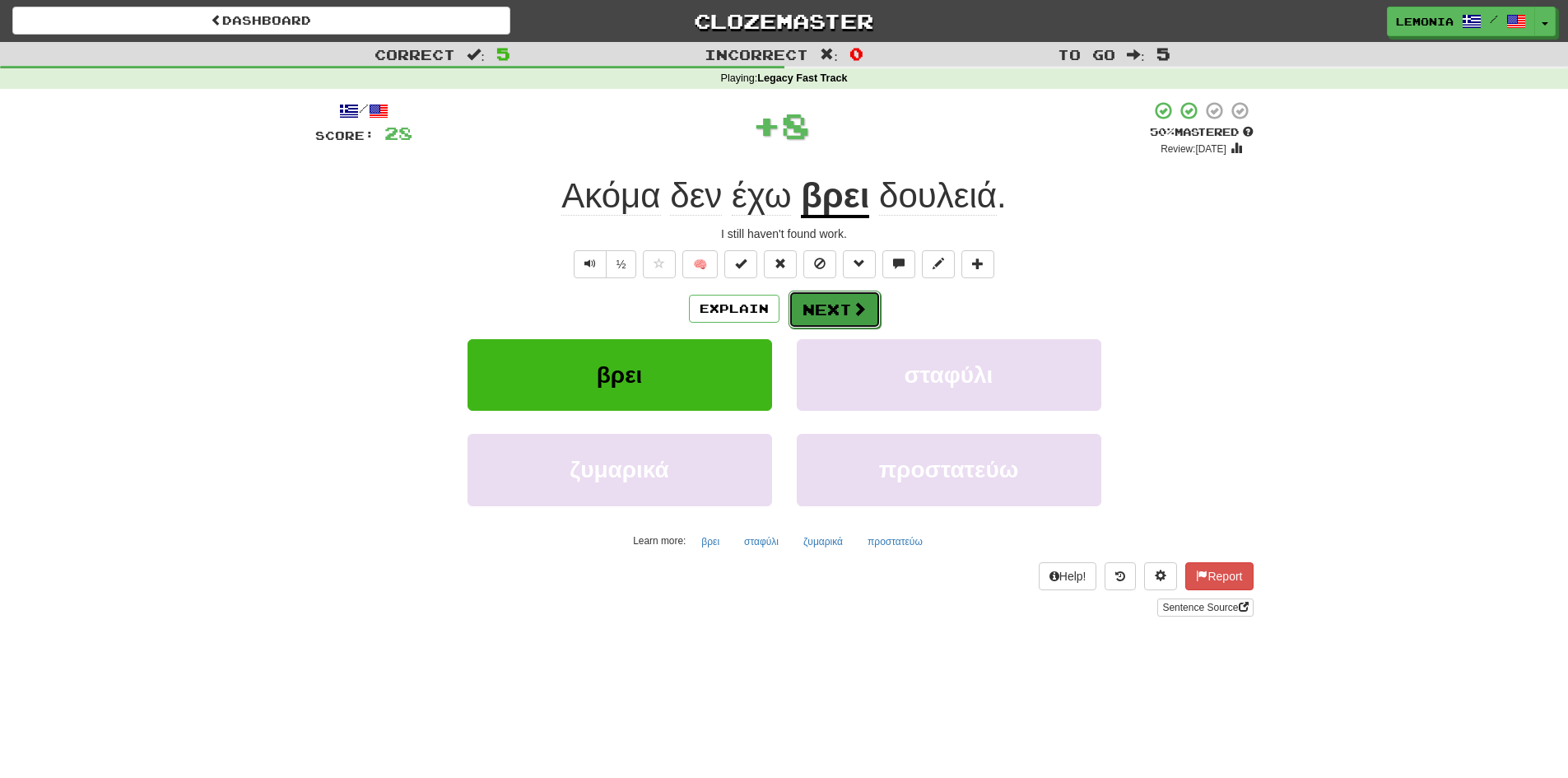
click at [845, 304] on button "Next" at bounding box center [835, 310] width 92 height 38
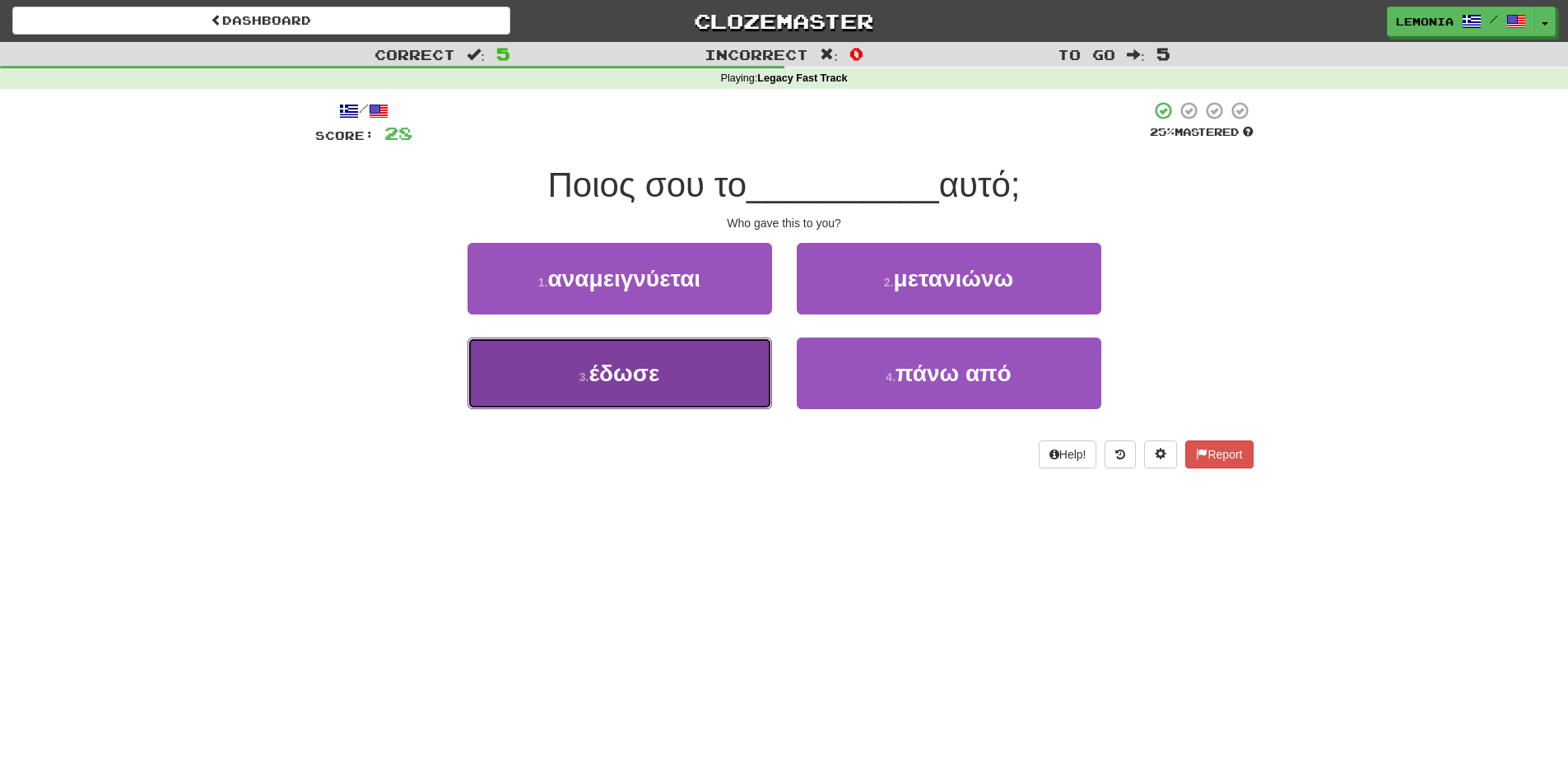
click at [725, 397] on button "3 . έδωσε" at bounding box center [619, 373] width 304 height 72
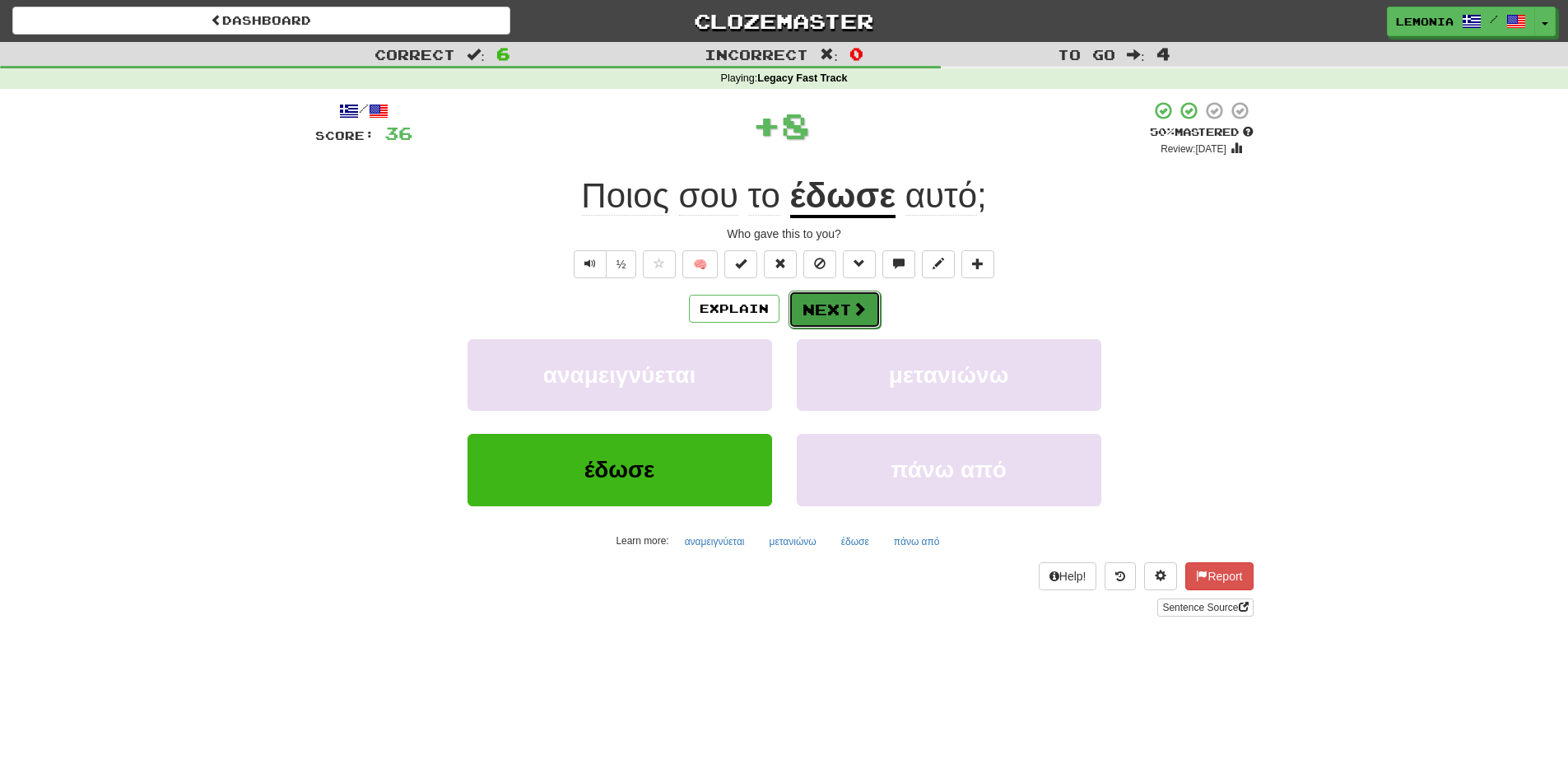
click at [853, 310] on span at bounding box center [858, 309] width 15 height 15
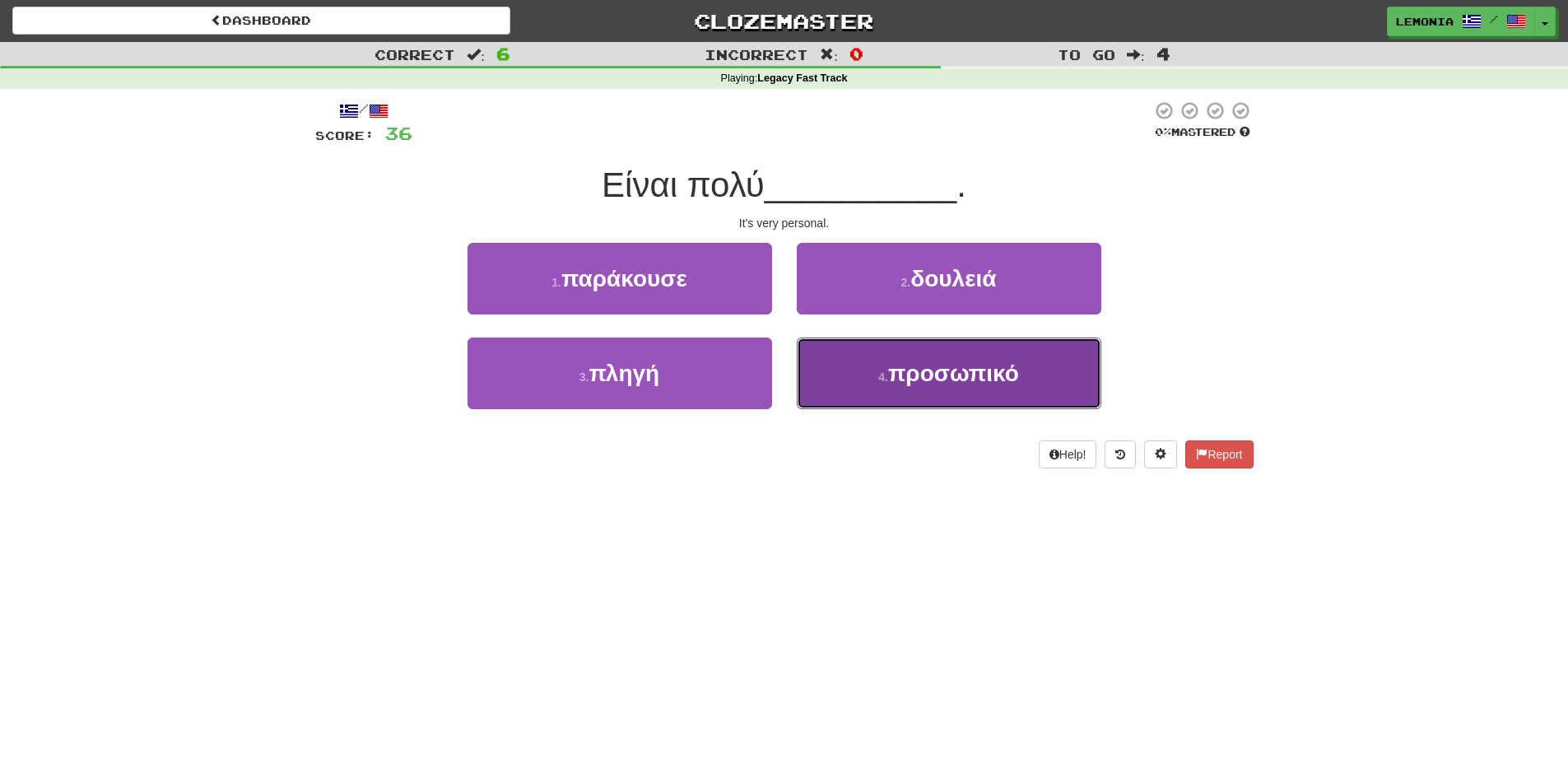
click at [845, 374] on button "4 . προσωπικό" at bounding box center [948, 373] width 304 height 72
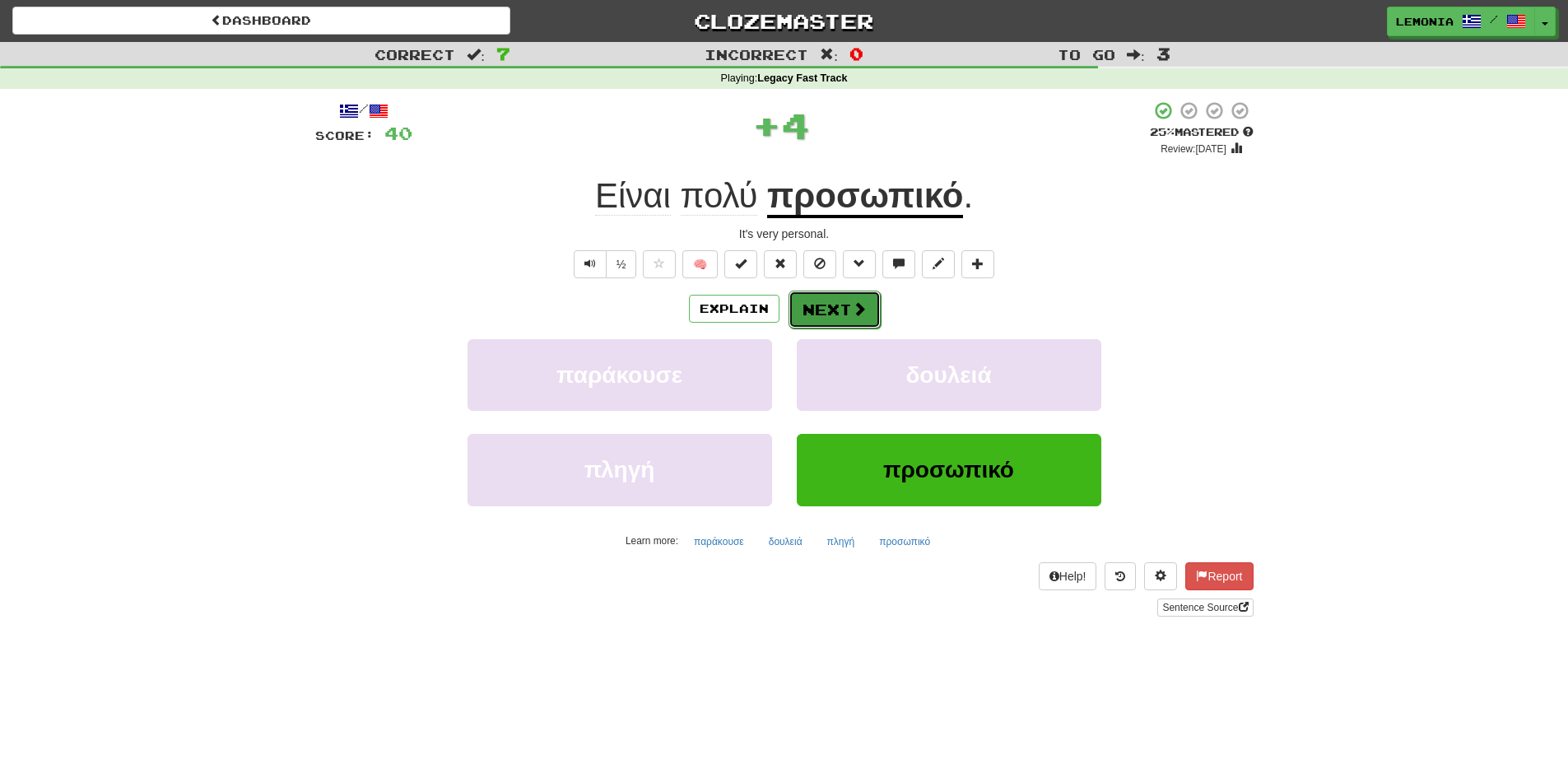
click at [818, 306] on button "Next" at bounding box center [835, 310] width 92 height 38
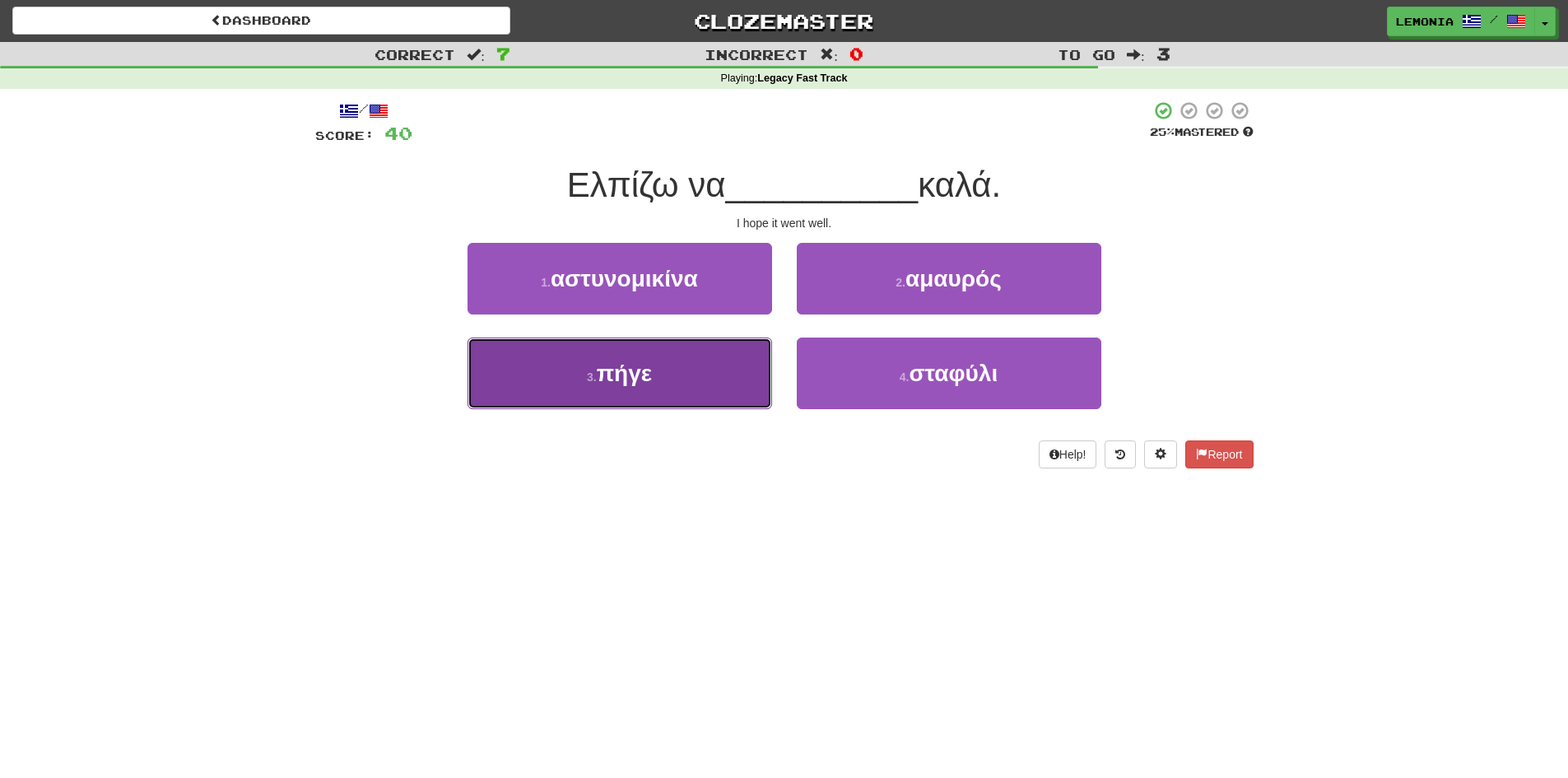
click at [757, 375] on button "3 . πήγε" at bounding box center [619, 373] width 304 height 72
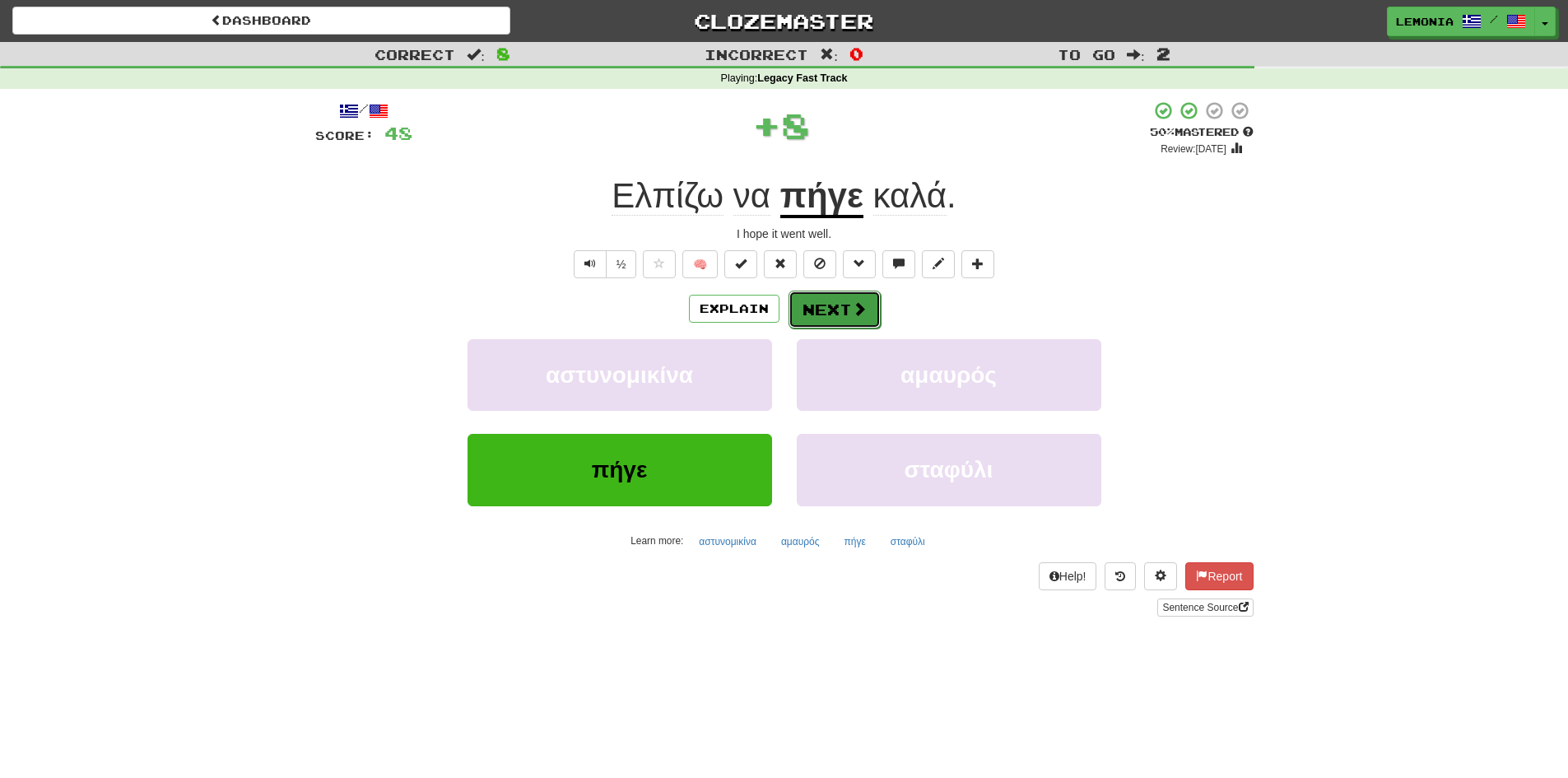
click at [835, 310] on button "Next" at bounding box center [835, 310] width 92 height 38
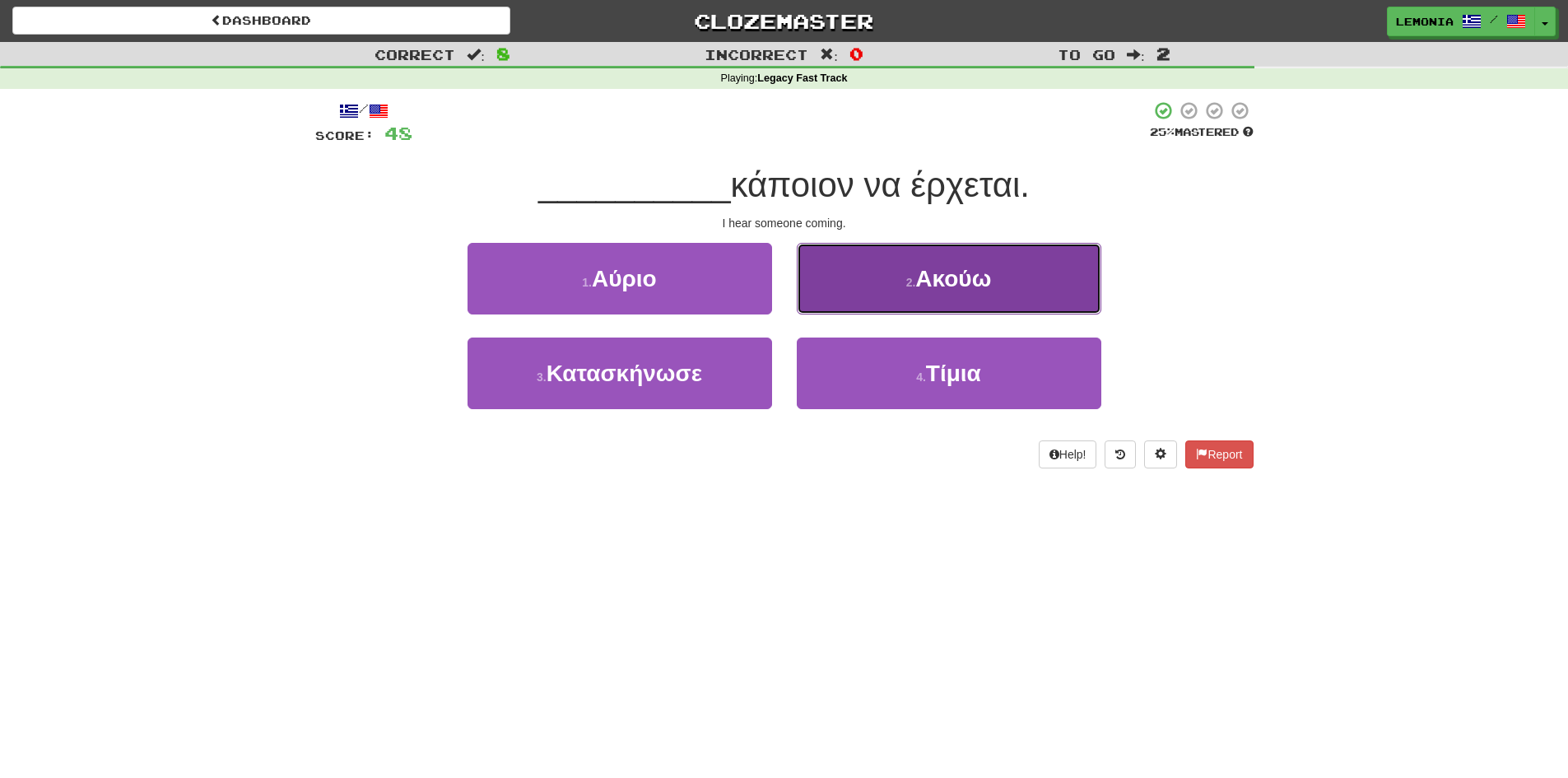
click at [902, 284] on button "2 . Ακούω" at bounding box center [948, 279] width 304 height 72
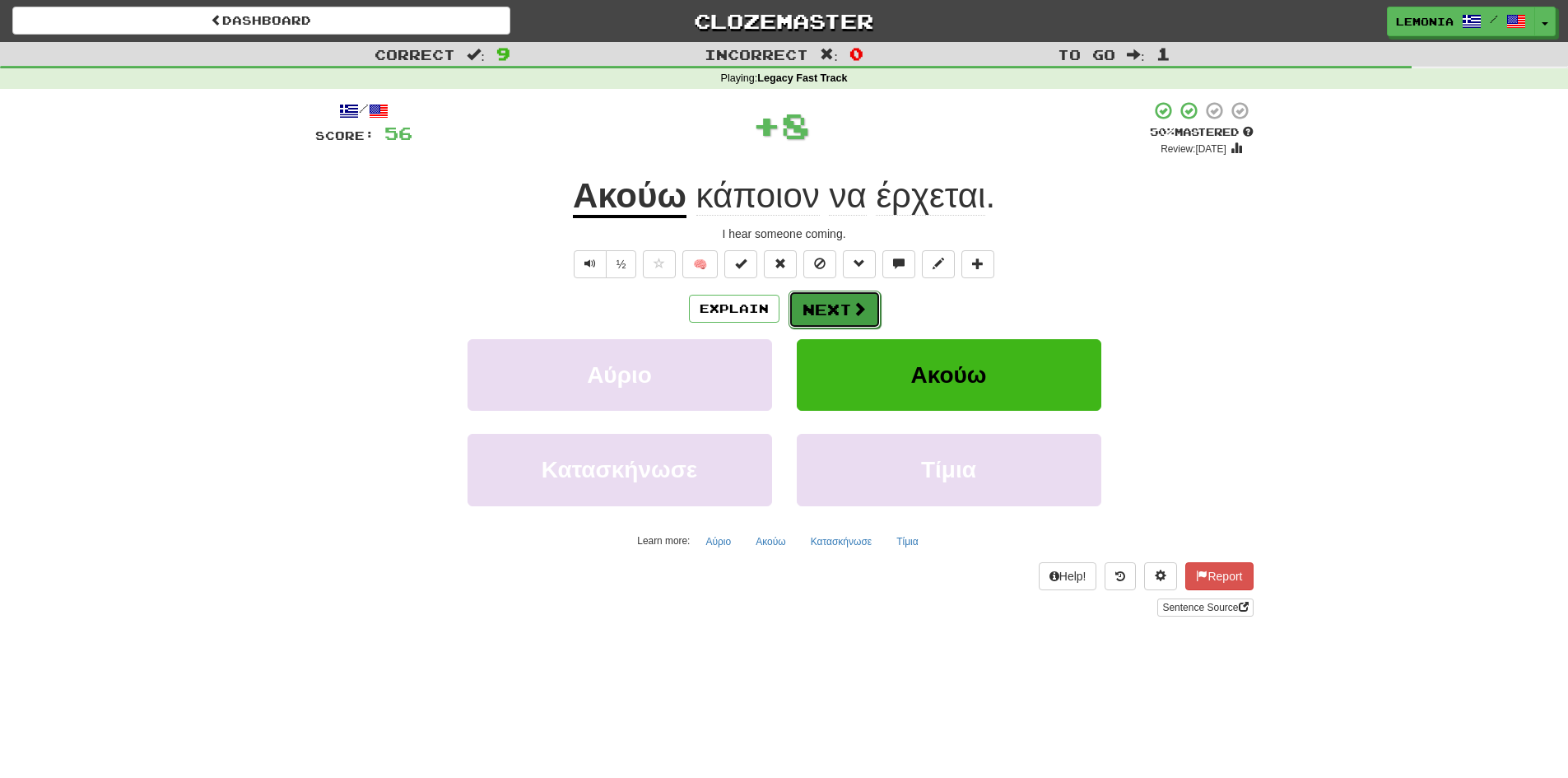
click at [827, 310] on button "Next" at bounding box center [835, 310] width 92 height 38
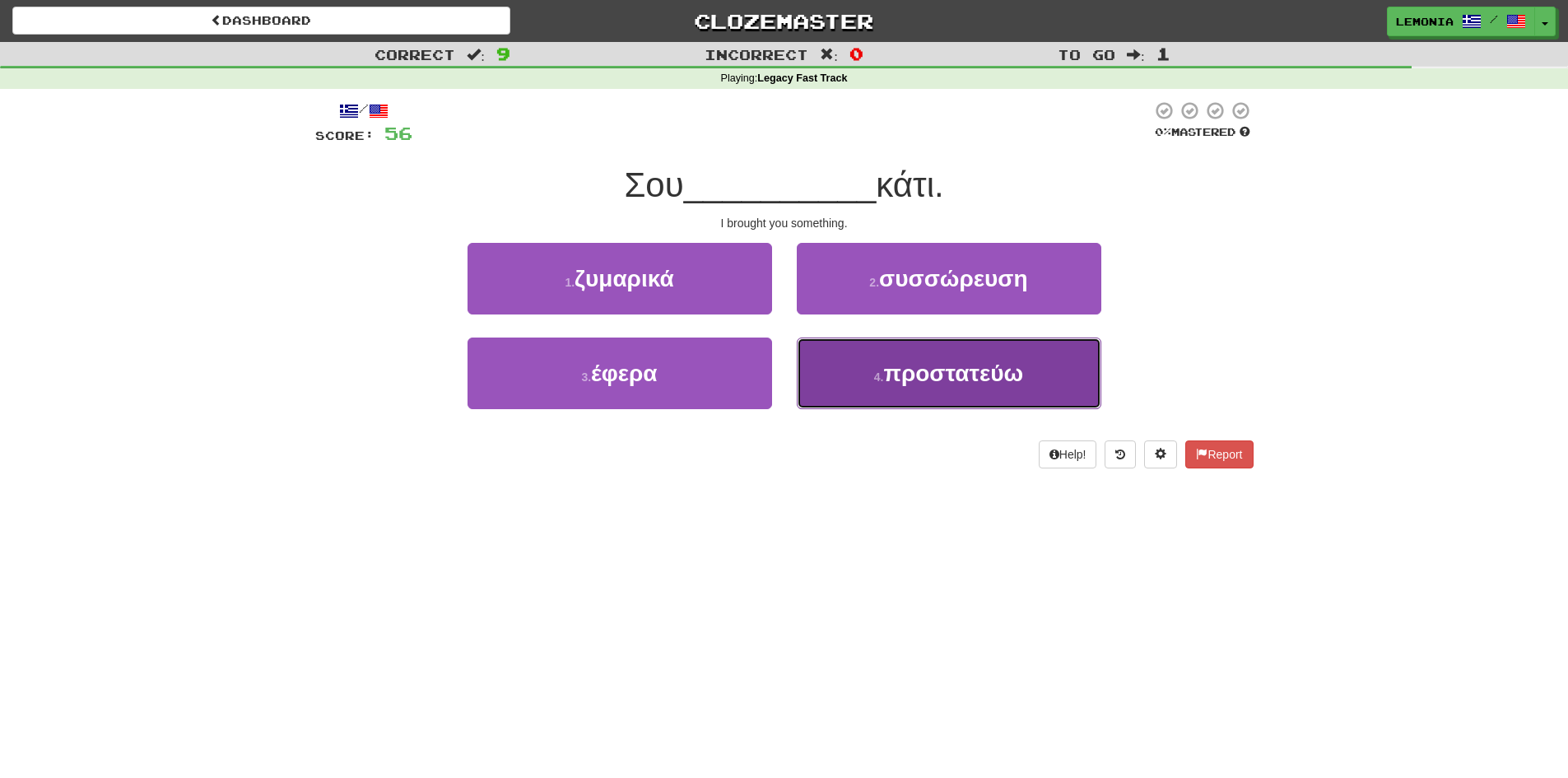
click at [860, 379] on button "4 . προστατεύω" at bounding box center [948, 373] width 304 height 72
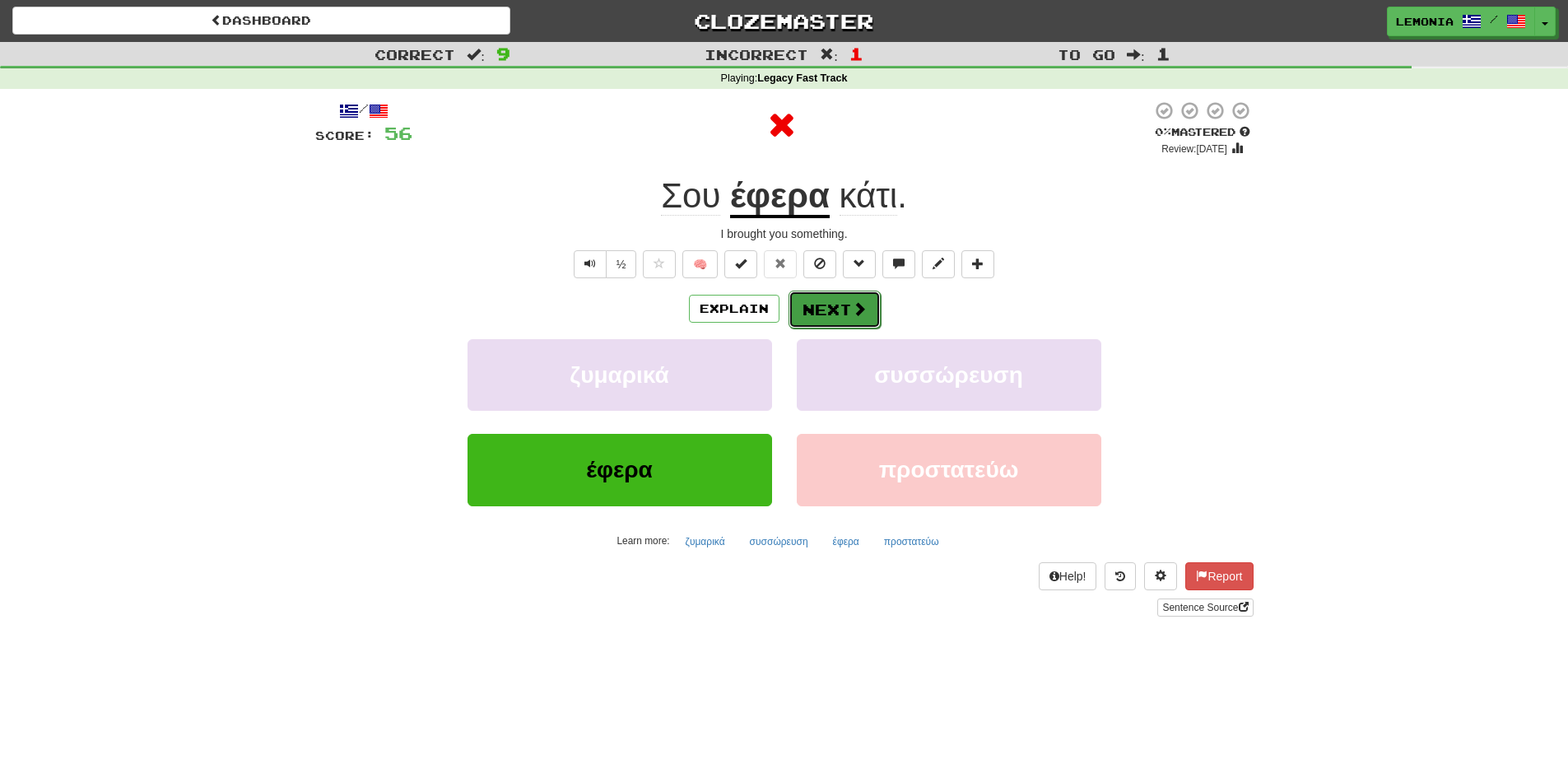
click at [836, 310] on button "Next" at bounding box center [835, 310] width 92 height 38
